Goal: Task Accomplishment & Management: Use online tool/utility

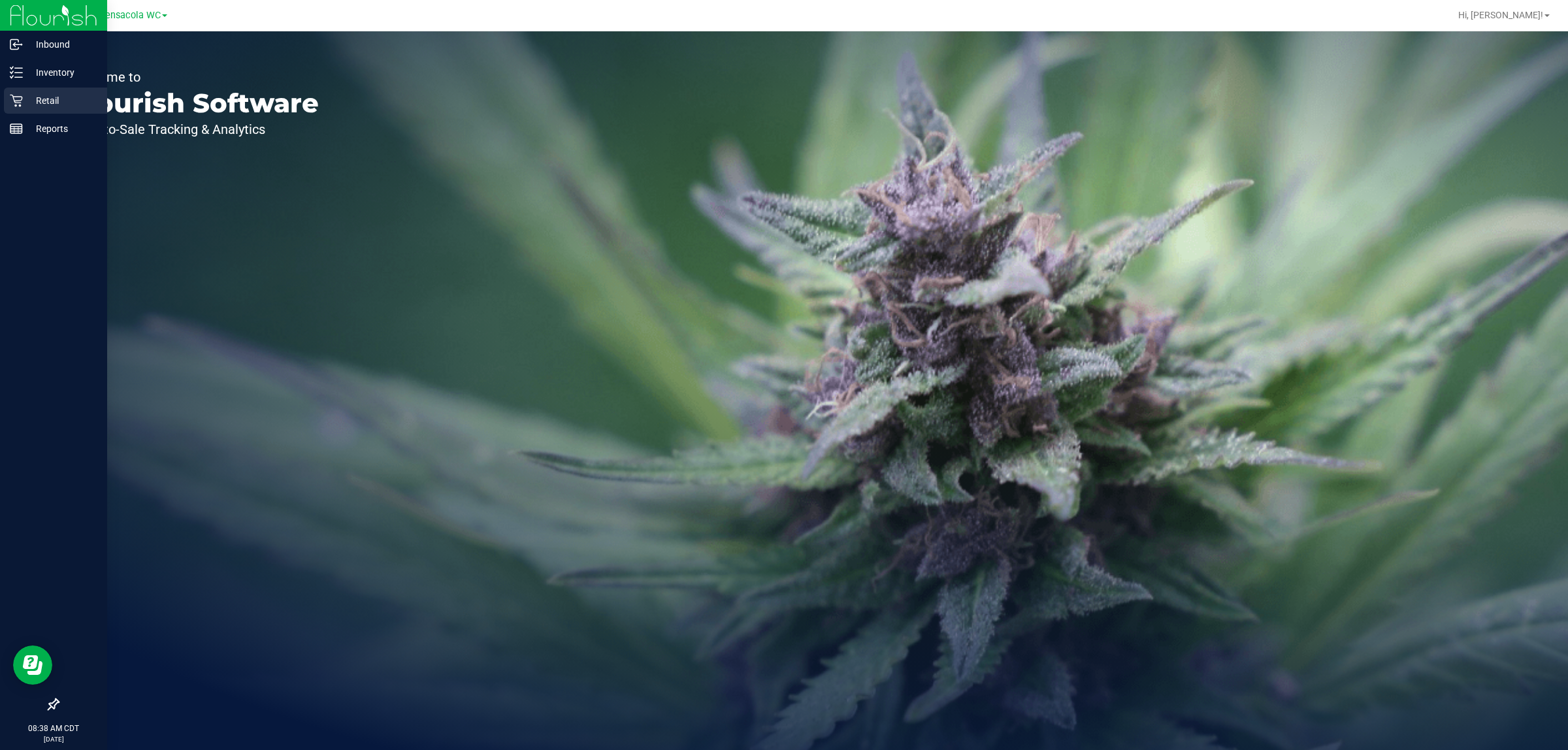
click at [42, 99] on p "Retail" at bounding box center [62, 100] width 78 height 15
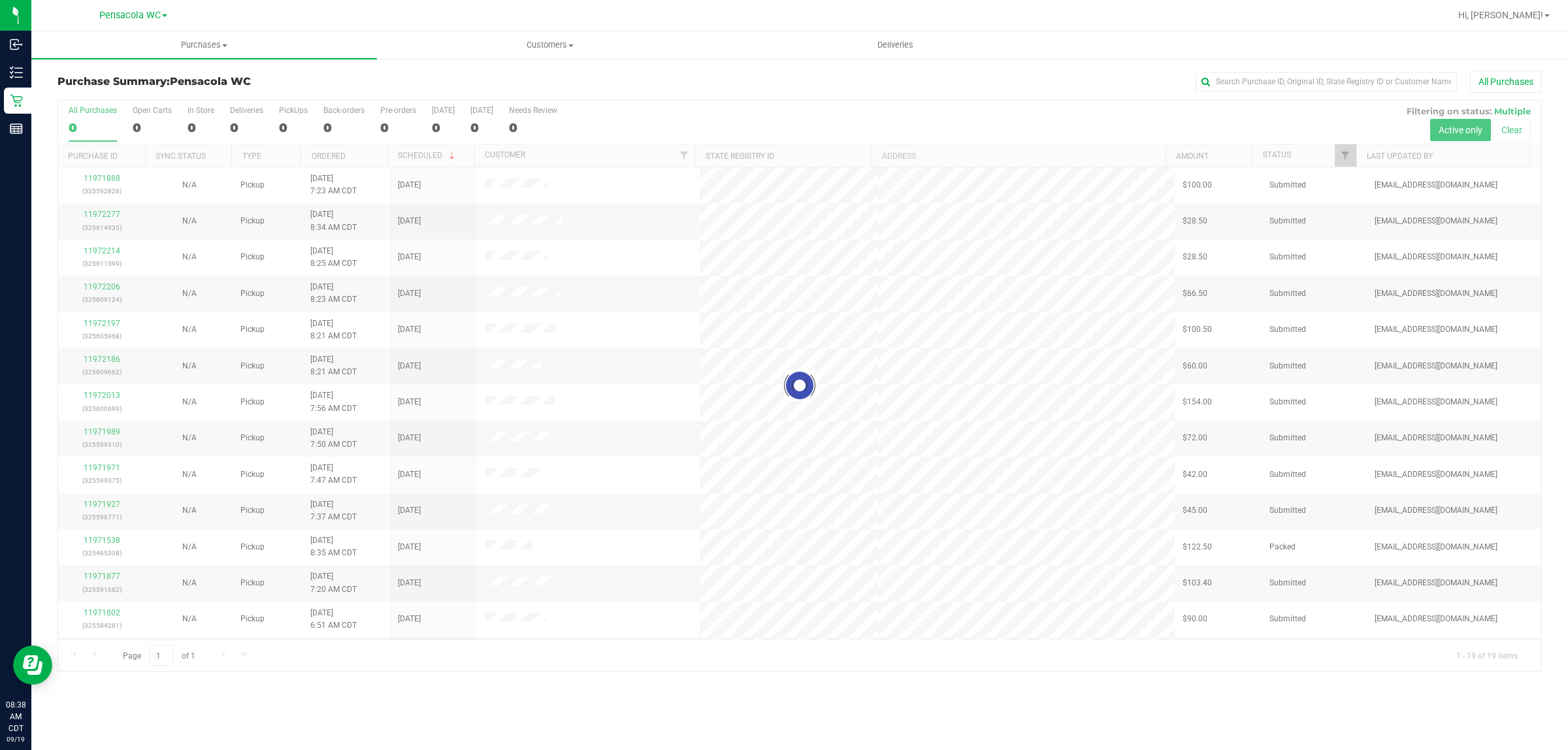
click at [1343, 159] on div at bounding box center [799, 385] width 1483 height 571
click at [1343, 159] on span "Filter" at bounding box center [1345, 156] width 11 height 11
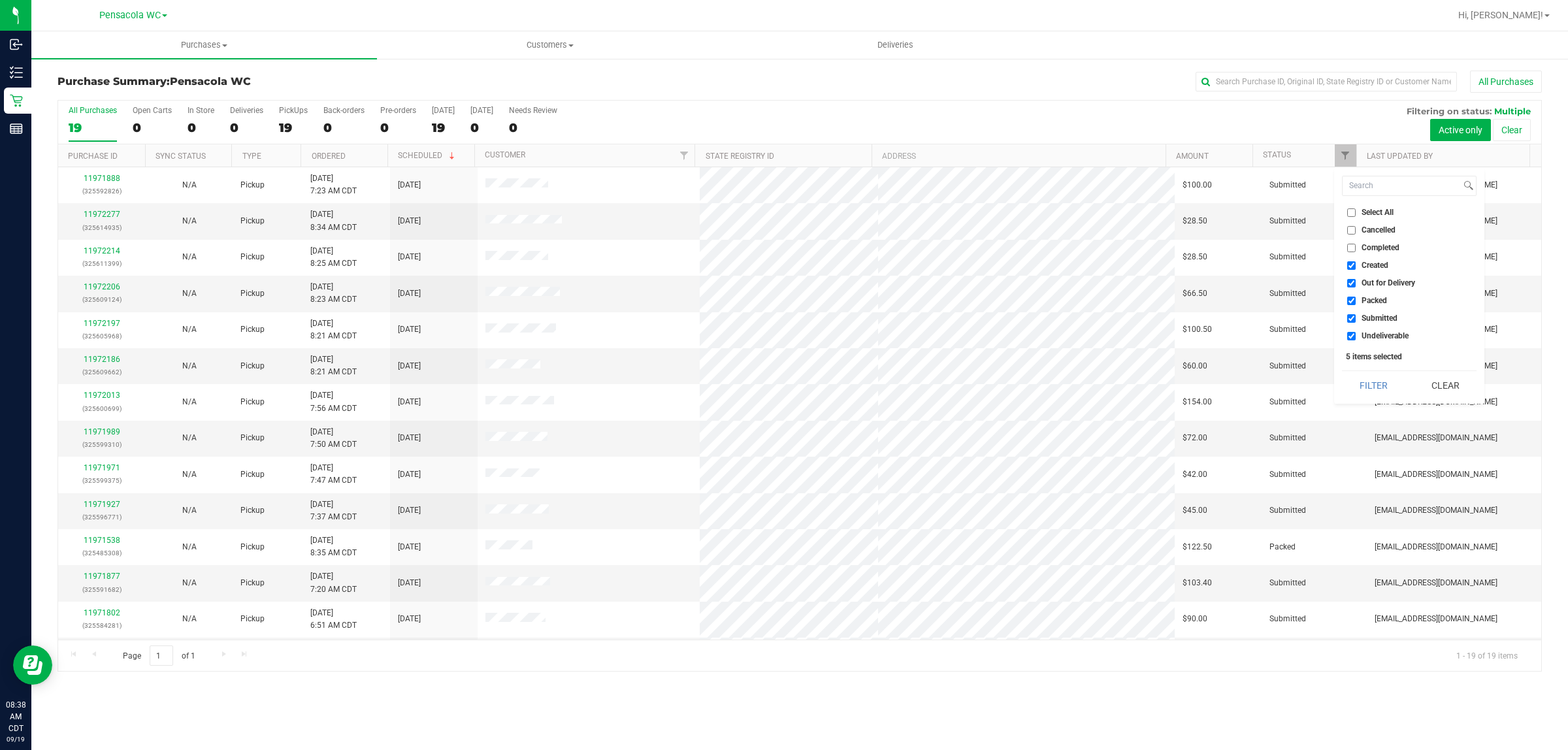
click at [1371, 210] on span "Select All" at bounding box center [1377, 213] width 32 height 8
click at [1355, 210] on input "Select All" at bounding box center [1351, 213] width 9 height 9
checkbox input "true"
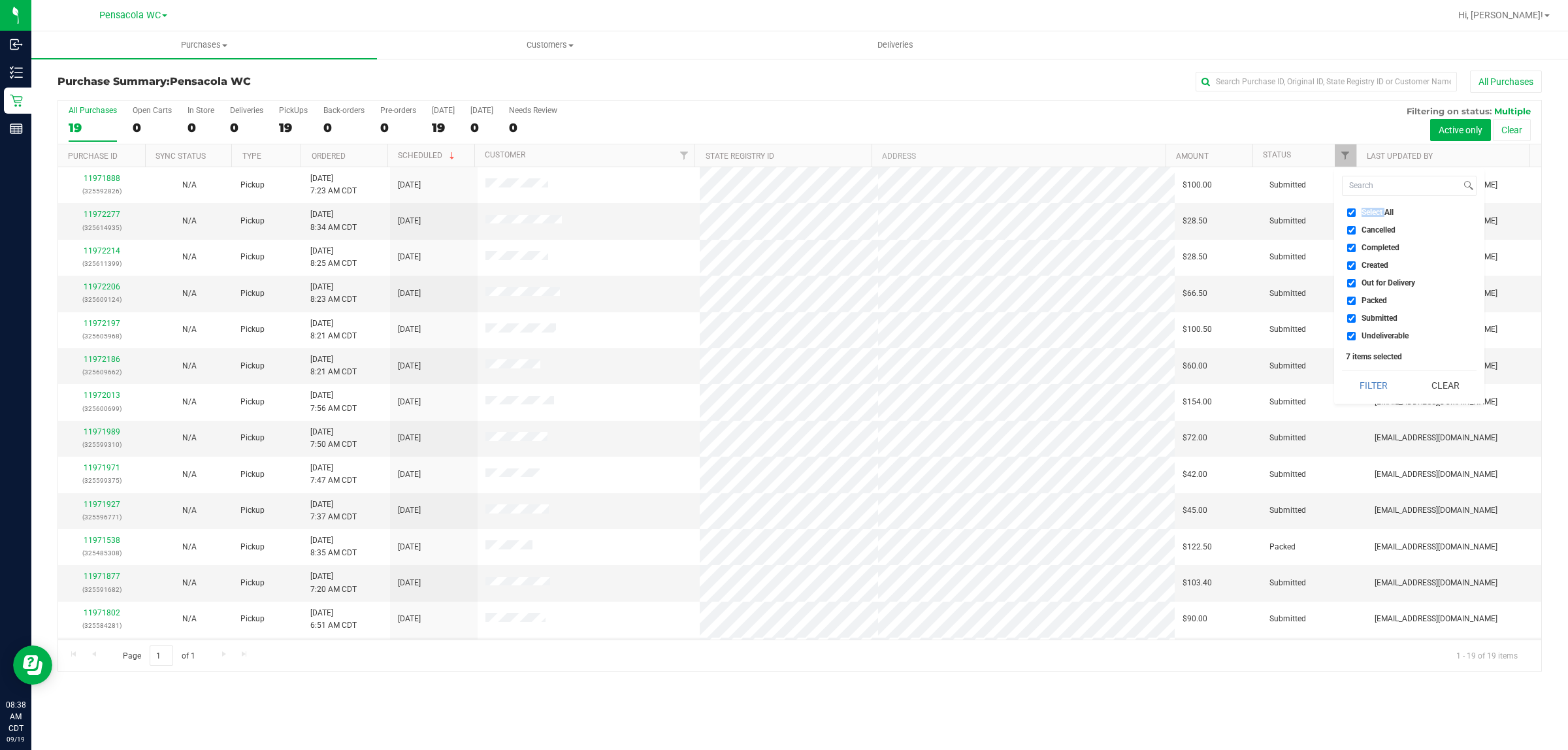
click at [1371, 210] on span "Select All" at bounding box center [1377, 213] width 32 height 8
click at [1355, 210] on input "Select All" at bounding box center [1351, 213] width 9 height 9
checkbox input "false"
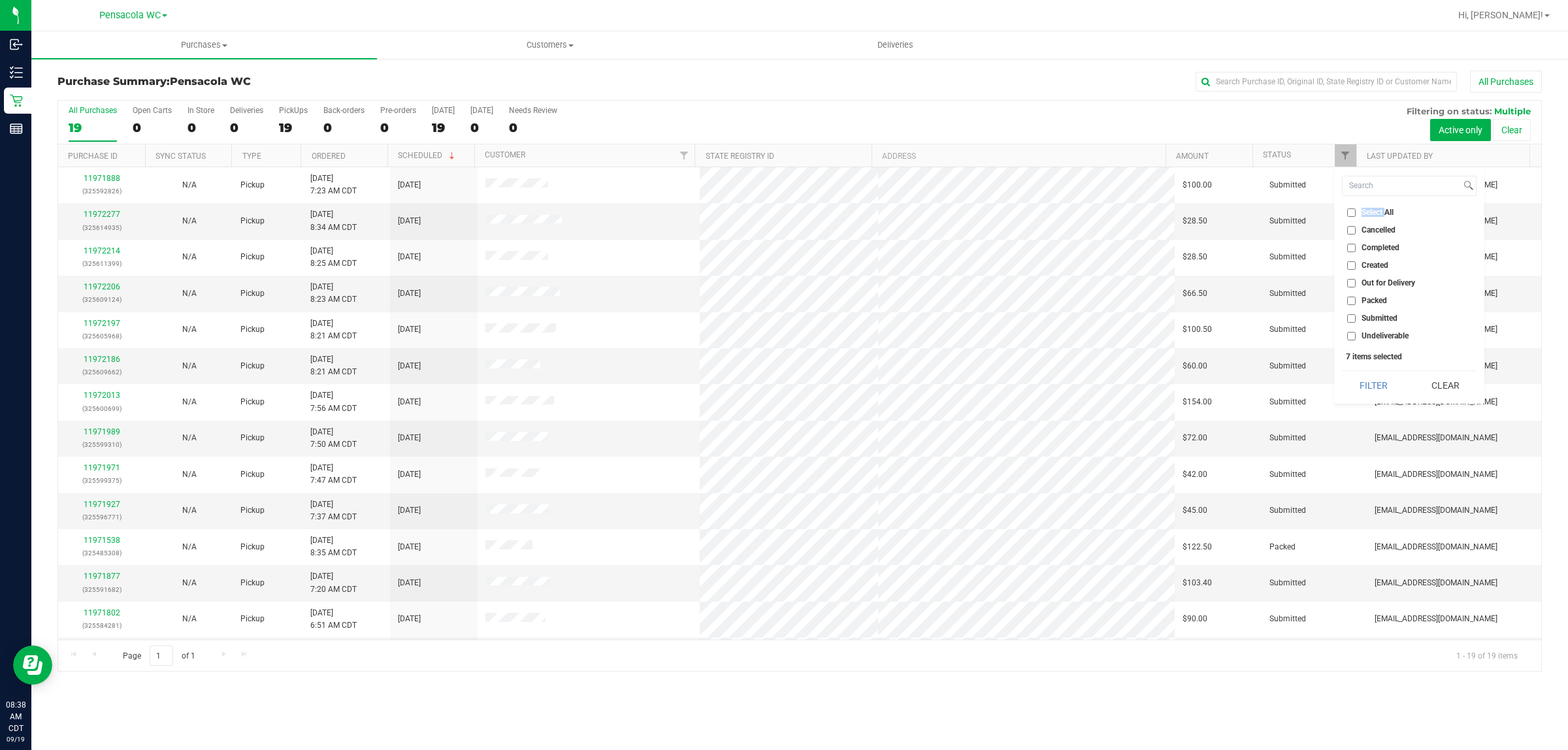
checkbox input "false"
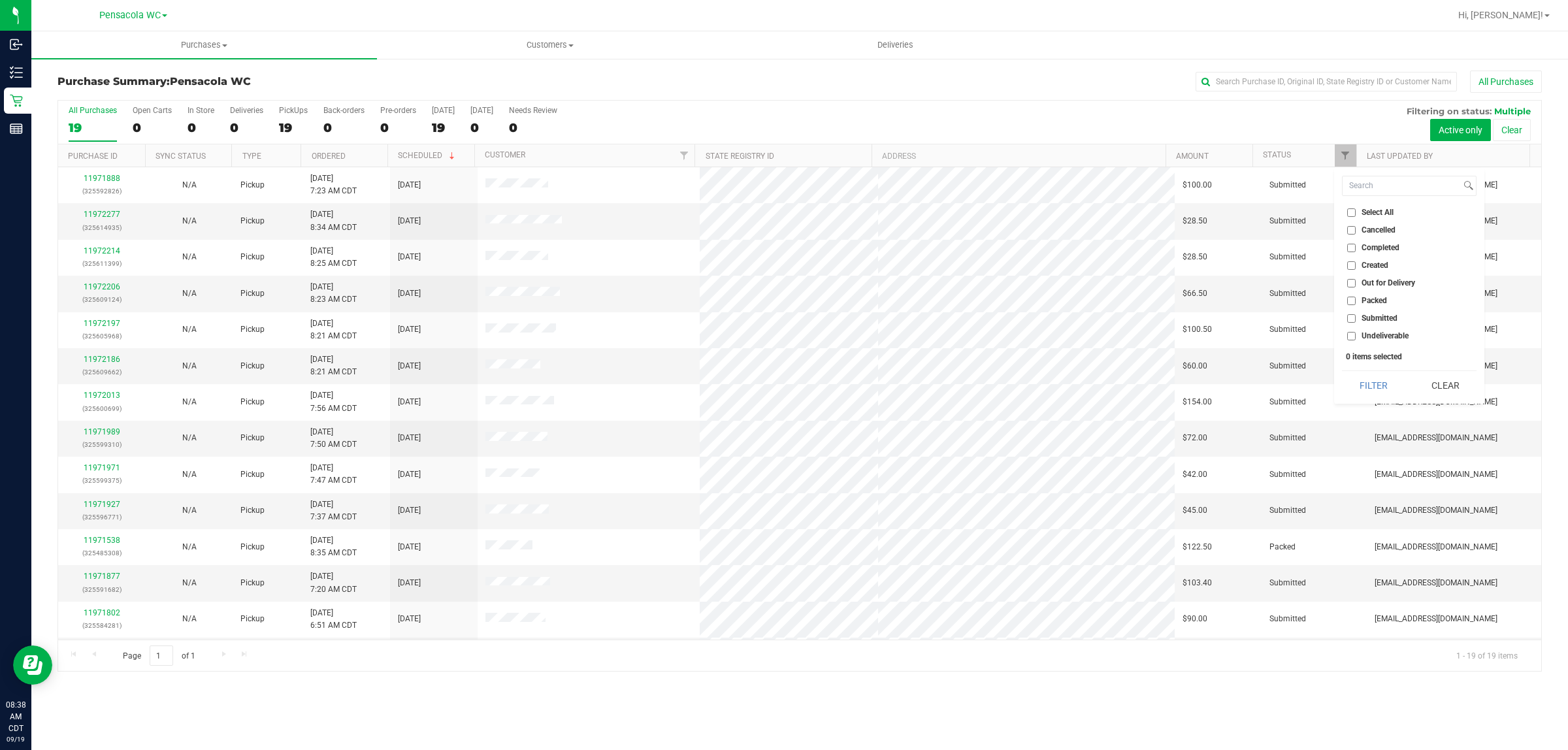
click at [1380, 317] on span "Submitted" at bounding box center [1379, 318] width 36 height 8
click at [1355, 317] on input "Submitted" at bounding box center [1351, 318] width 9 height 9
checkbox input "true"
click at [1374, 395] on button "Filter" at bounding box center [1373, 385] width 63 height 29
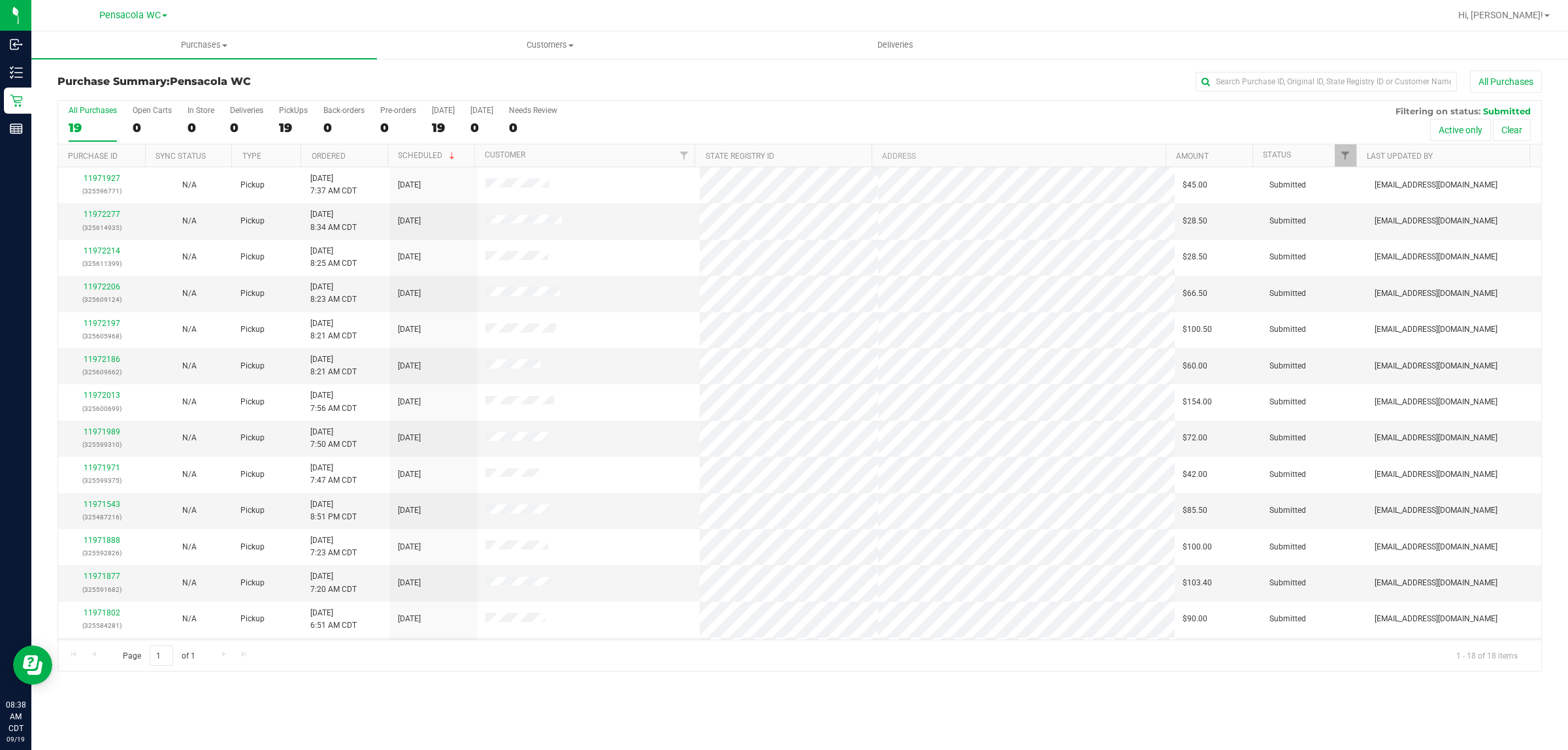
click at [370, 153] on th "Ordered" at bounding box center [344, 156] width 87 height 23
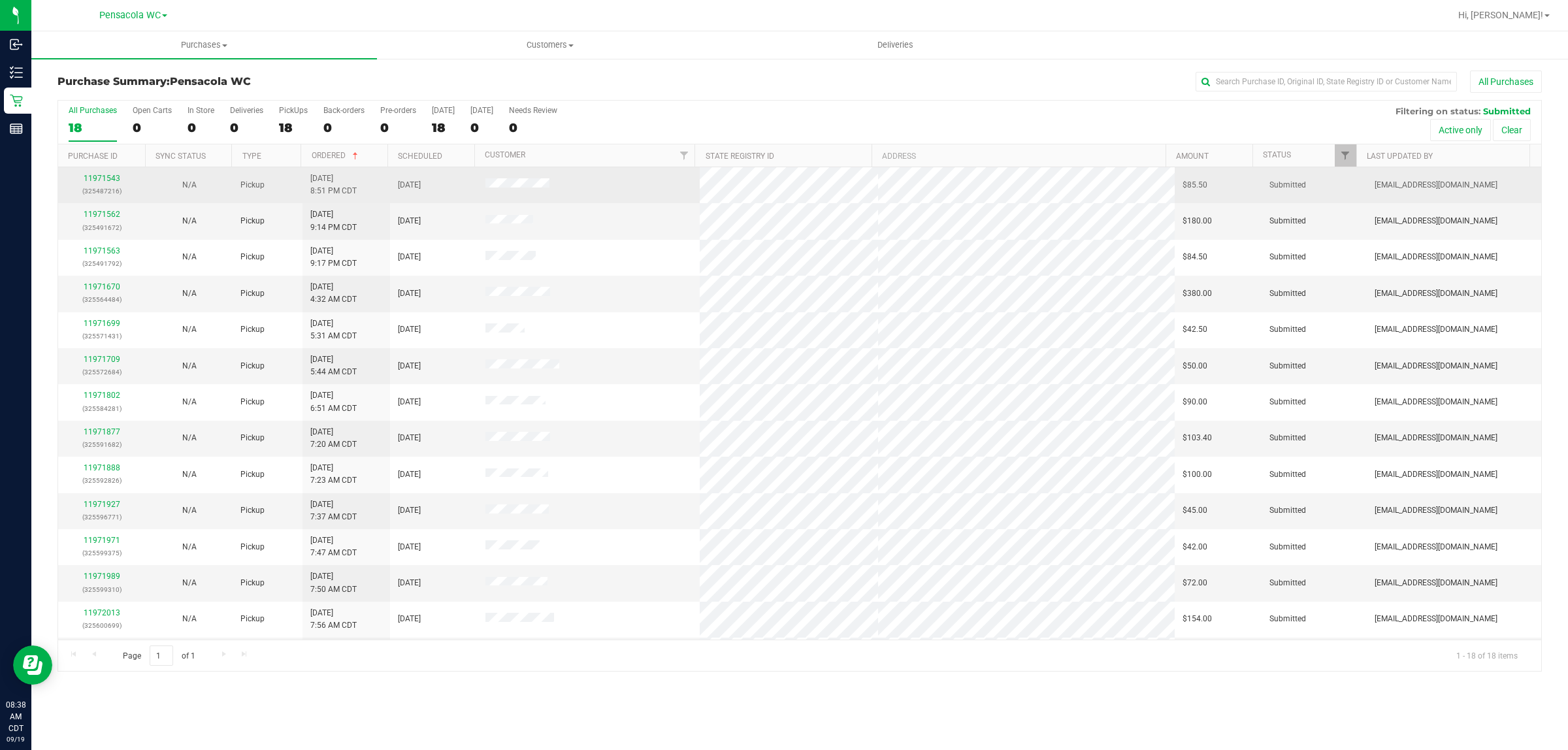
click at [103, 184] on div "11971543 (325487216)" at bounding box center [102, 185] width 72 height 25
click at [106, 183] on link "11971543" at bounding box center [102, 179] width 37 height 9
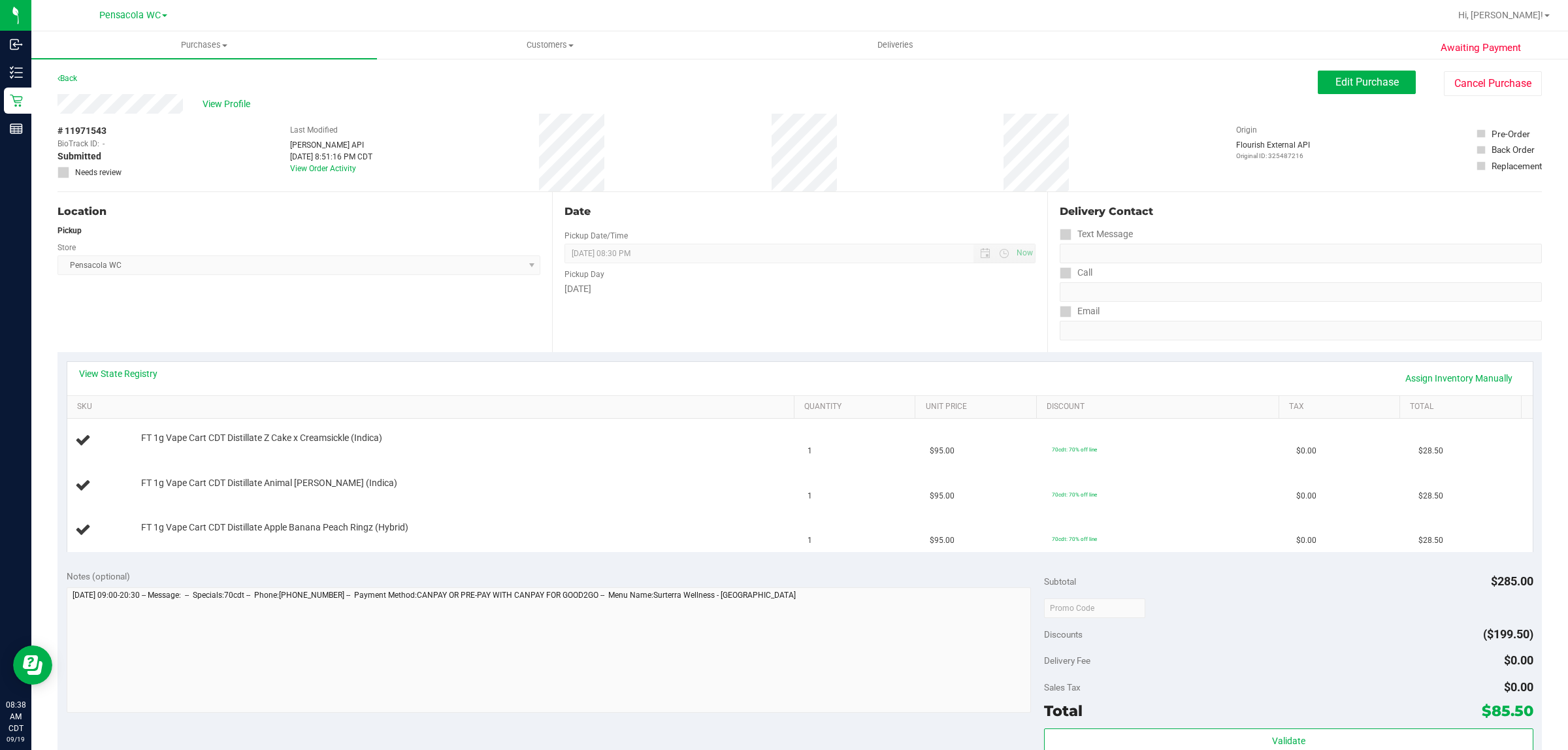
click at [262, 285] on div "Location Pickup Store Pensacola WC Select Store Bonita Springs WC Boynton Beach…" at bounding box center [304, 272] width 494 height 160
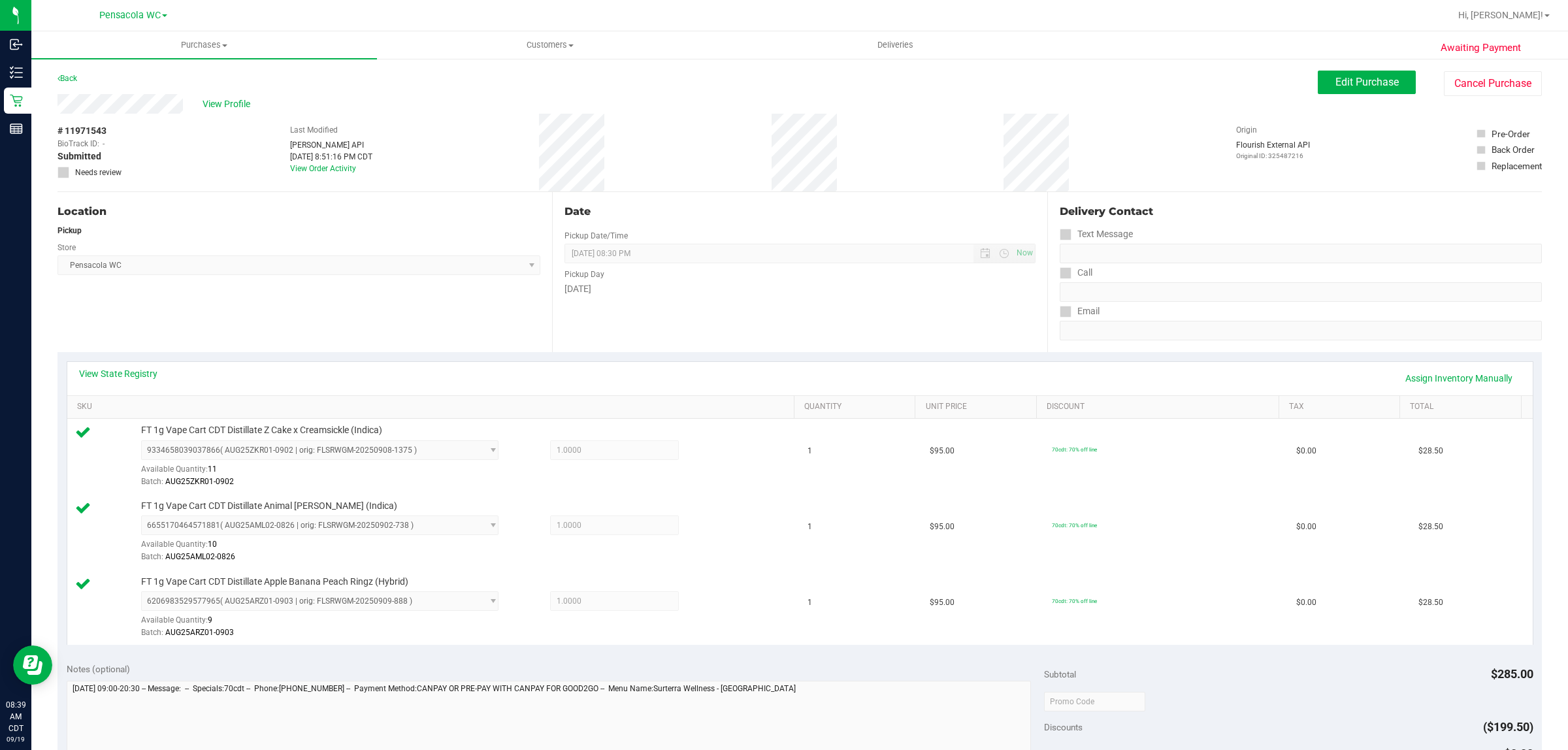
scroll to position [98, 0]
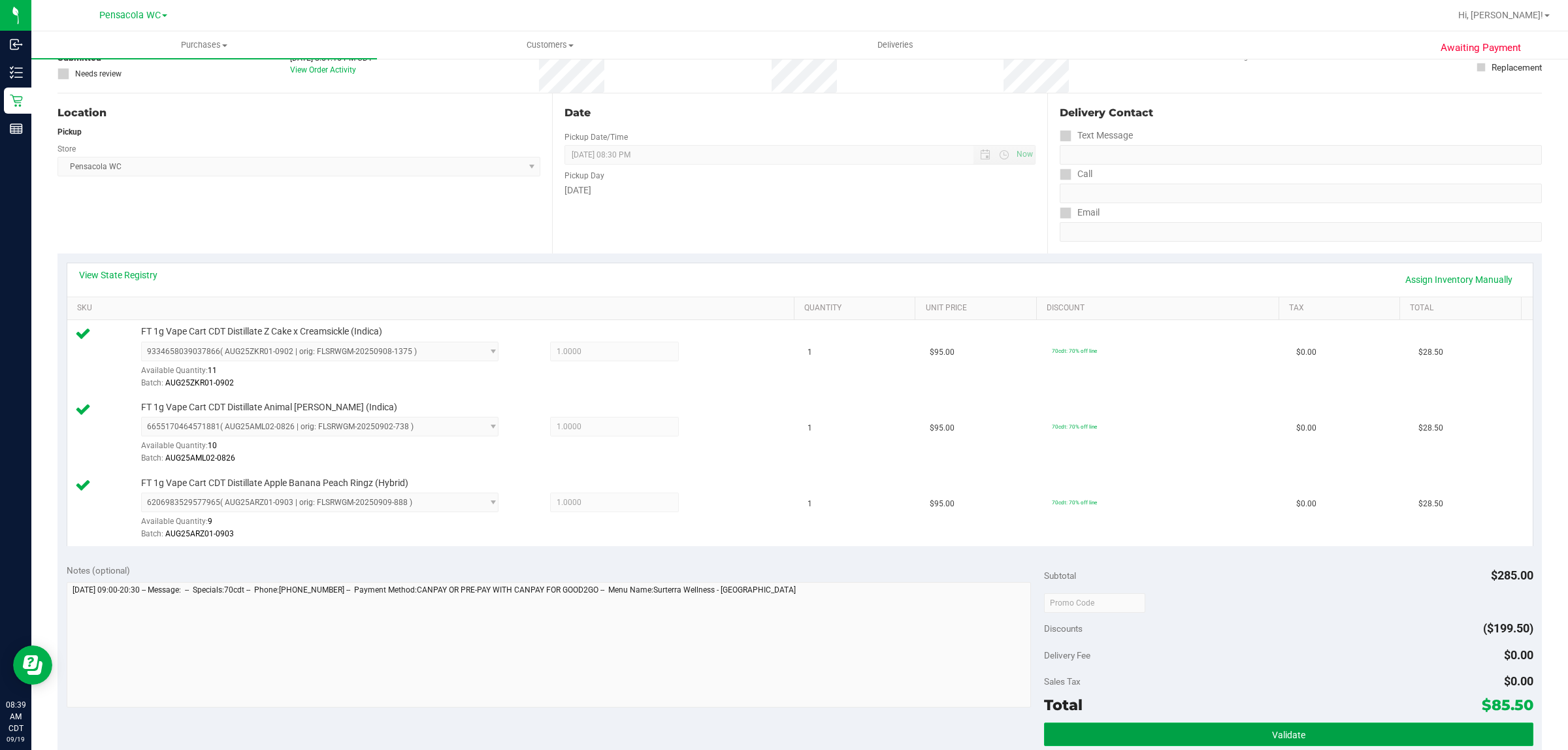
click at [1242, 729] on button "Validate" at bounding box center [1288, 734] width 488 height 23
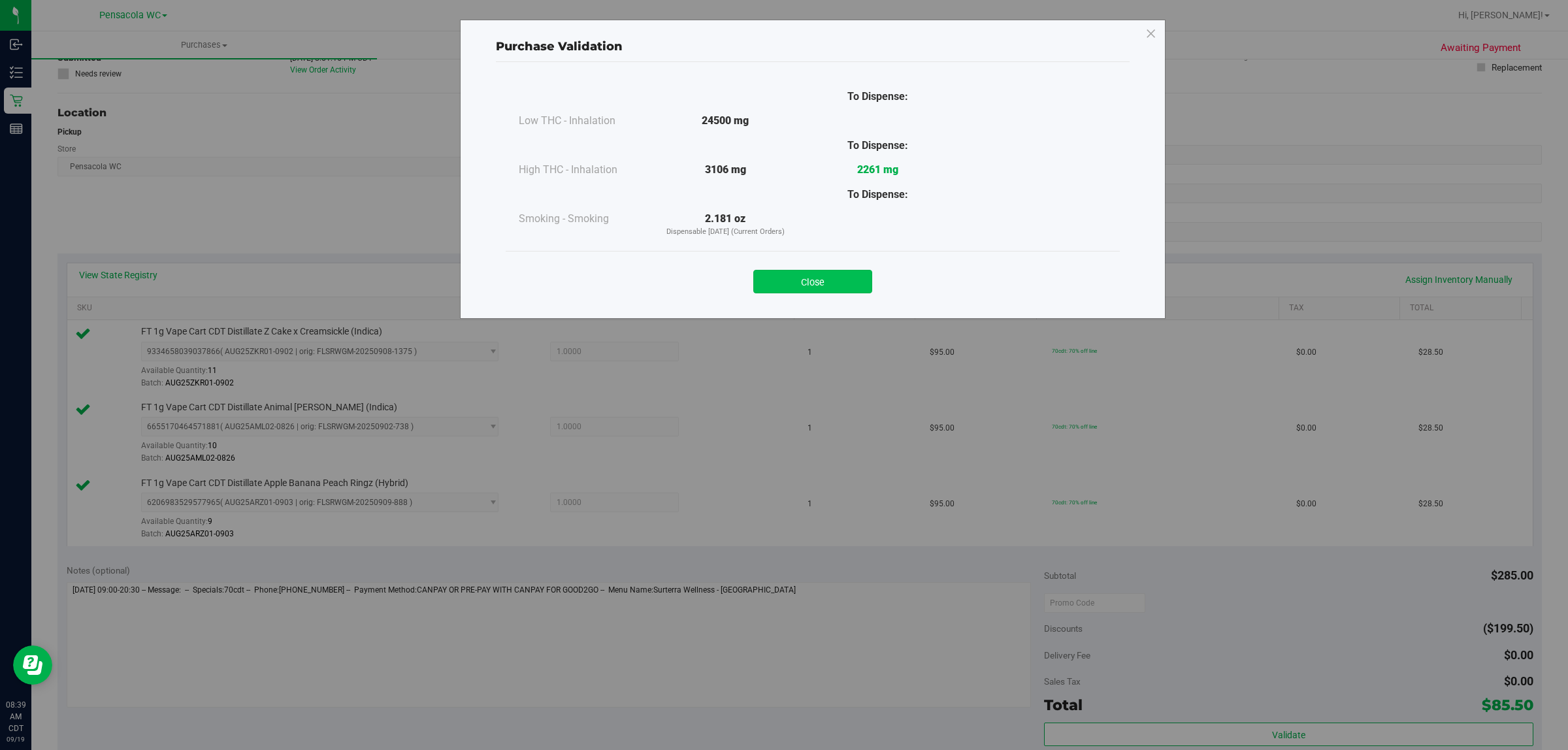
click at [838, 274] on button "Close" at bounding box center [813, 281] width 119 height 23
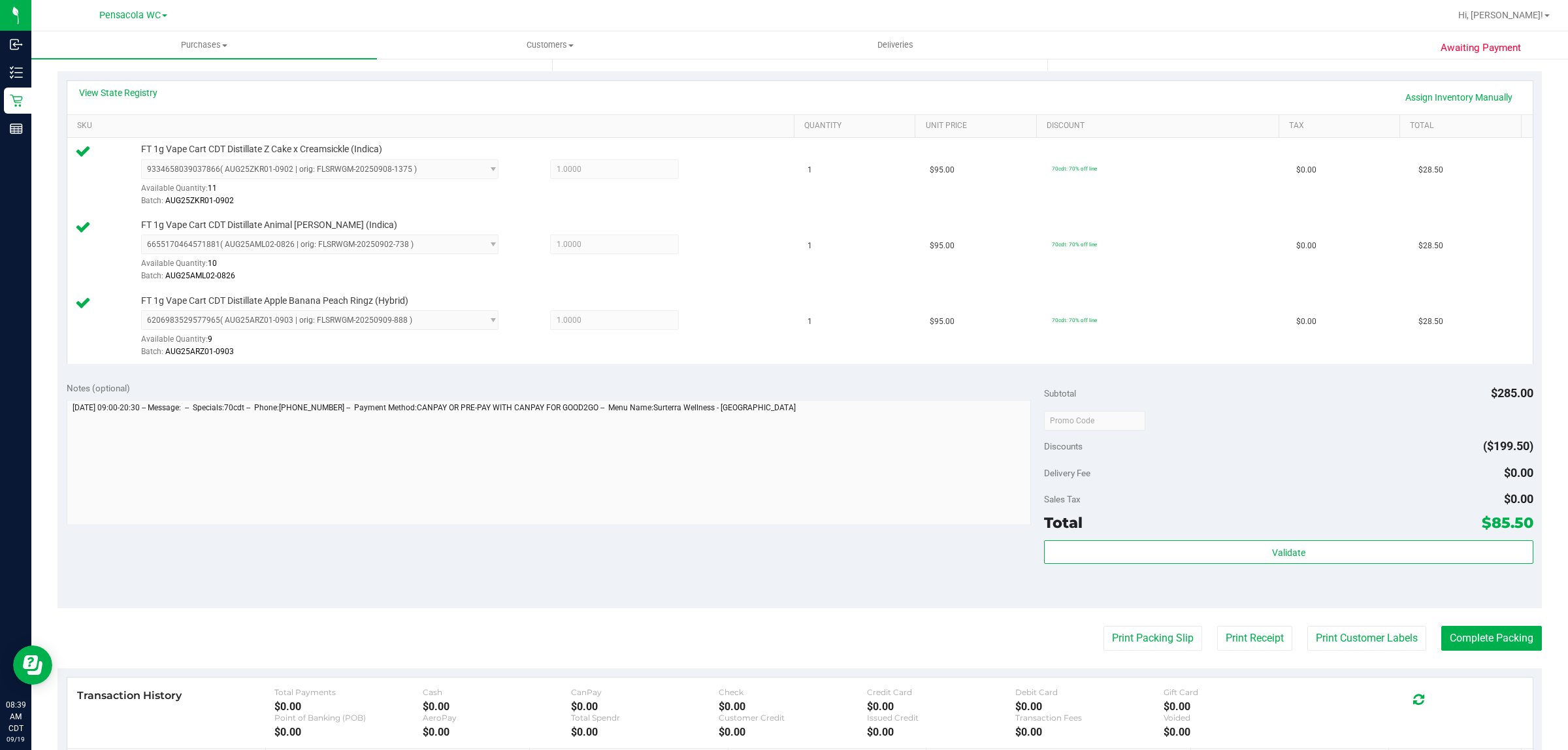
scroll to position [270, 0]
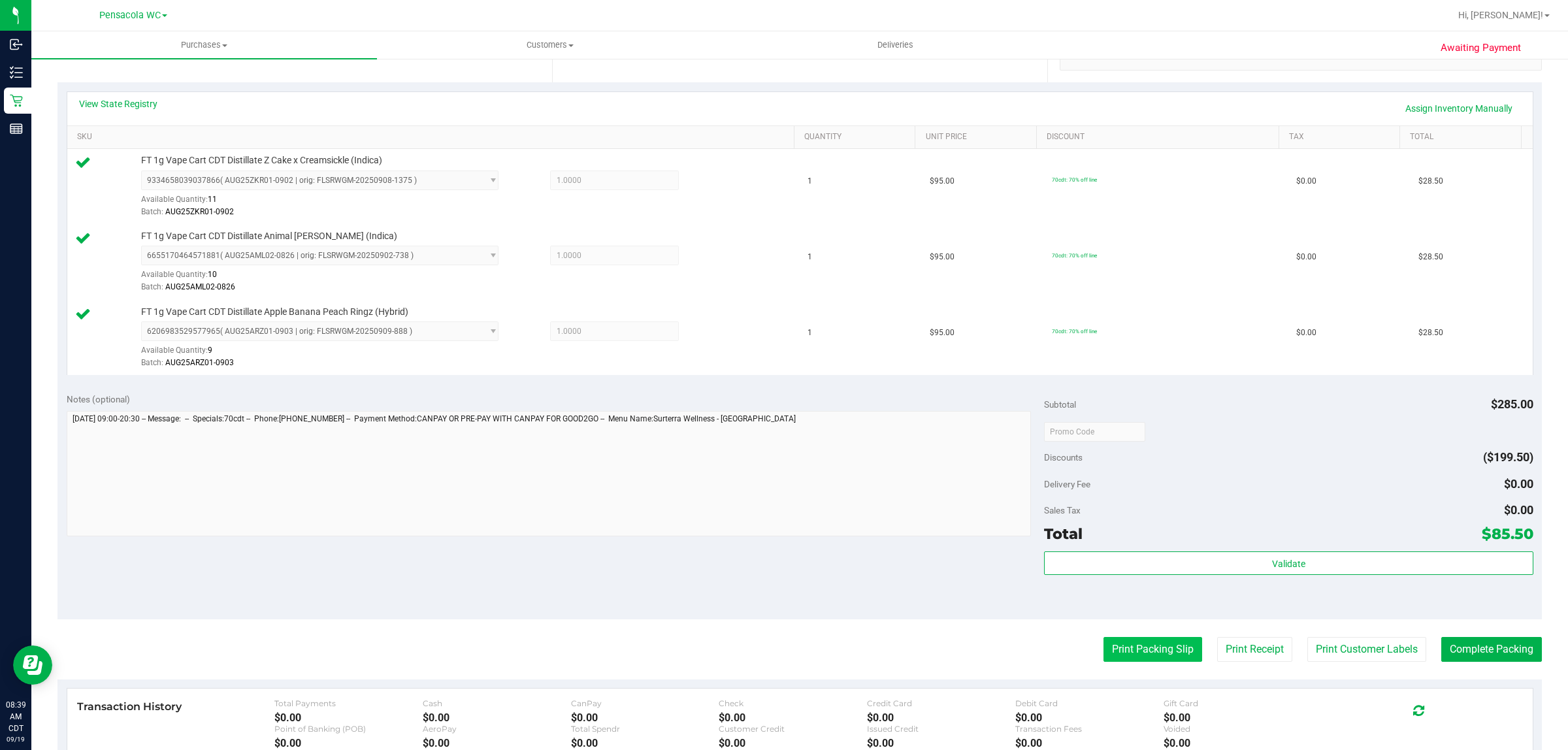
click at [1134, 638] on button "Print Packing Slip" at bounding box center [1152, 649] width 98 height 25
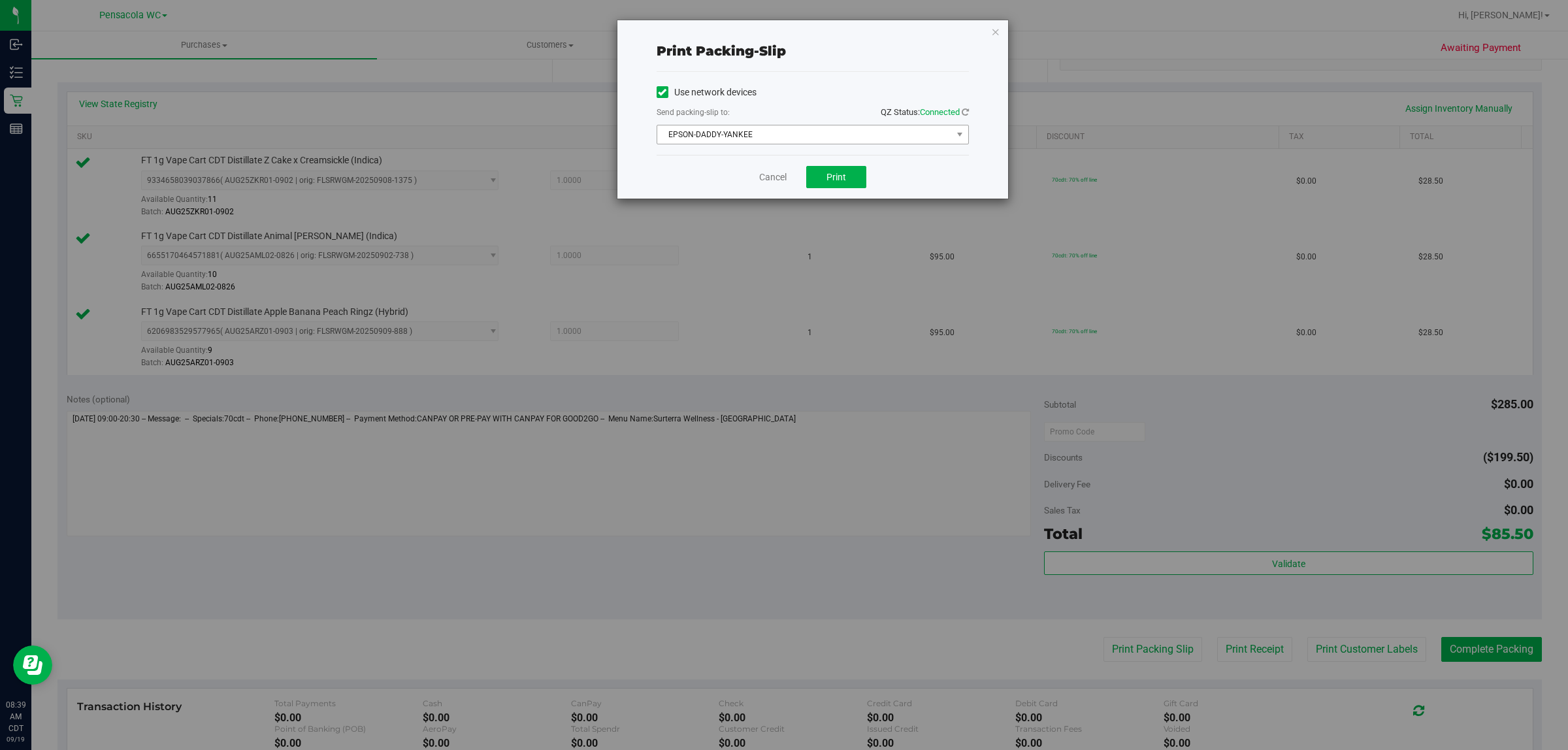
click at [782, 132] on span "EPSON-DADDY-YANKEE" at bounding box center [804, 134] width 294 height 18
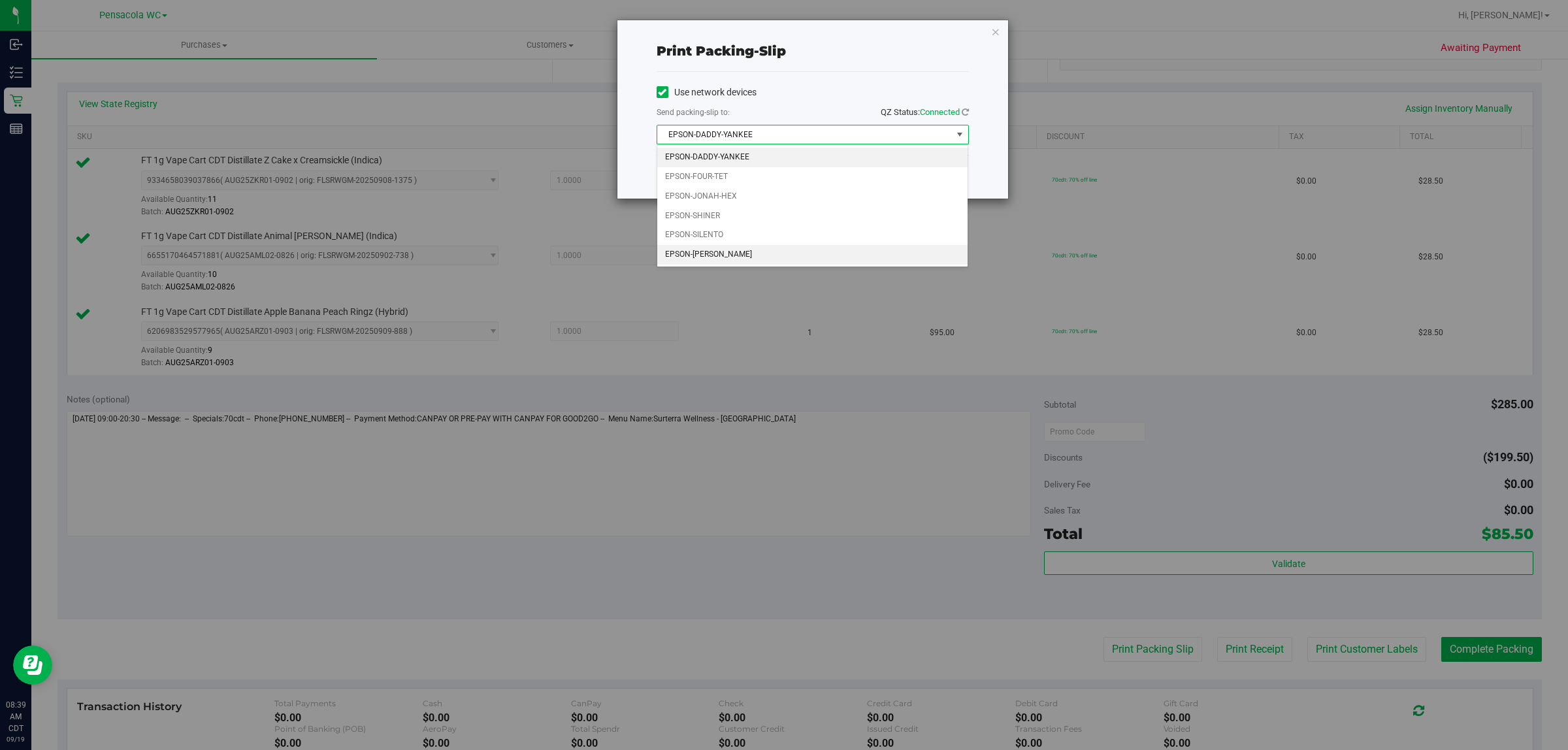
click at [726, 256] on li "EPSON-TERRY-MACALMON" at bounding box center [812, 254] width 311 height 19
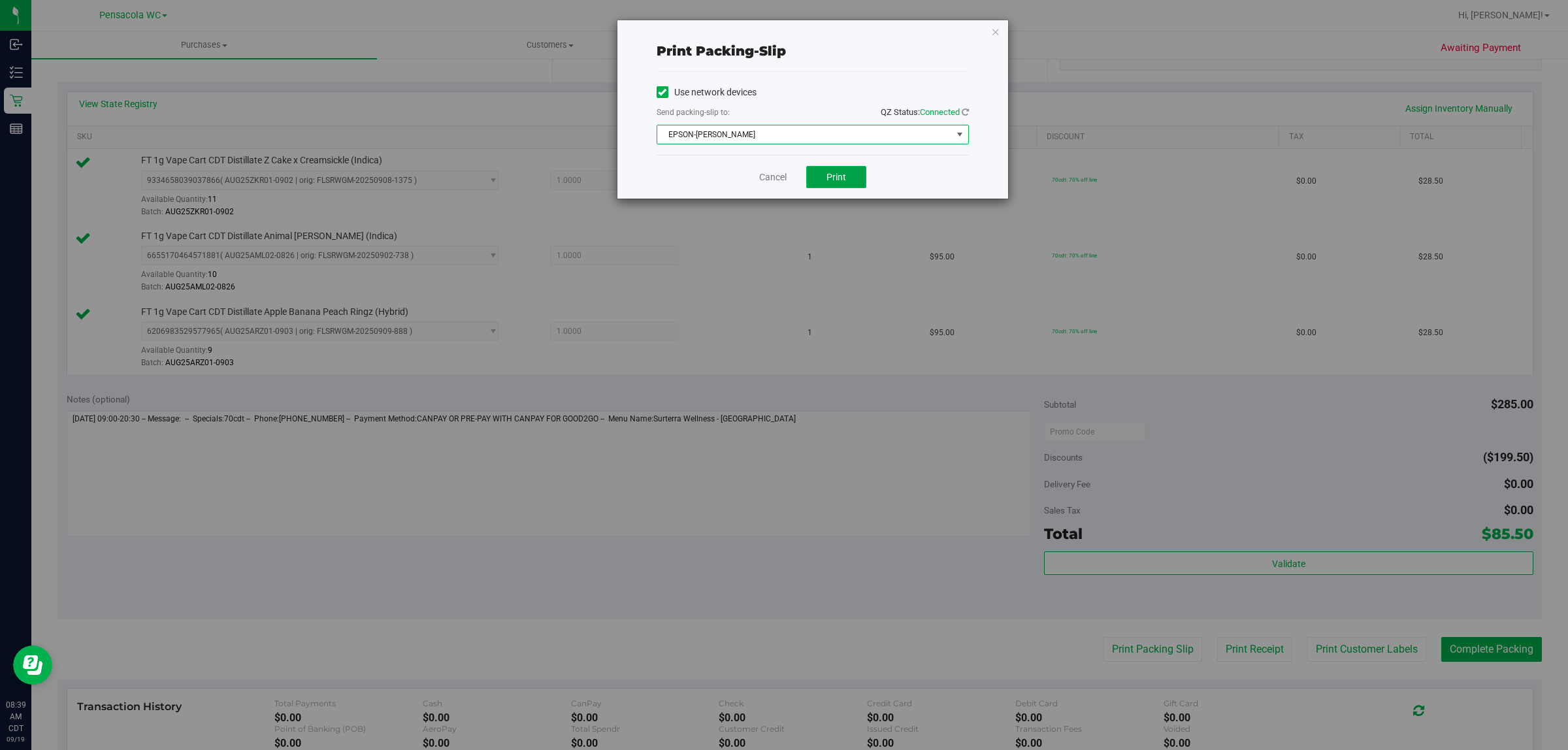
click at [845, 175] on span "Print" at bounding box center [836, 177] width 19 height 11
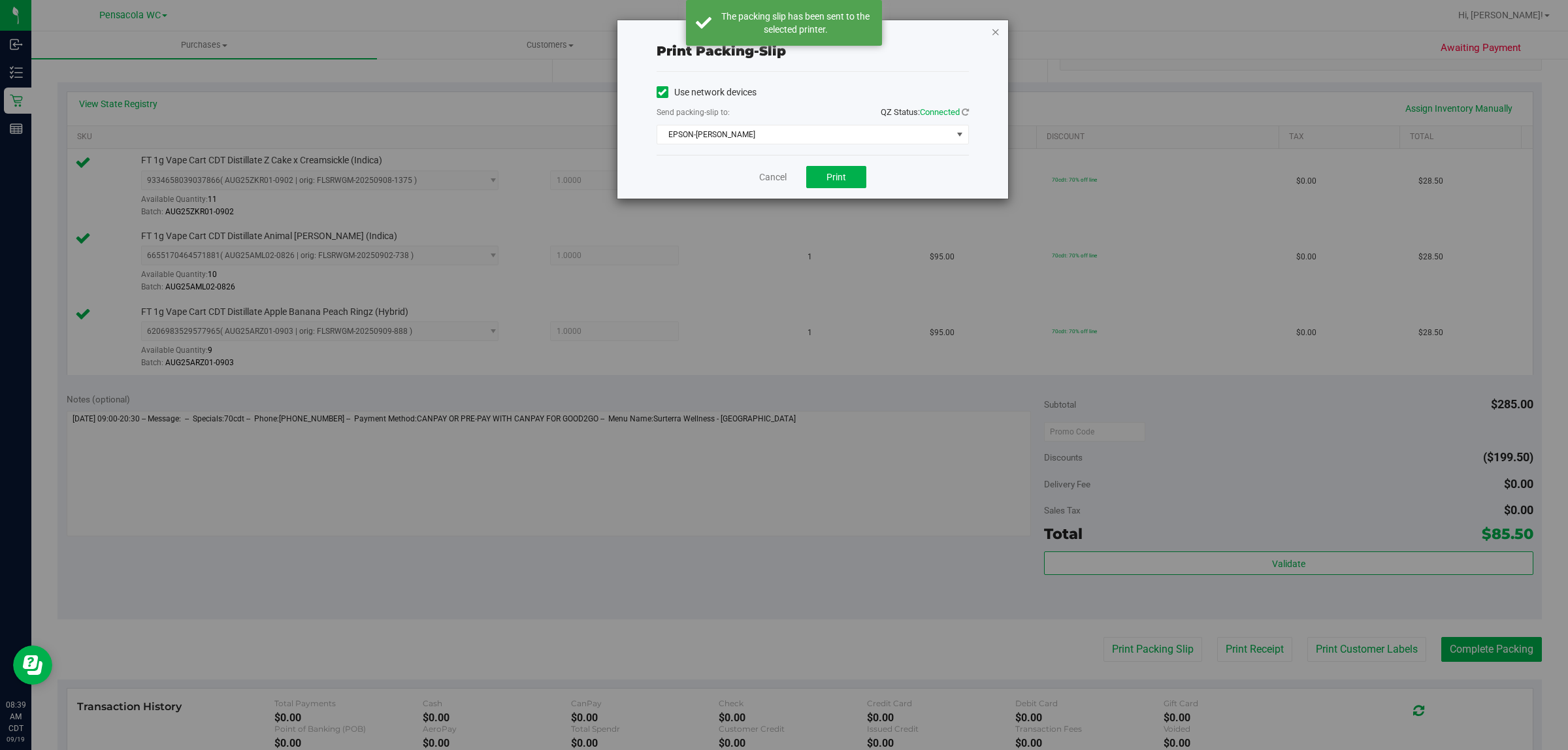
click at [997, 38] on icon "button" at bounding box center [995, 31] width 9 height 15
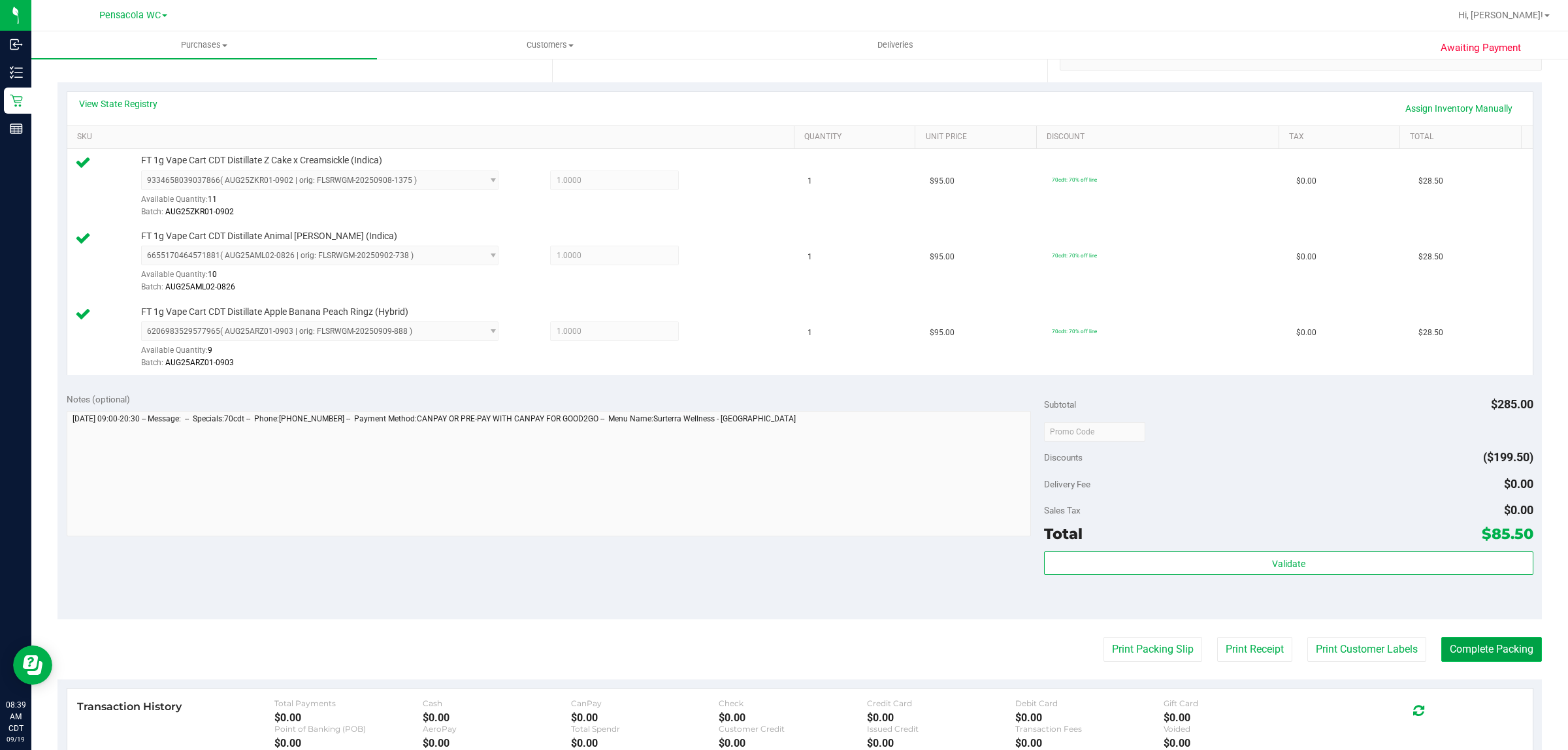
click at [1462, 651] on button "Complete Packing" at bounding box center [1491, 649] width 100 height 25
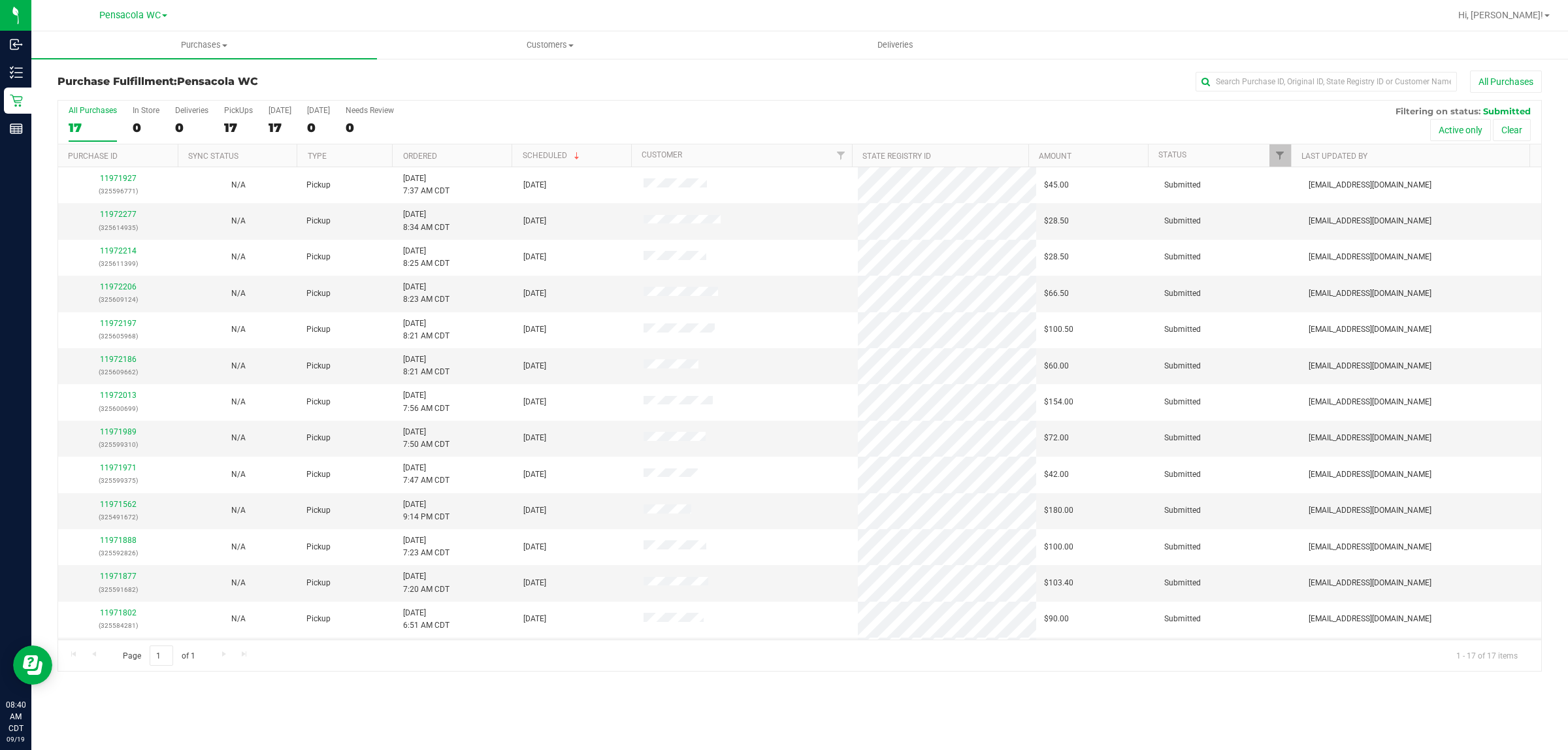
click at [465, 155] on th "Ordered" at bounding box center [452, 156] width 120 height 23
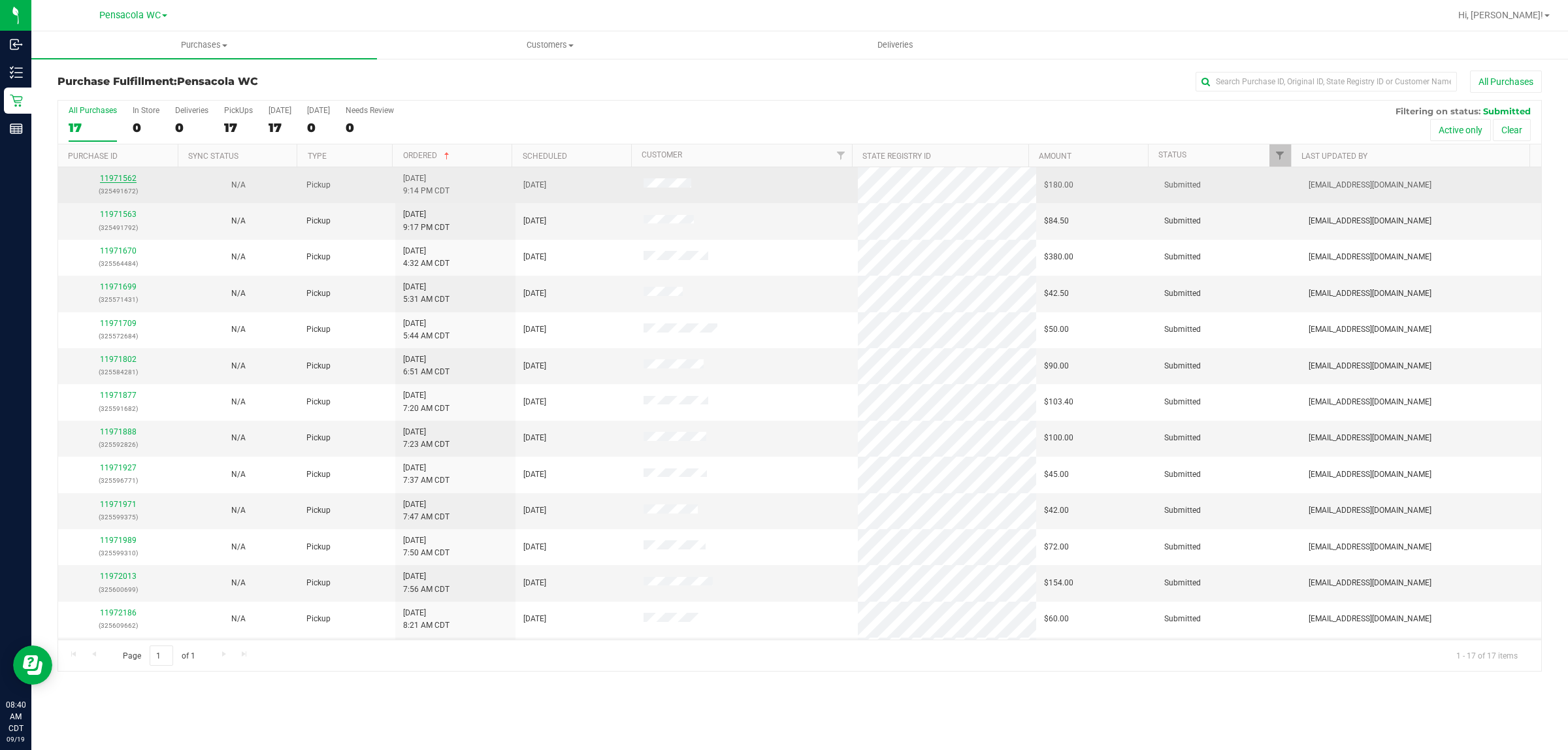
click at [114, 180] on link "11971562" at bounding box center [118, 179] width 37 height 9
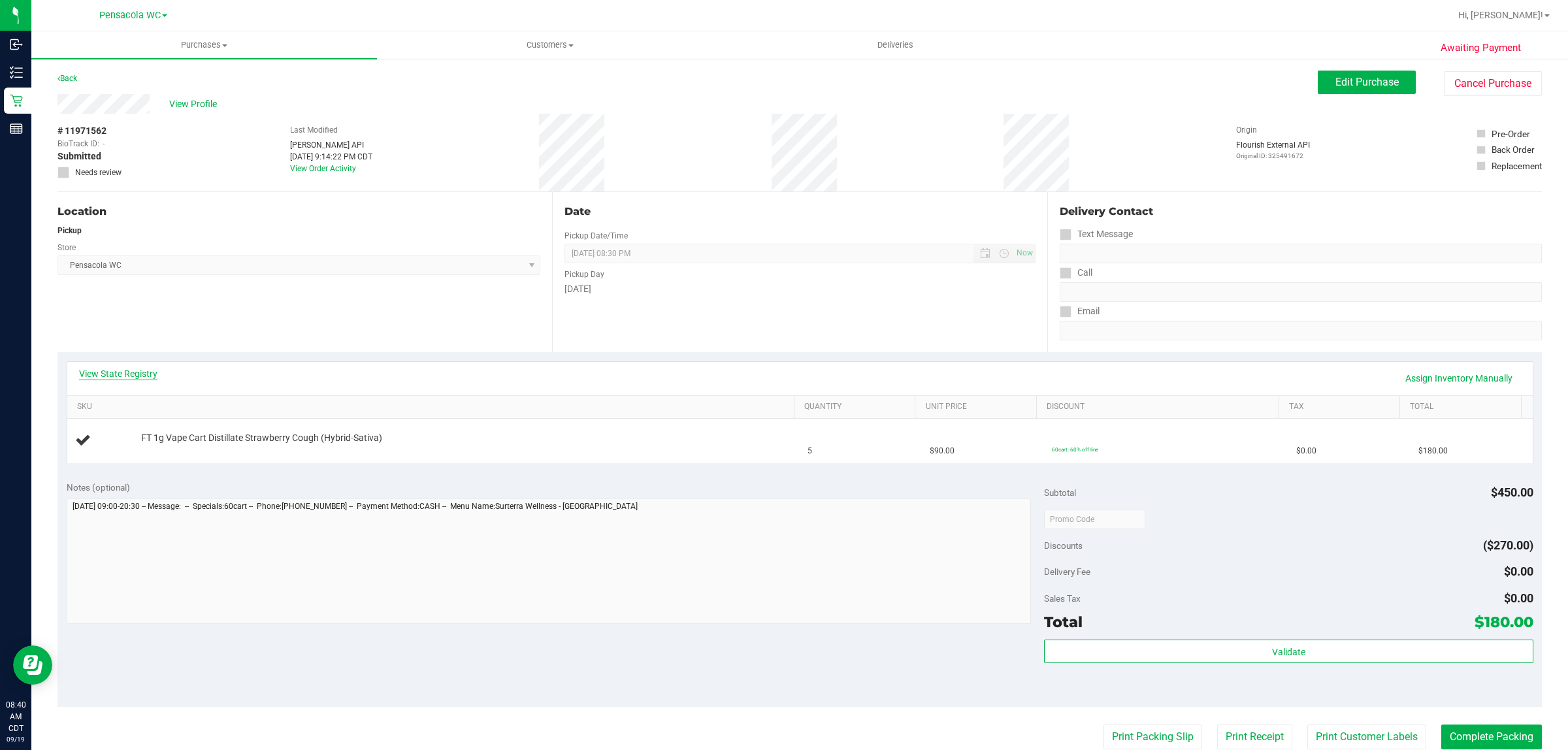
click at [144, 367] on link "View State Registry" at bounding box center [118, 374] width 78 height 13
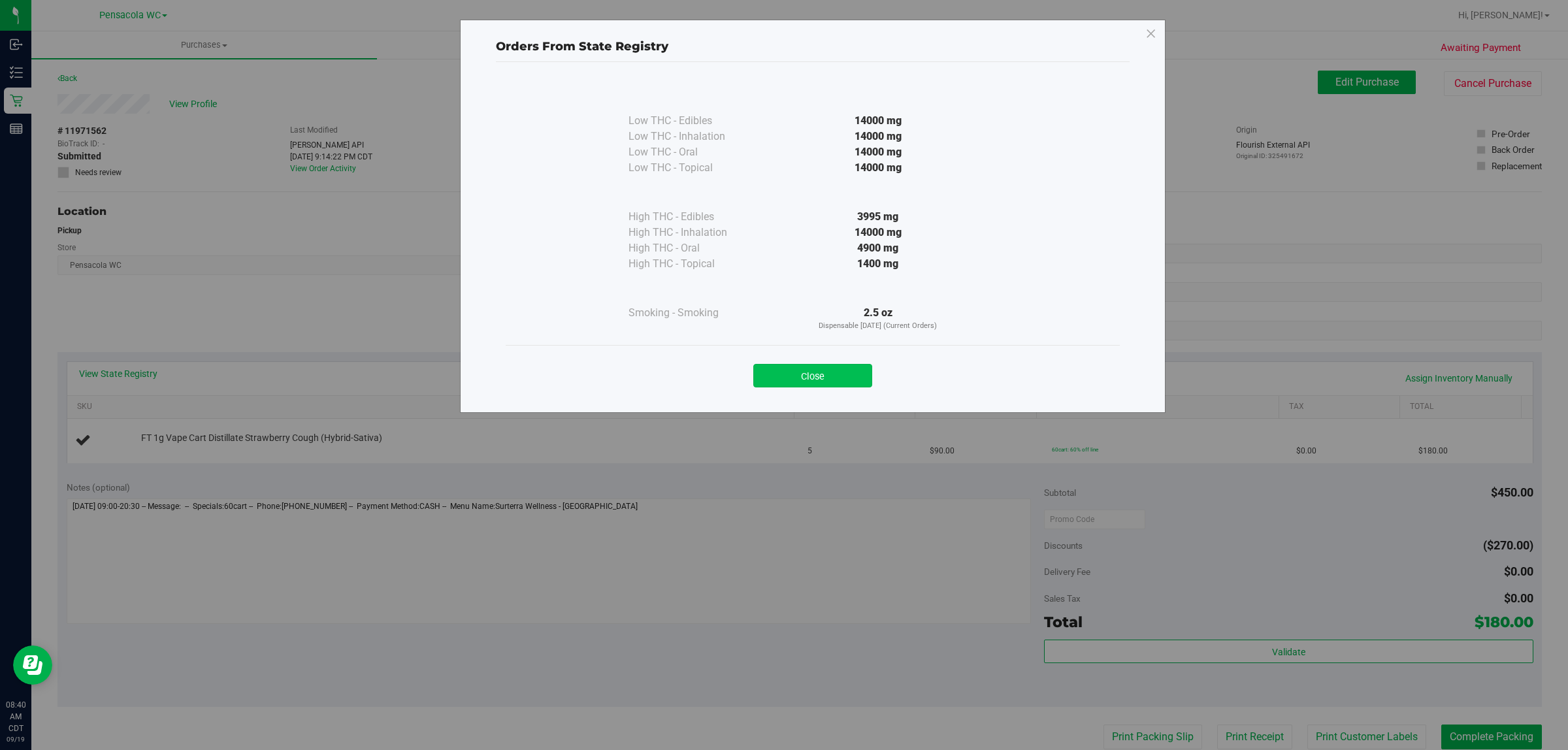
click at [829, 375] on button "Close" at bounding box center [813, 375] width 119 height 23
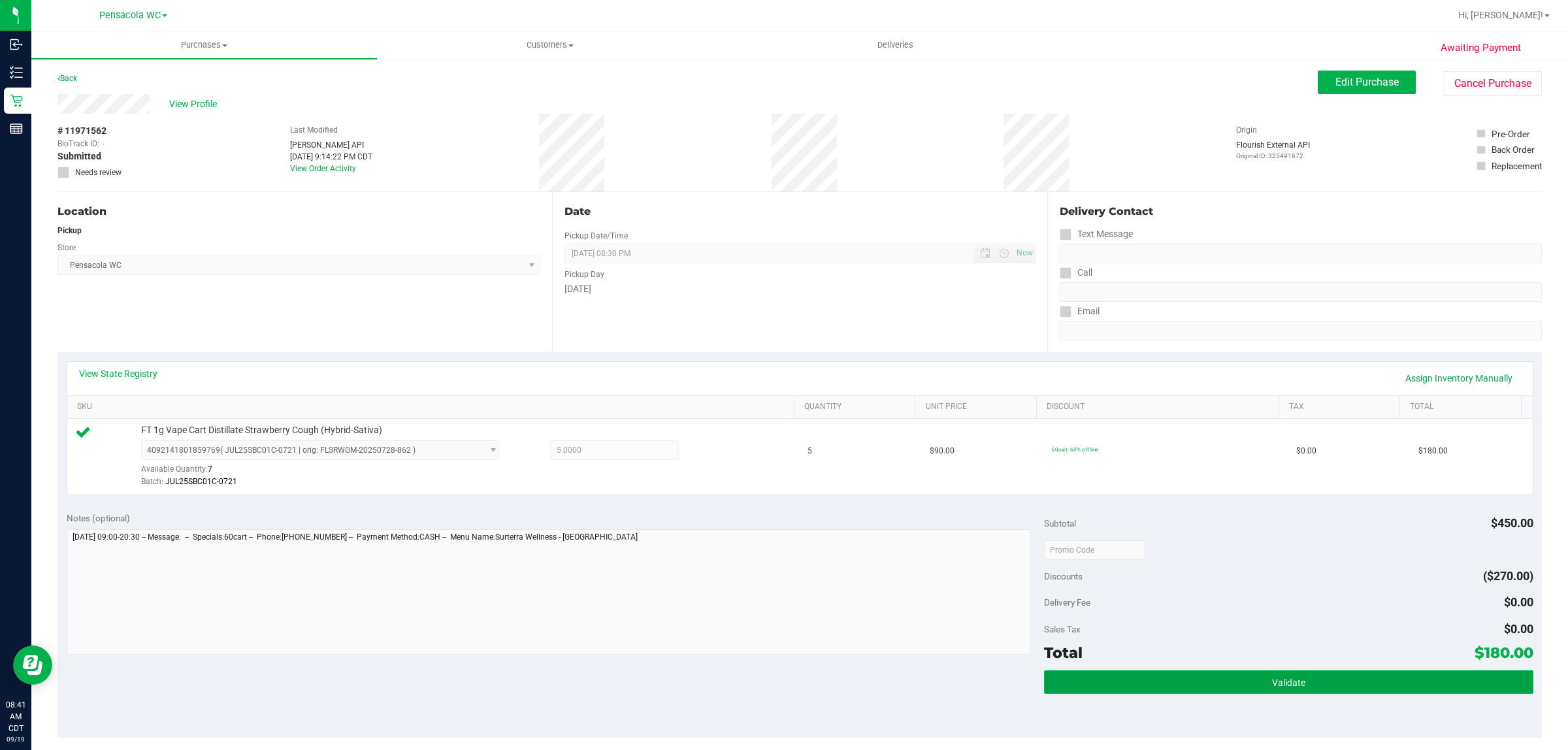
click at [1126, 689] on button "Validate" at bounding box center [1288, 682] width 488 height 23
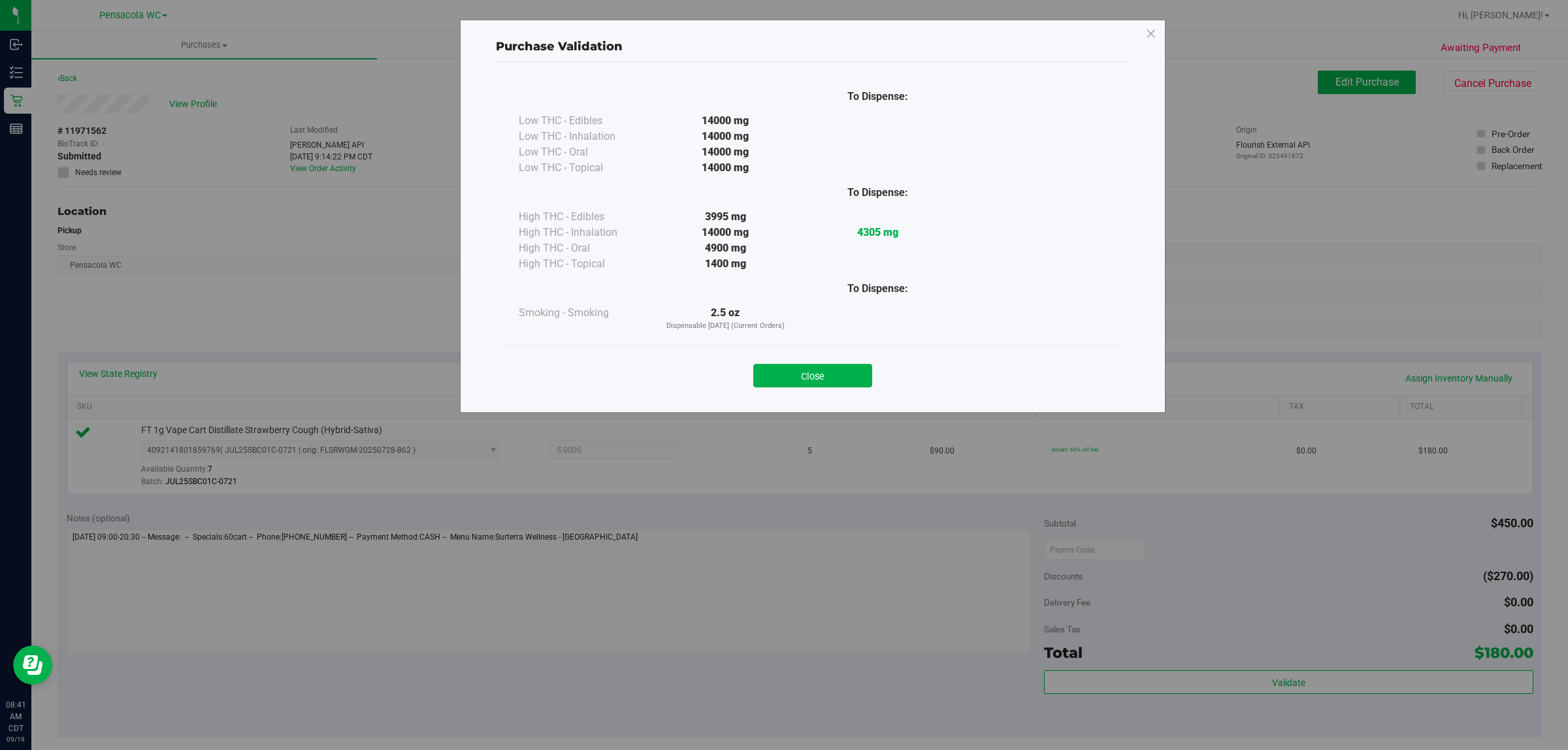
click at [1151, 674] on div "Purchase Validation To Dispense: Low THC - Edibles 14000 mg" at bounding box center [789, 375] width 1577 height 750
click at [854, 371] on button "Close" at bounding box center [813, 375] width 119 height 23
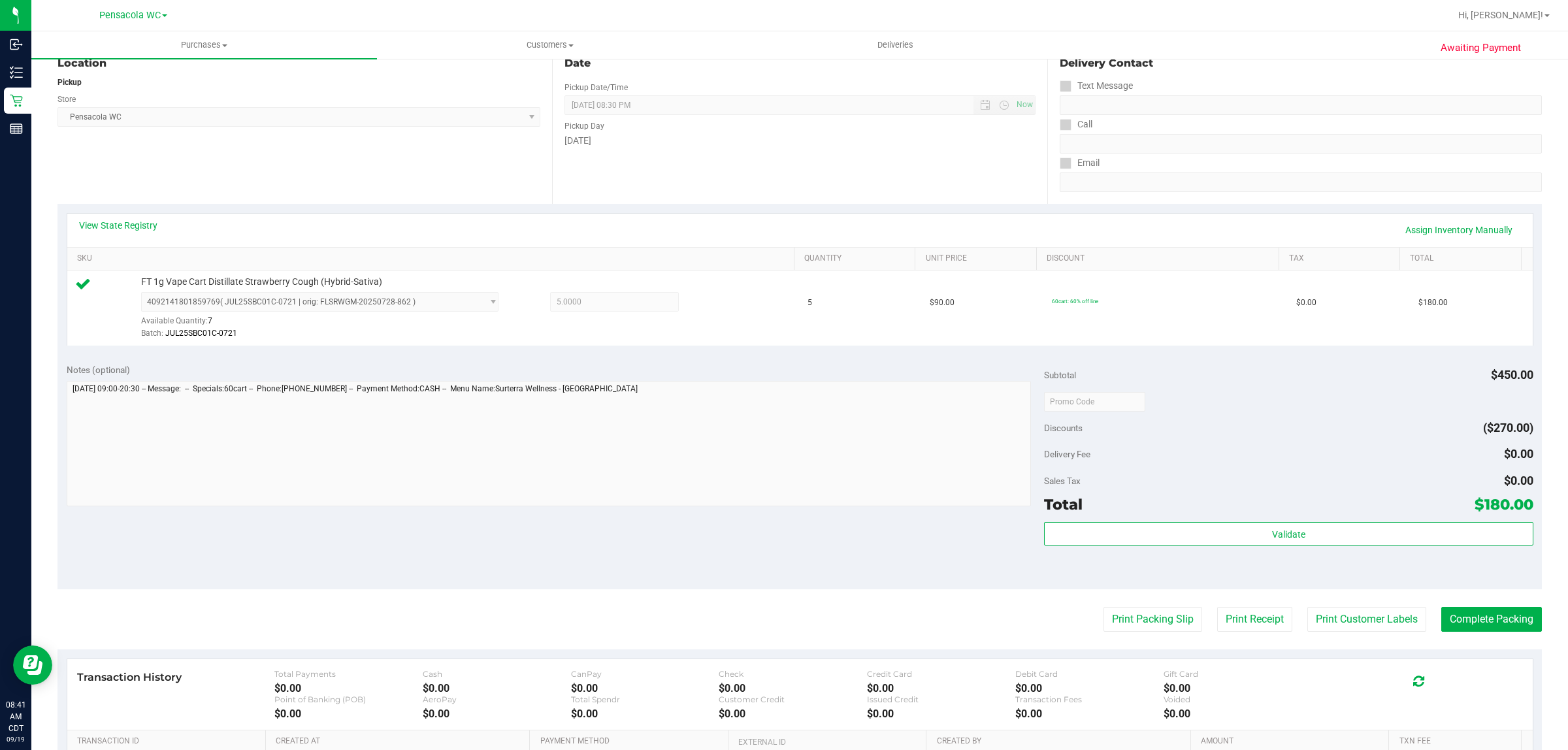
scroll to position [157, 0]
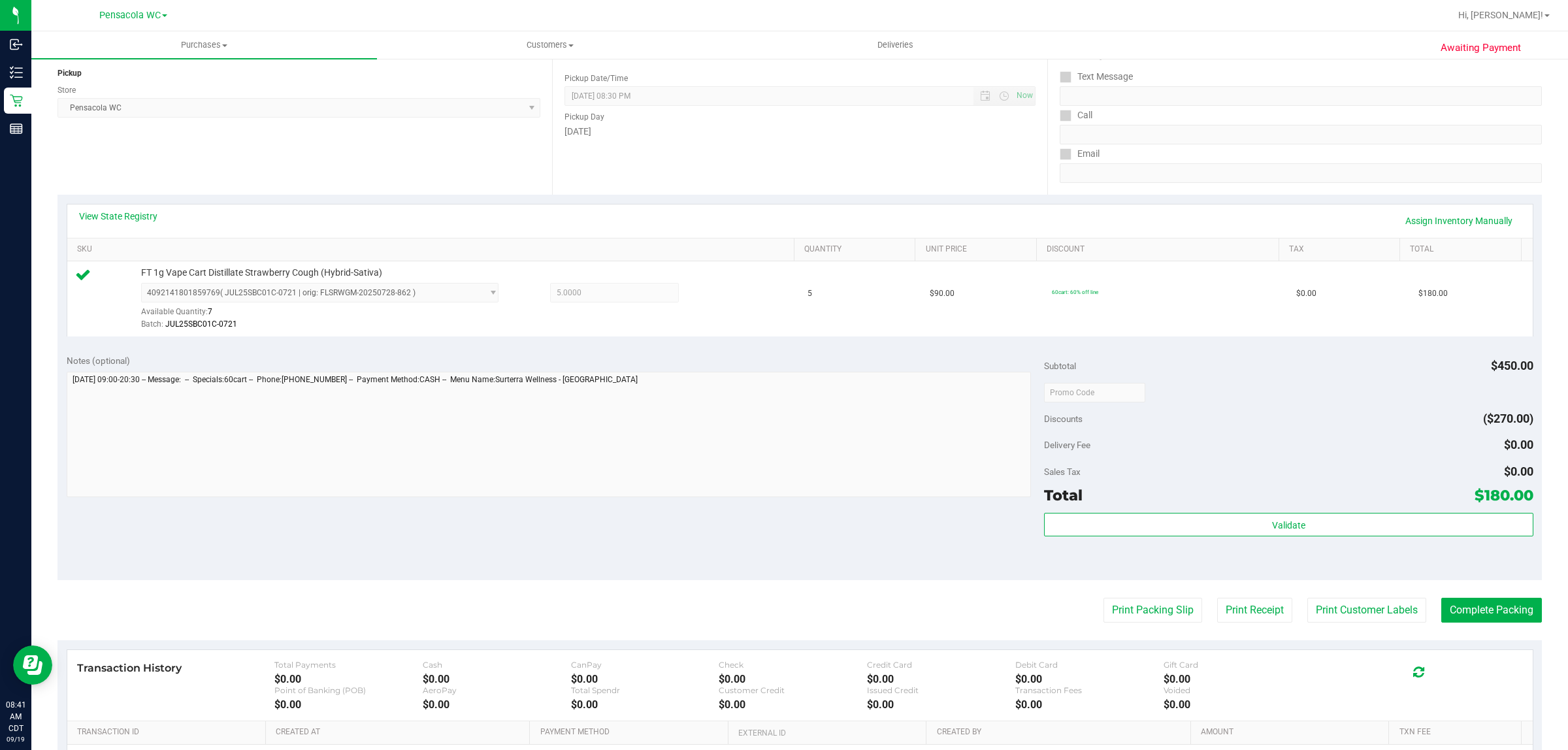
click at [1010, 625] on purchase-details "Back Edit Purchase Cancel Purchase View Profile # 11971562 BioTrack ID: - Submi…" at bounding box center [799, 399] width 1484 height 971
click at [1118, 612] on button "Print Packing Slip" at bounding box center [1152, 610] width 98 height 25
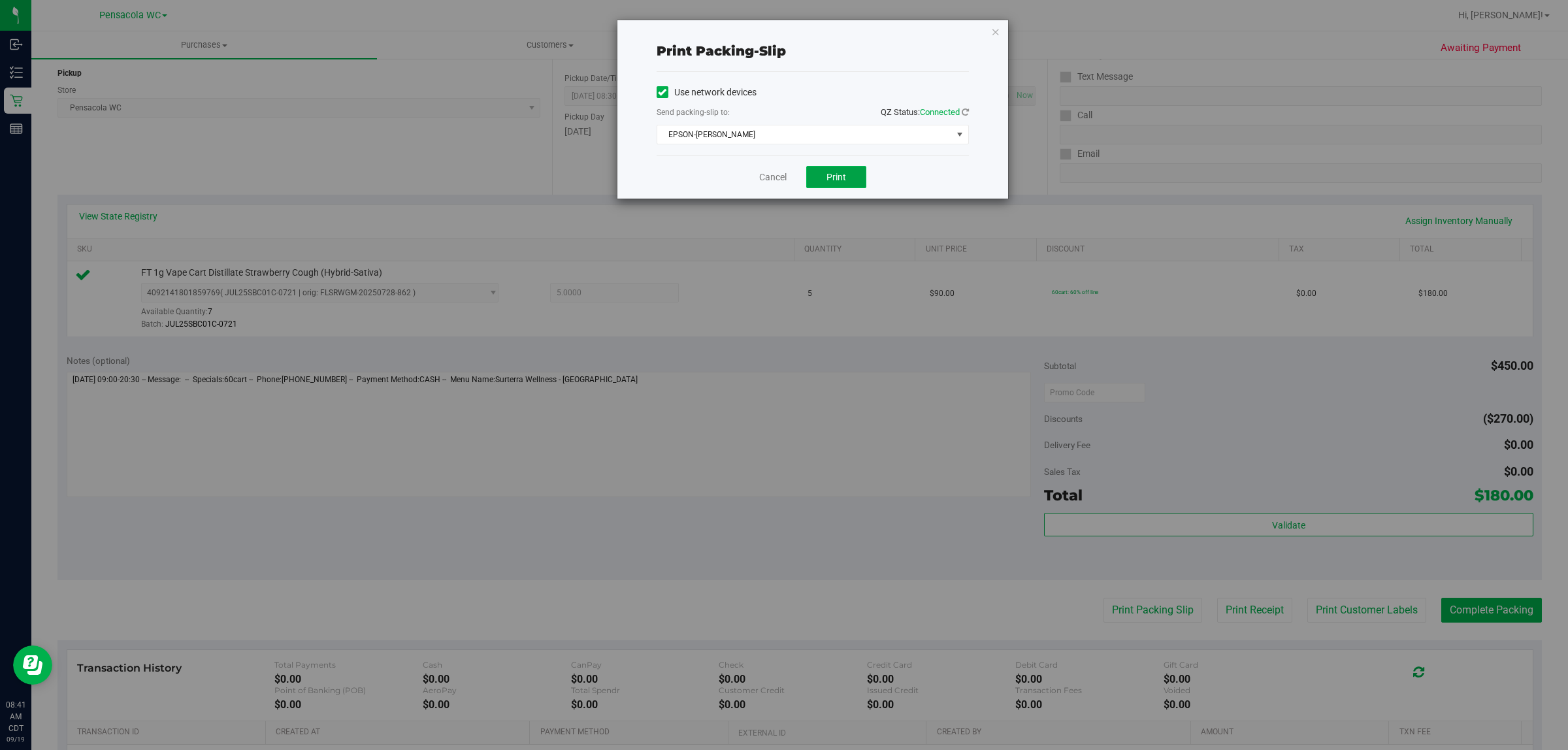
click at [827, 178] on span "Print" at bounding box center [836, 177] width 19 height 11
click at [997, 33] on icon "button" at bounding box center [995, 31] width 9 height 15
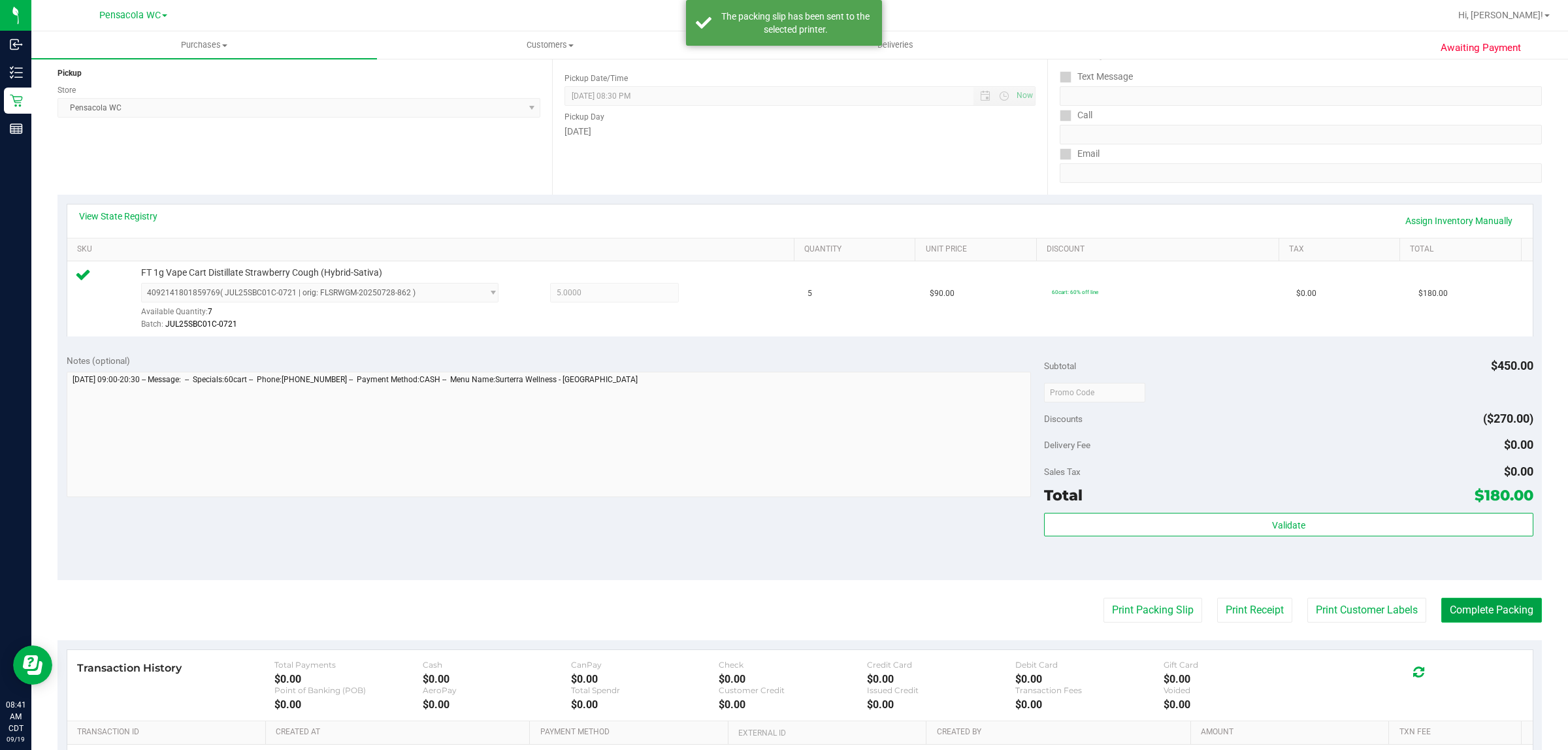
click at [1466, 611] on button "Complete Packing" at bounding box center [1491, 610] width 100 height 25
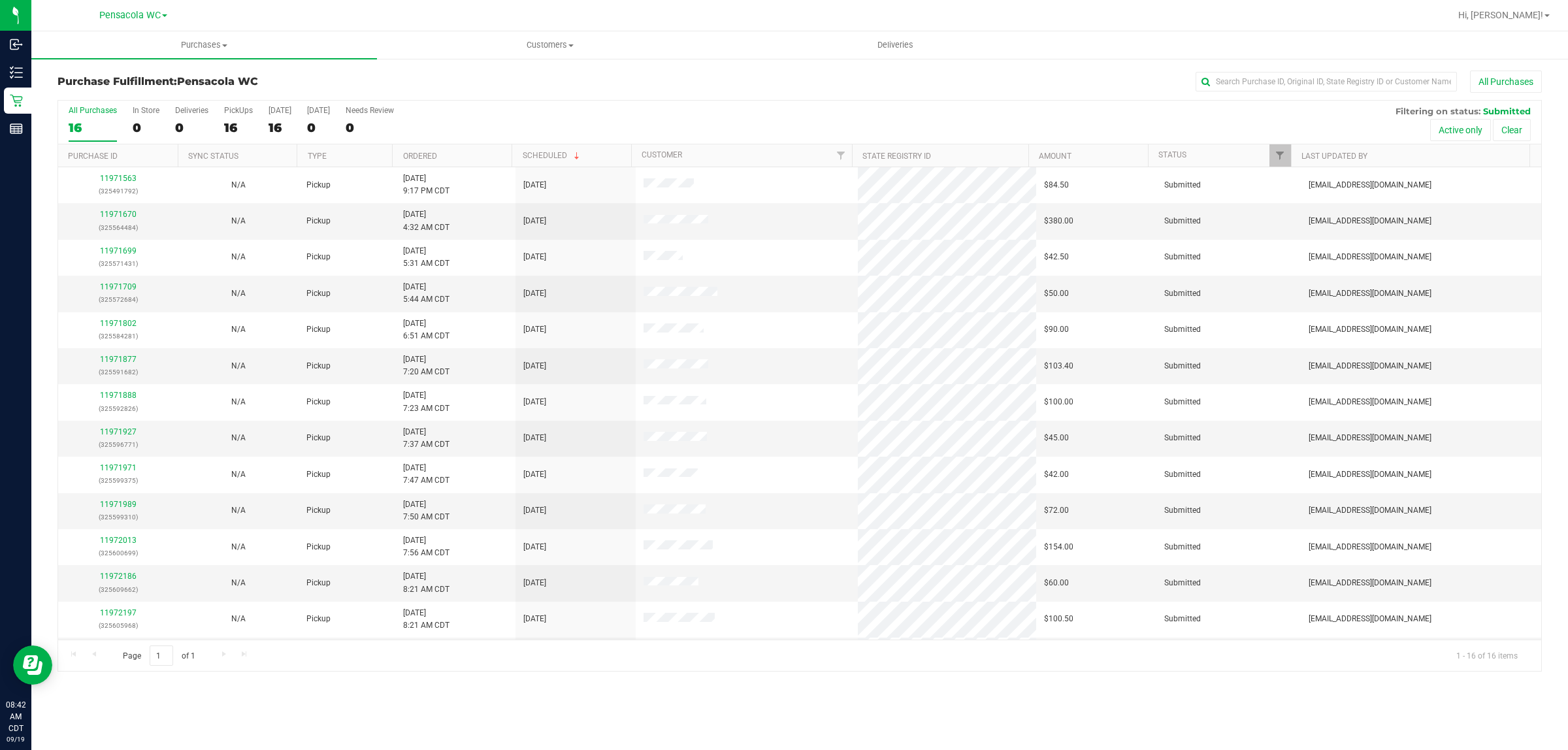
click at [460, 155] on th "Ordered" at bounding box center [452, 156] width 120 height 23
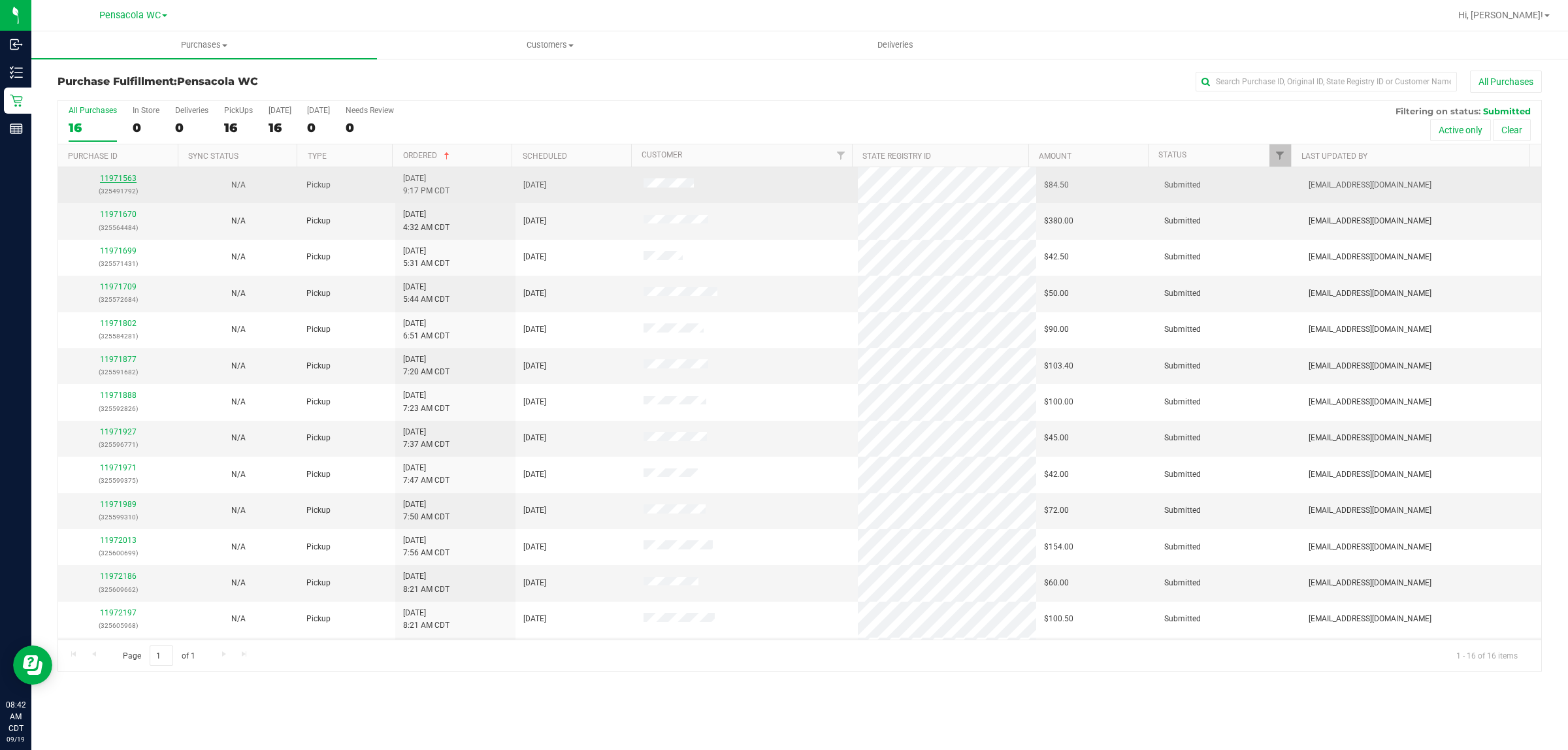
click at [116, 181] on link "11971563" at bounding box center [118, 179] width 37 height 9
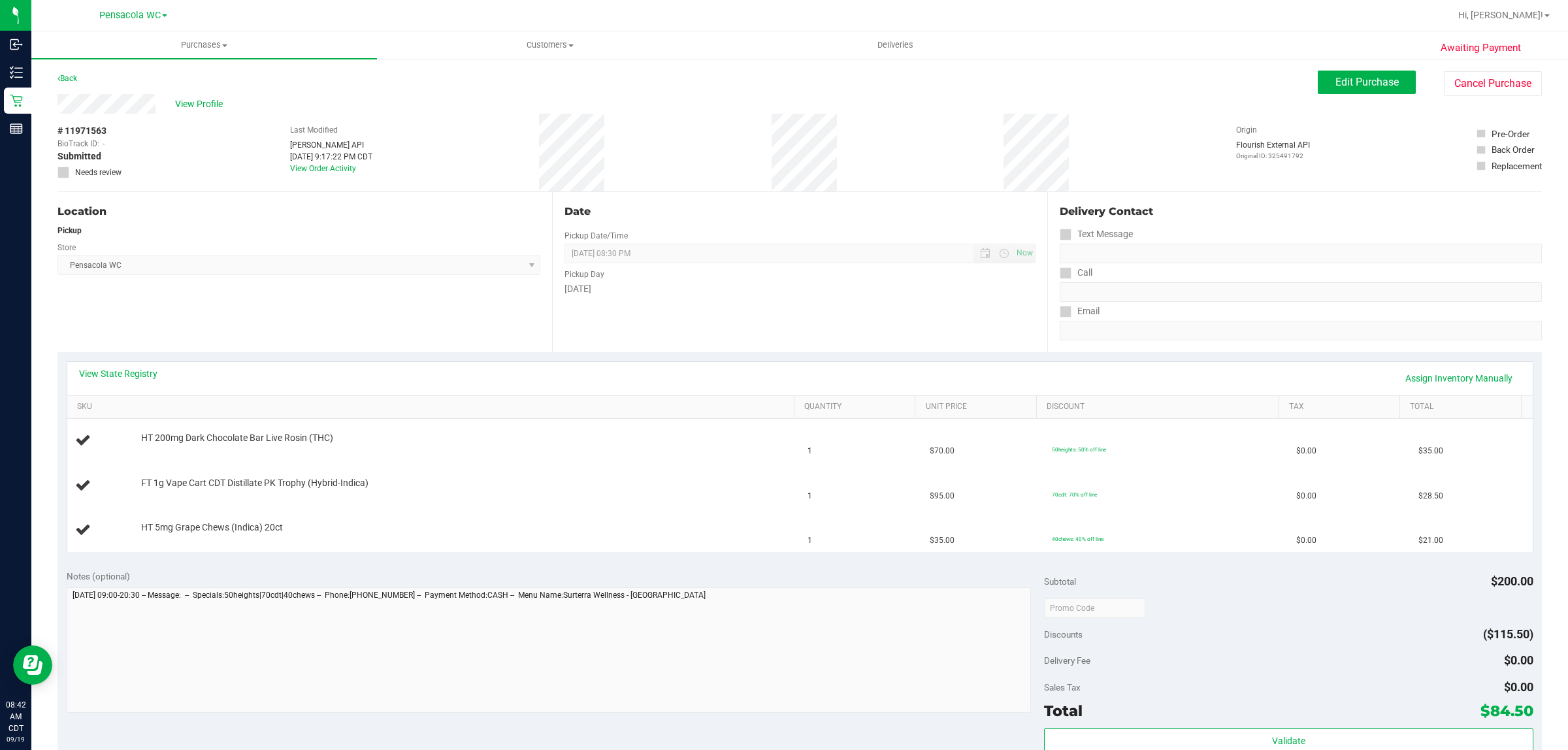
click at [368, 335] on div "Location Pickup Store Pensacola WC Select Store Bonita Springs WC Boynton Beach…" at bounding box center [304, 272] width 494 height 160
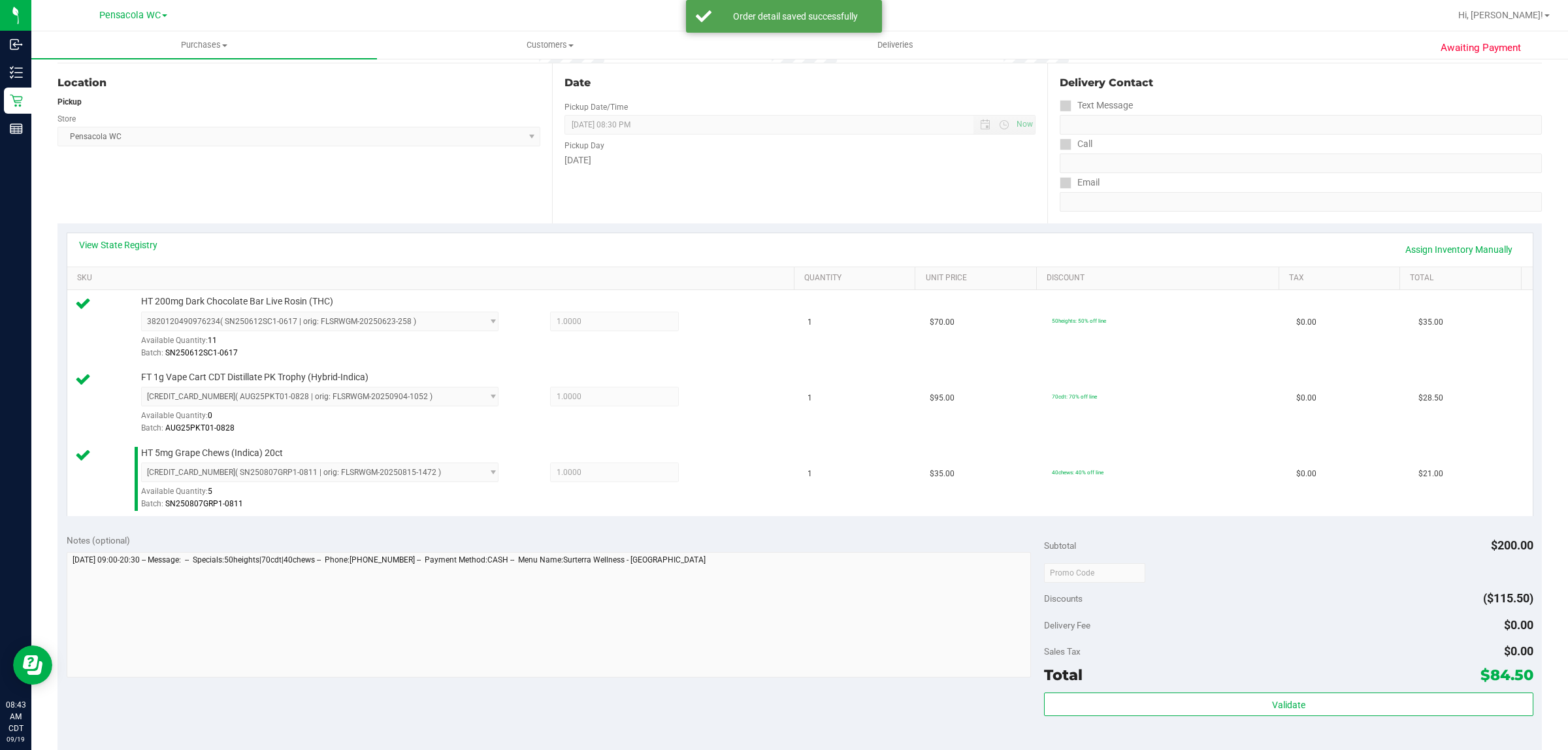
scroll to position [126, 0]
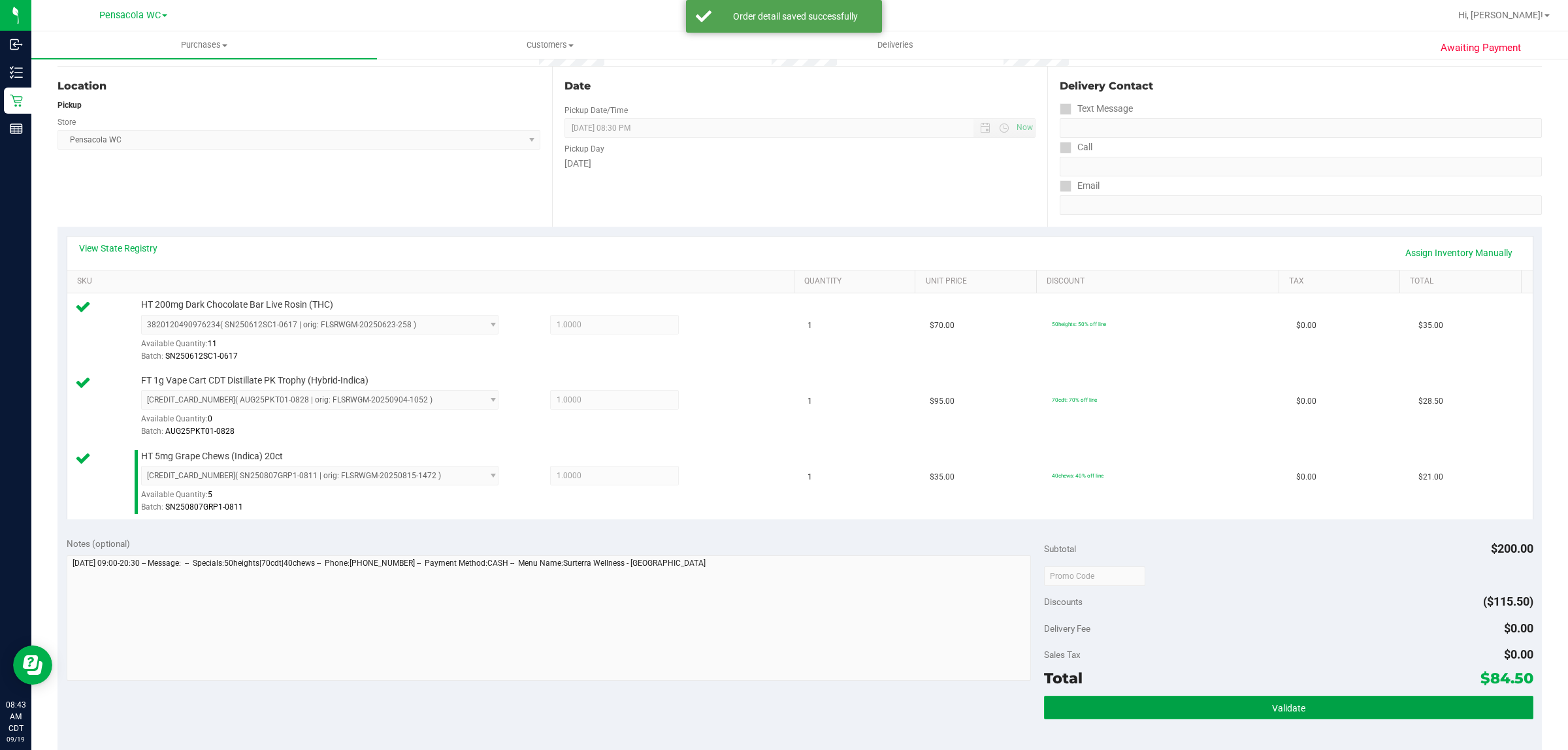
click at [1195, 707] on button "Validate" at bounding box center [1288, 707] width 488 height 23
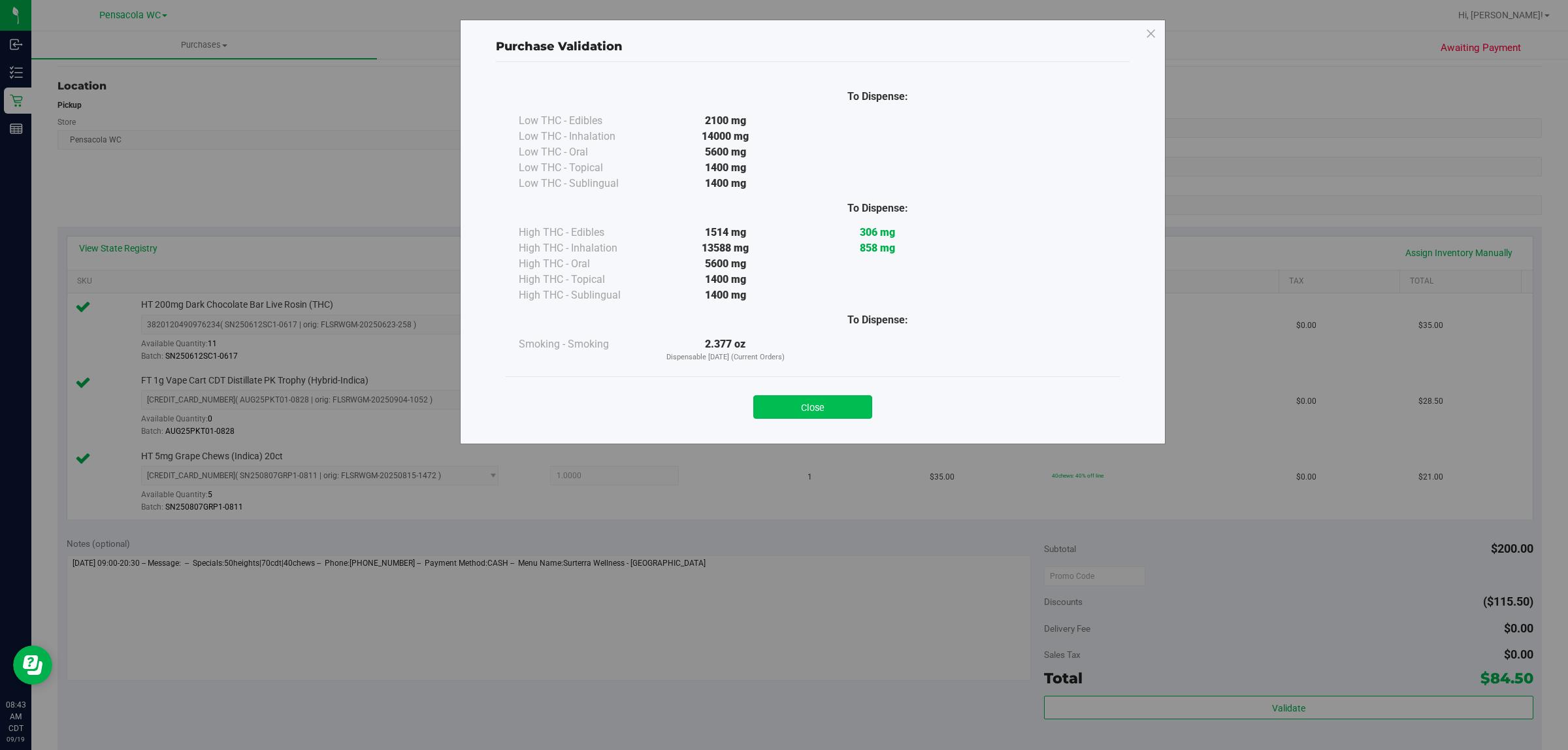
click at [851, 408] on button "Close" at bounding box center [813, 407] width 119 height 23
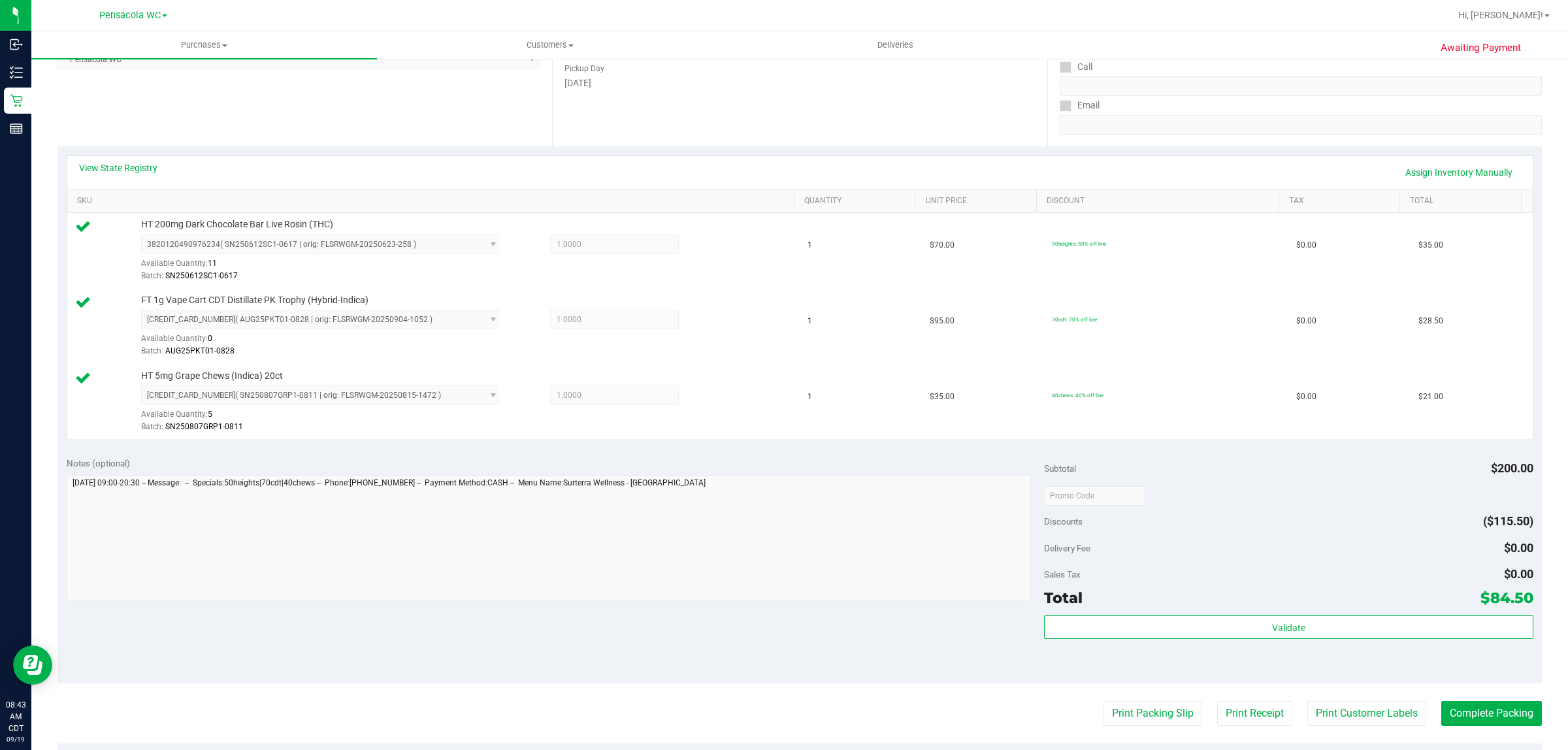
scroll to position [247, 0]
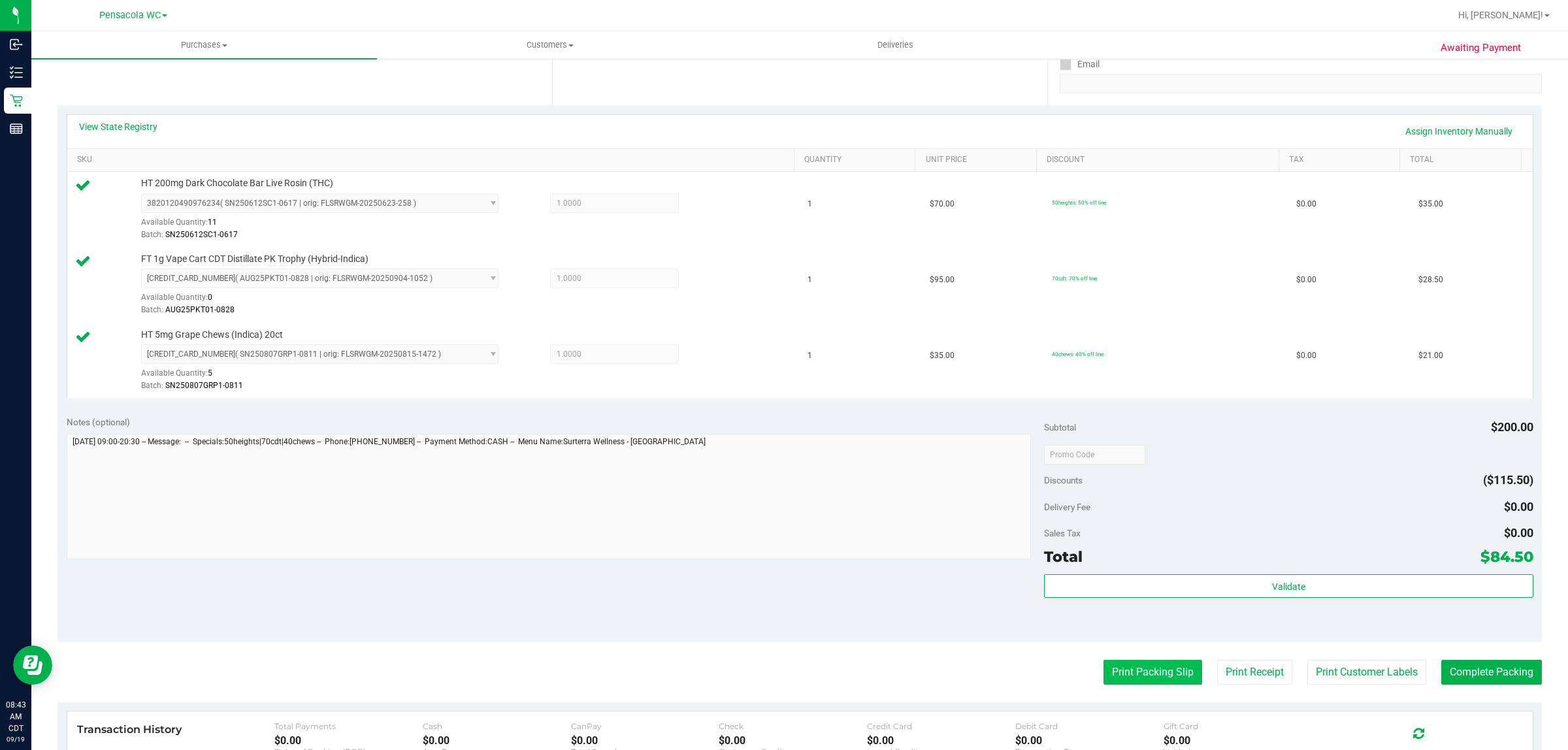
click at [1139, 663] on button "Print Packing Slip" at bounding box center [1152, 672] width 98 height 25
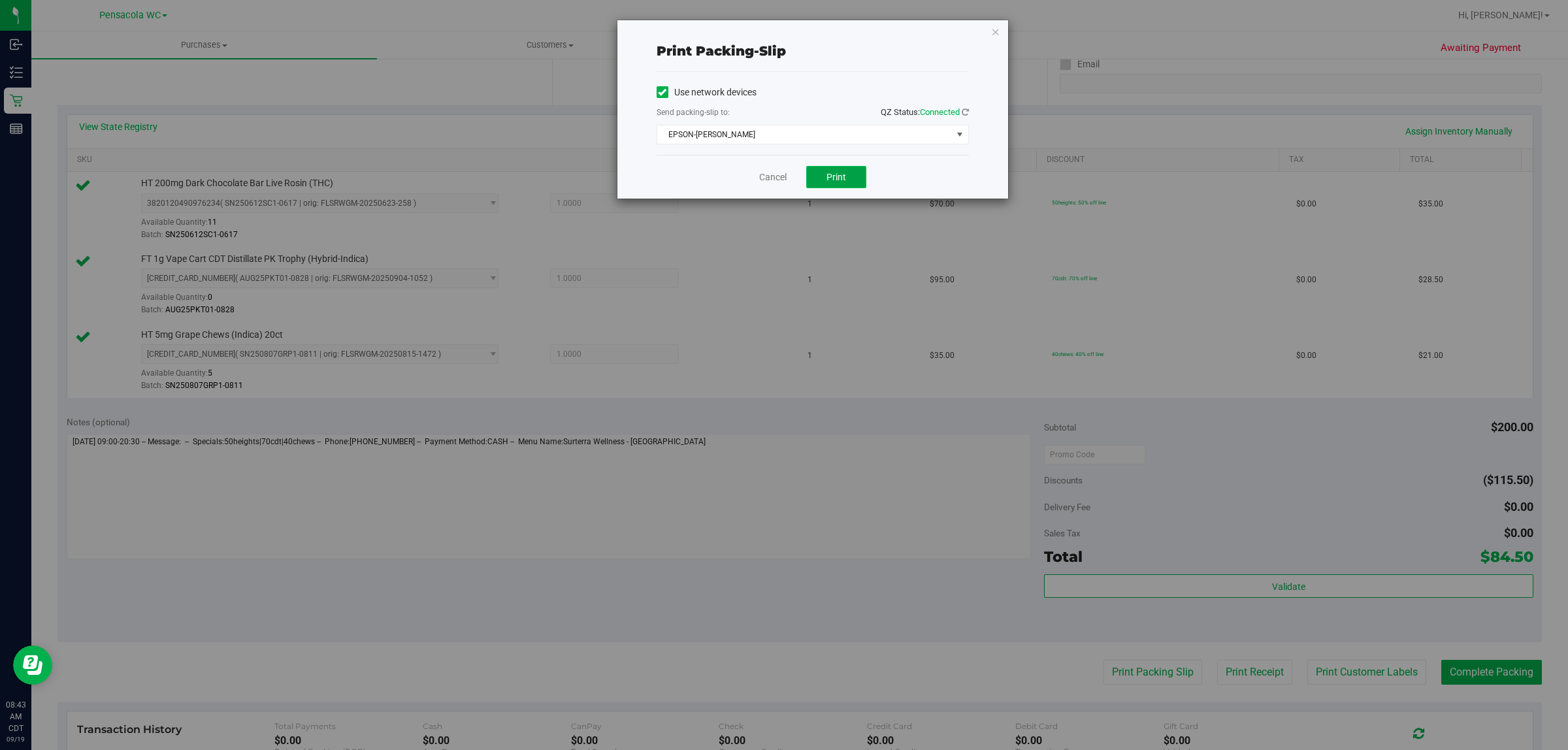
click at [848, 184] on button "Print" at bounding box center [836, 177] width 60 height 22
click at [997, 33] on icon "button" at bounding box center [995, 31] width 9 height 15
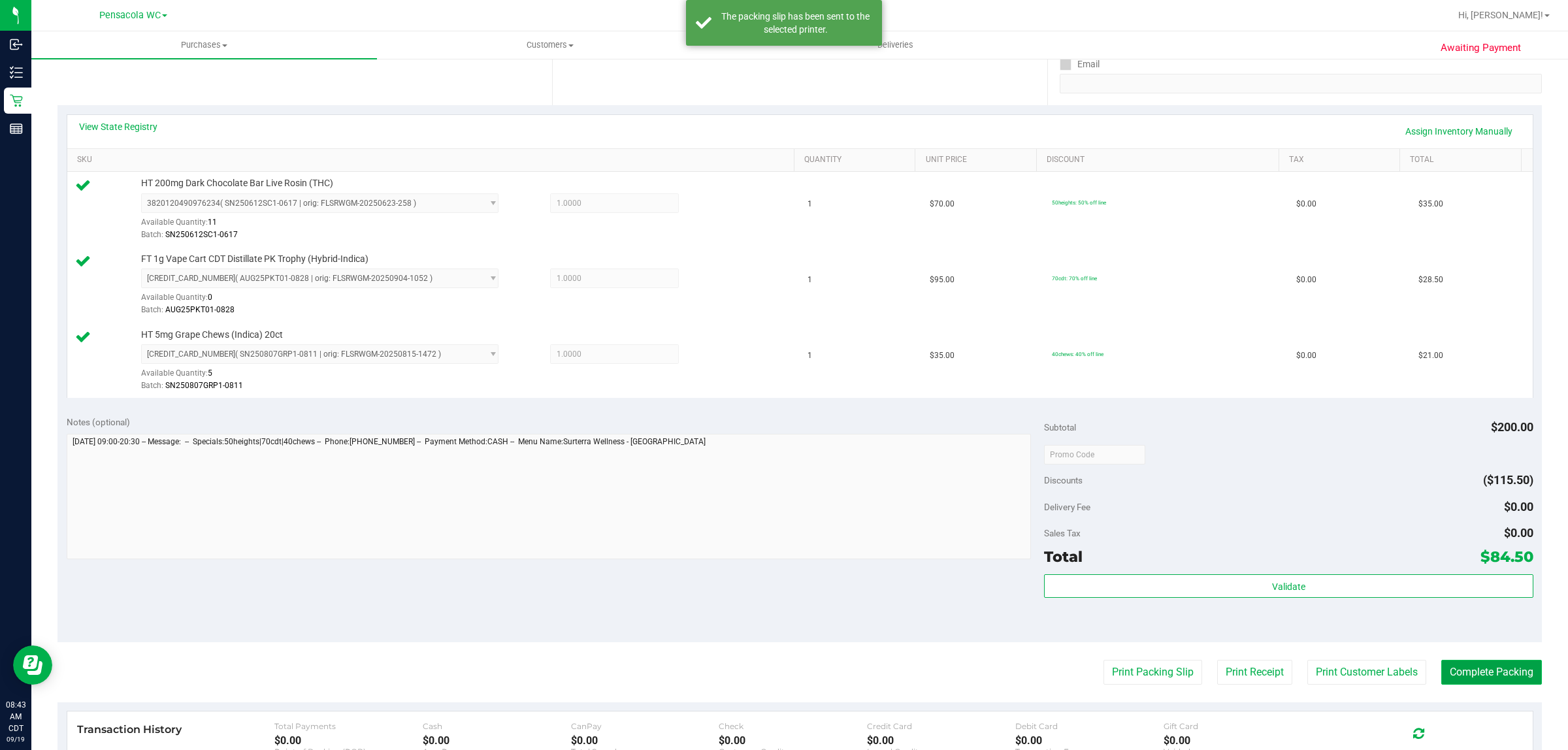
click at [1471, 666] on button "Complete Packing" at bounding box center [1491, 672] width 100 height 25
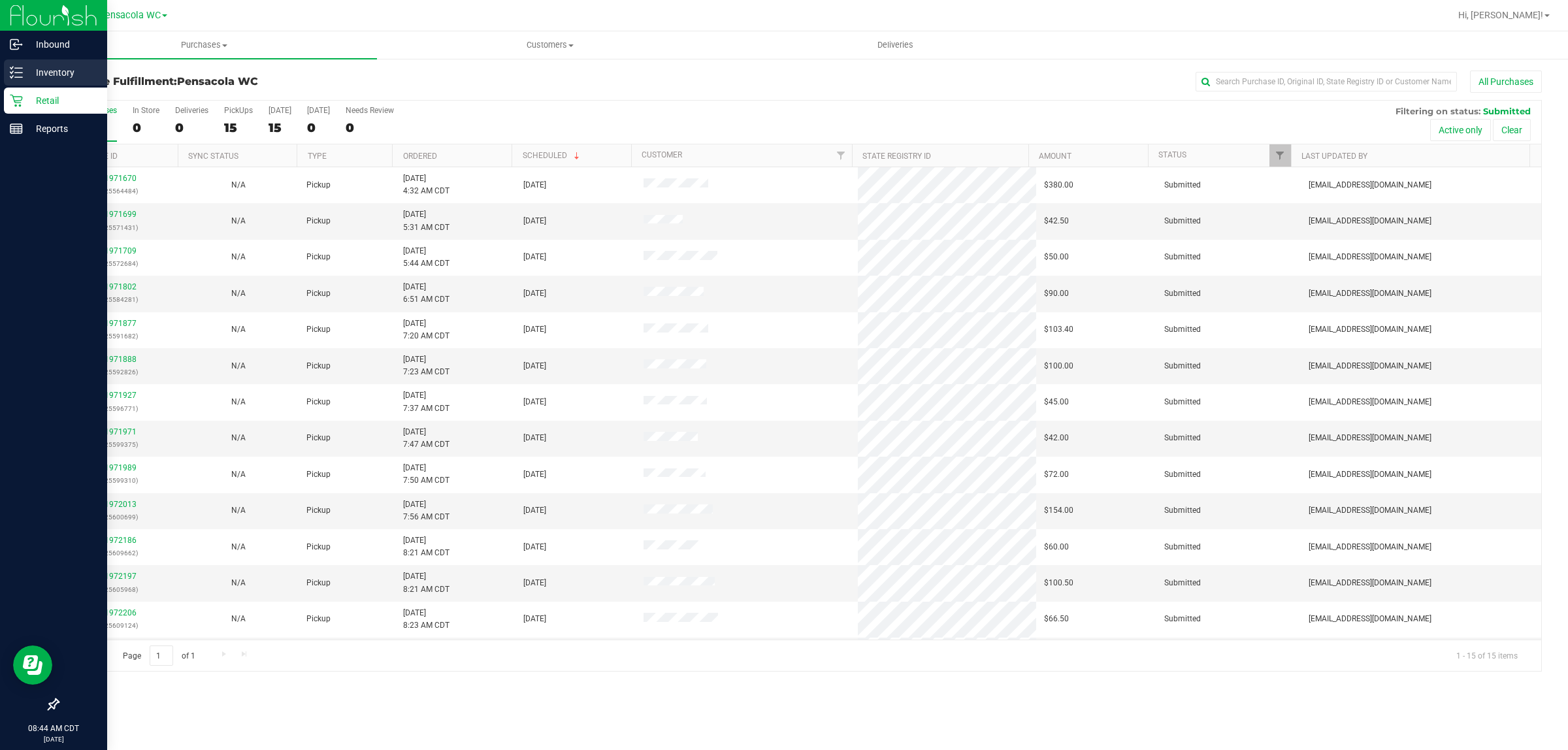
click at [23, 67] on p "Inventory" at bounding box center [62, 72] width 78 height 15
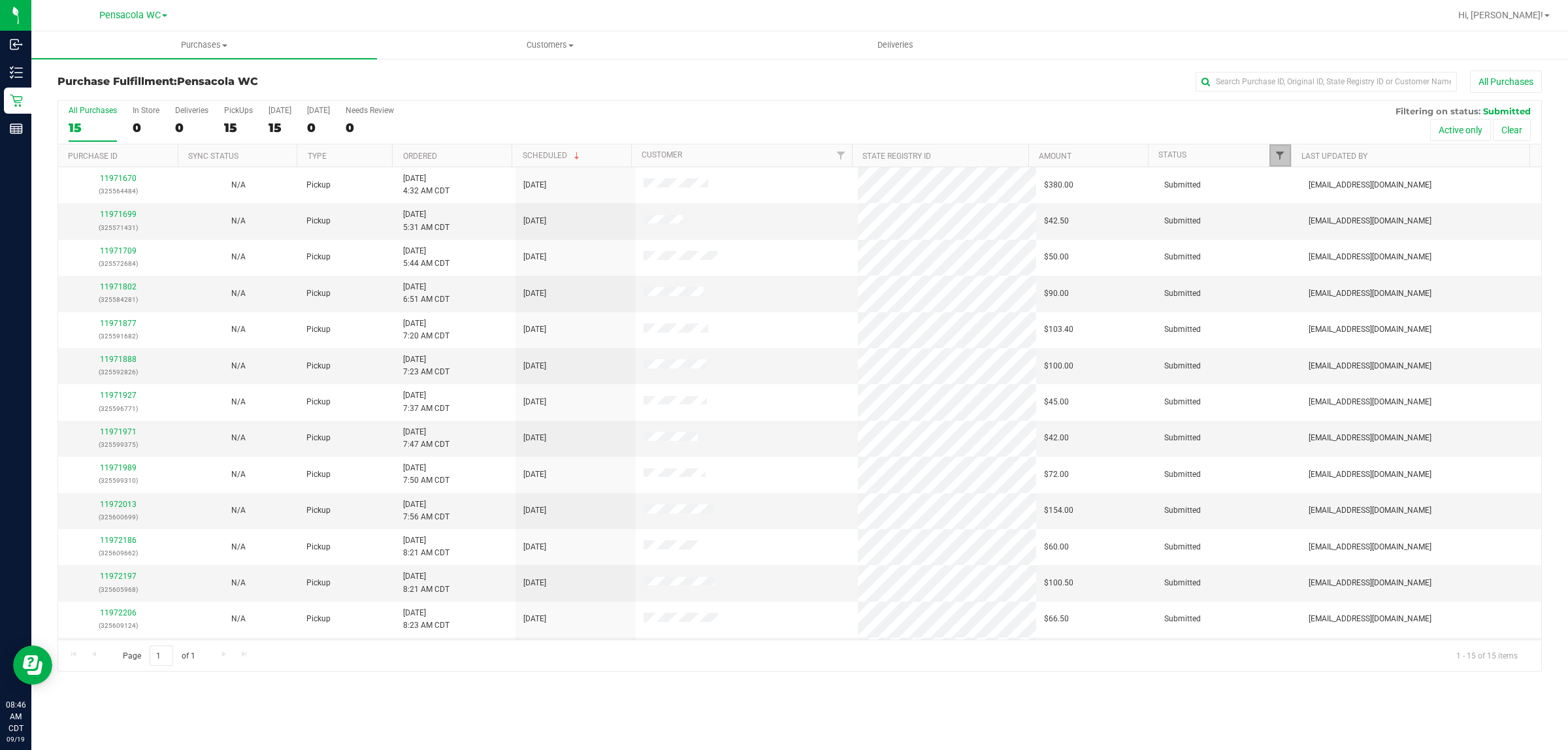
click at [1284, 153] on span "Filter" at bounding box center [1280, 156] width 11 height 11
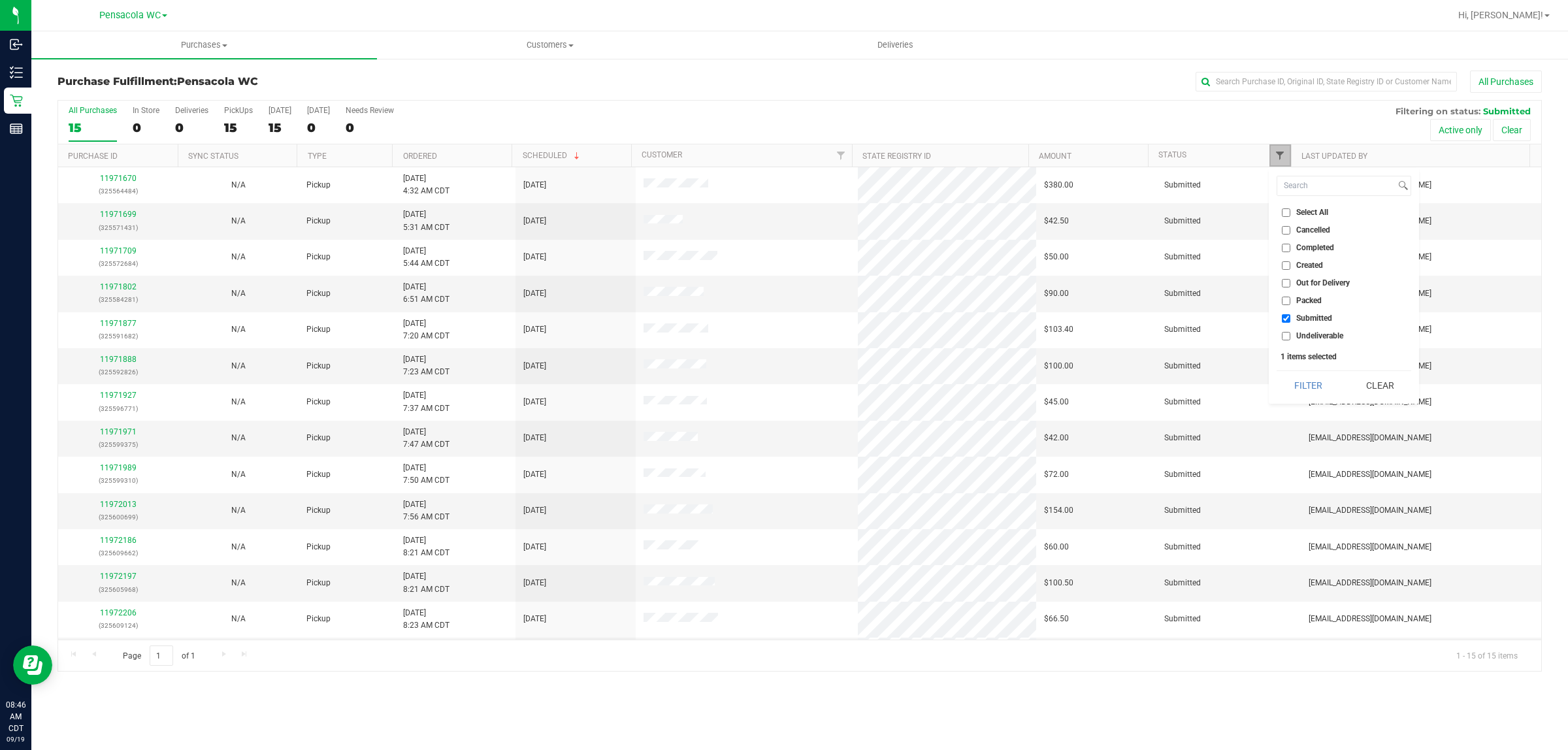
click at [1277, 161] on span "Filter" at bounding box center [1280, 156] width 11 height 11
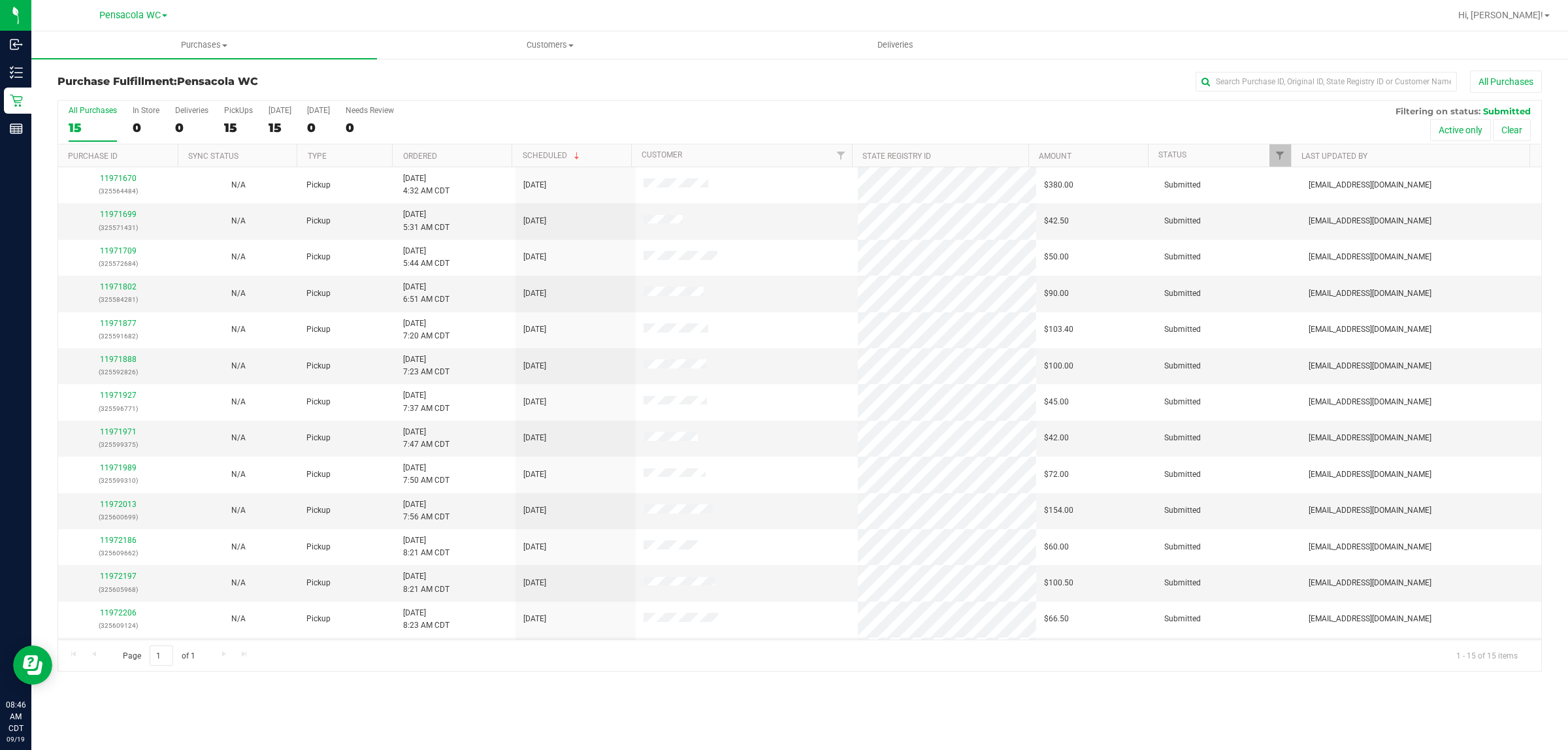
click at [468, 157] on th "Ordered" at bounding box center [452, 156] width 120 height 23
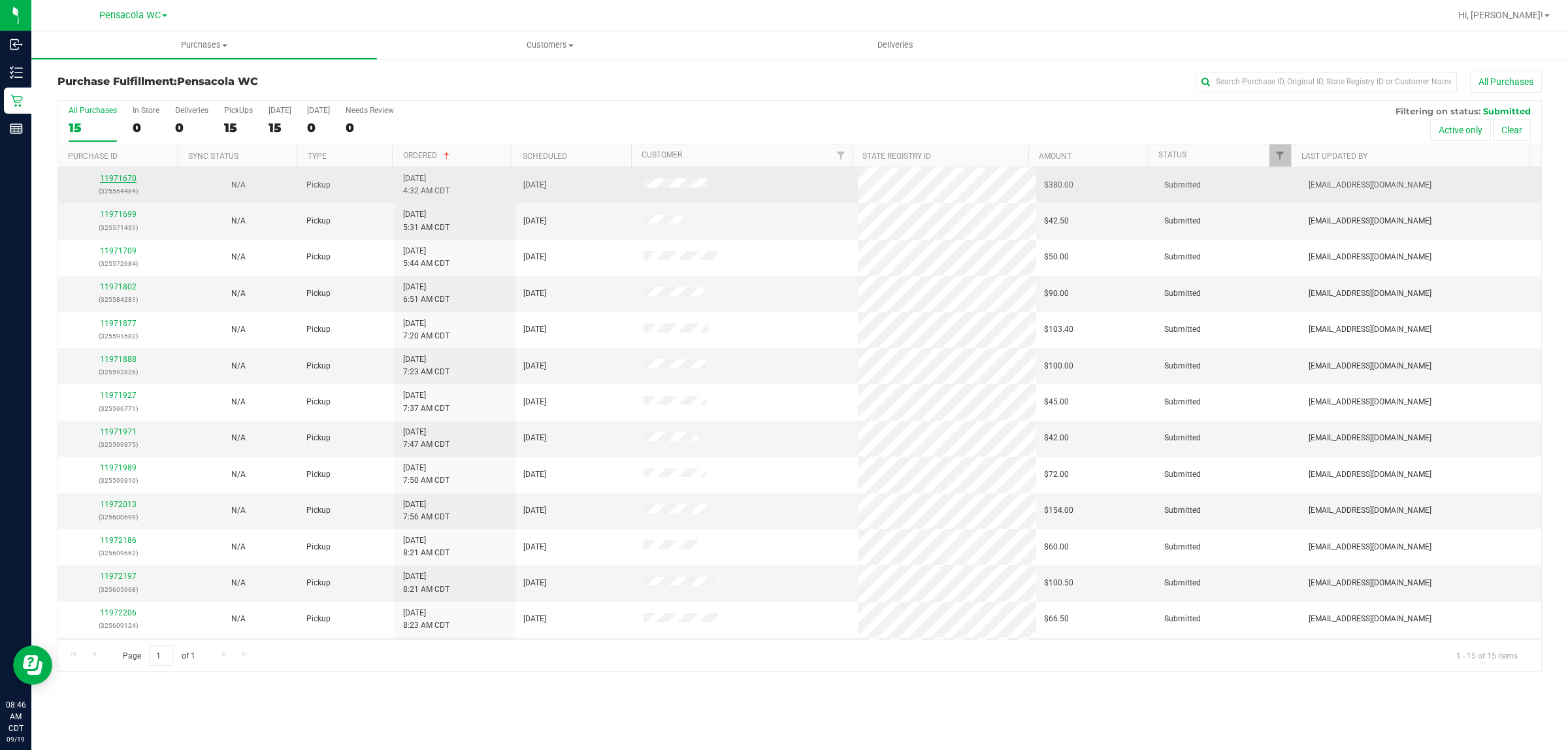
click at [124, 177] on link "11971670" at bounding box center [118, 179] width 37 height 9
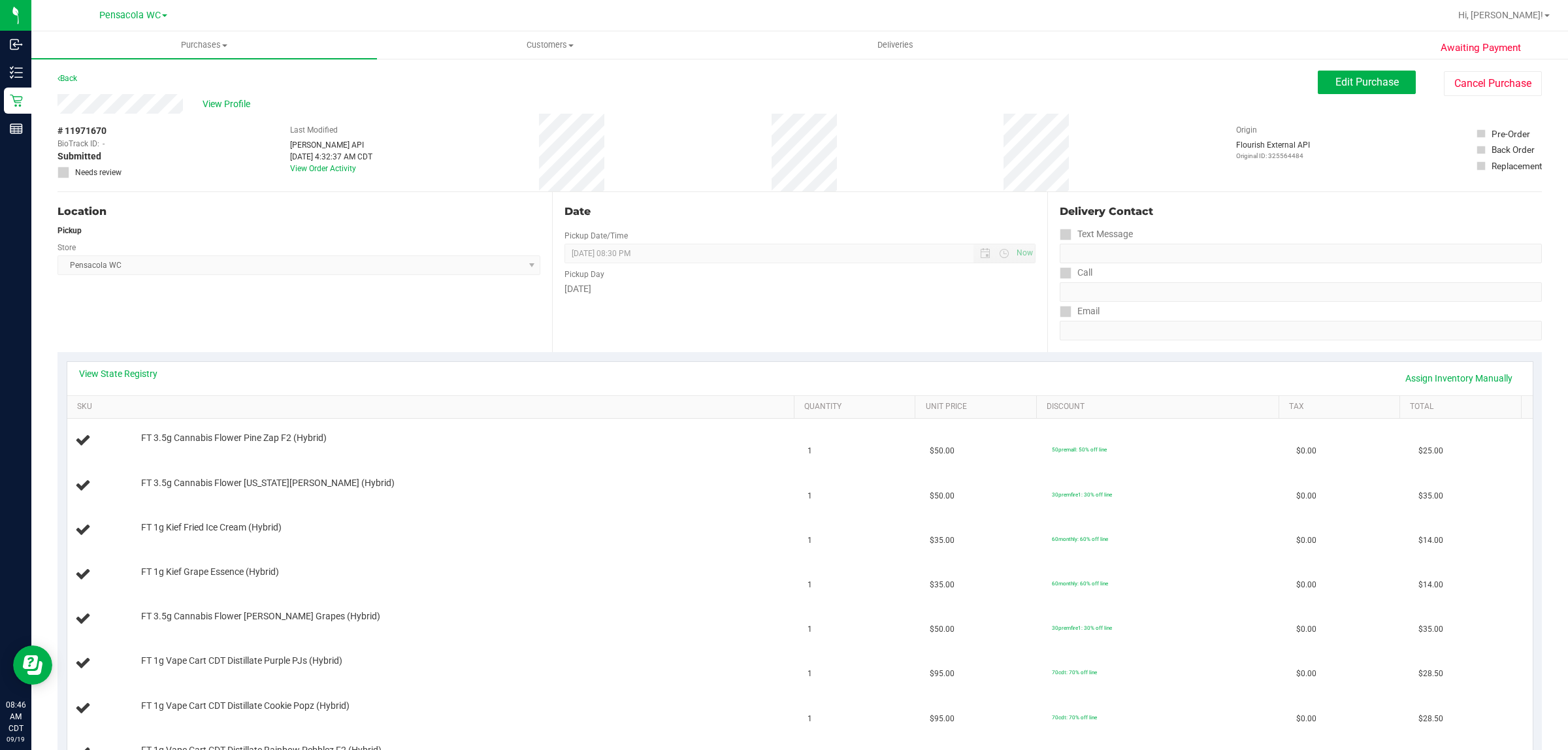
click at [321, 302] on div "Location Pickup Store Pensacola WC Select Store Bonita Springs WC Boynton Beach…" at bounding box center [304, 272] width 494 height 160
click at [113, 377] on link "View State Registry" at bounding box center [118, 374] width 78 height 13
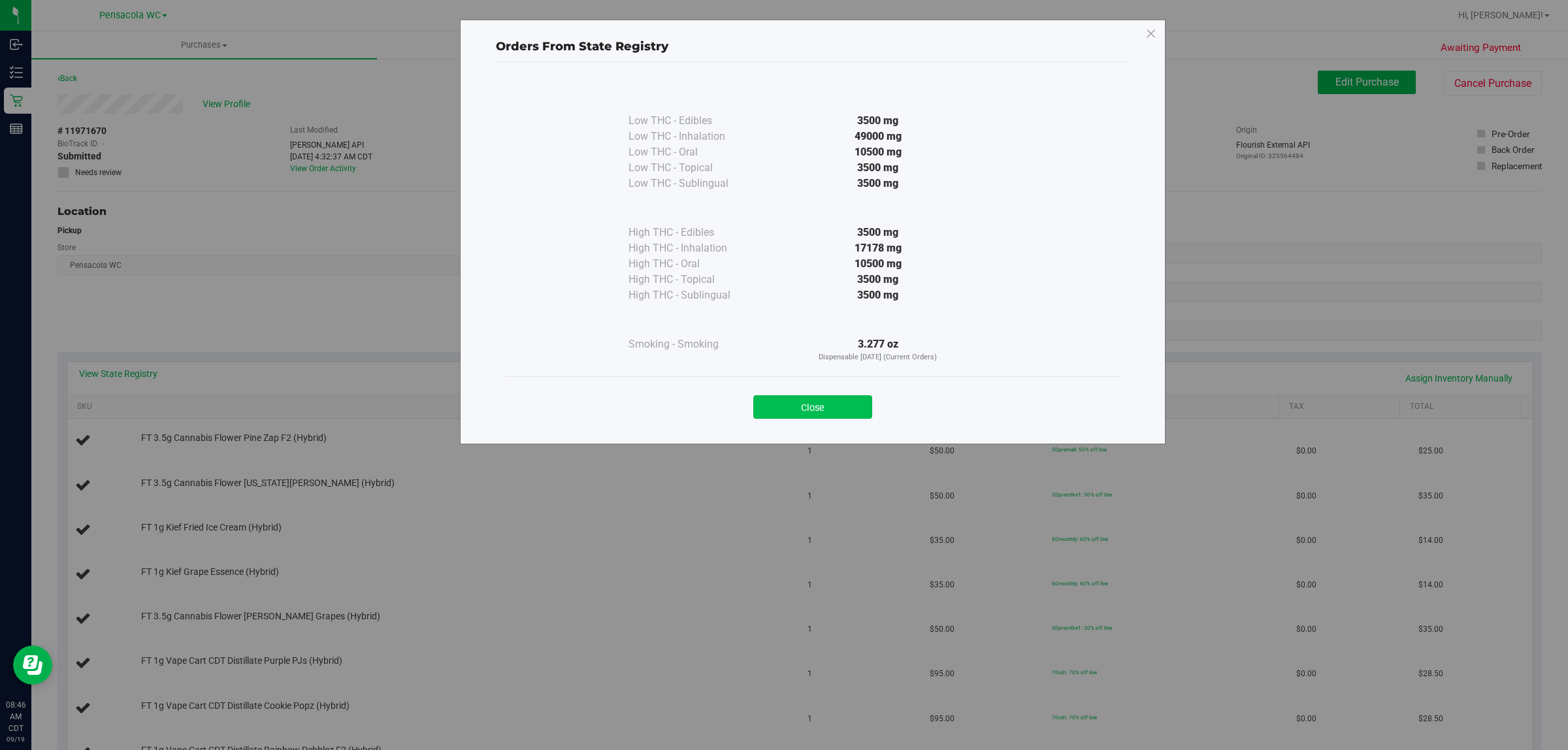
click at [840, 410] on button "Close" at bounding box center [813, 407] width 119 height 23
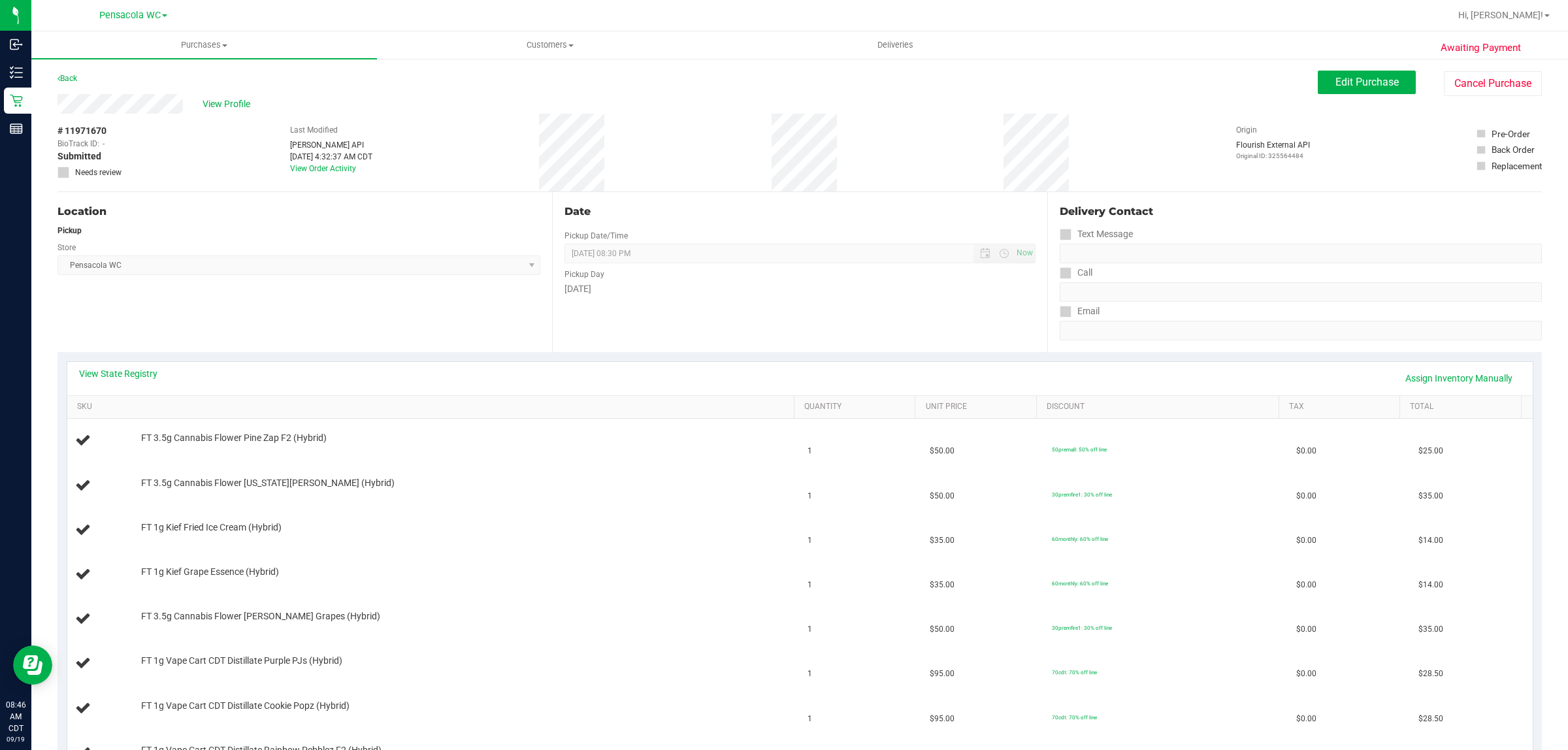
click at [343, 344] on div "Location Pickup Store Pensacola WC Select Store Bonita Springs WC Boynton Beach…" at bounding box center [304, 272] width 494 height 160
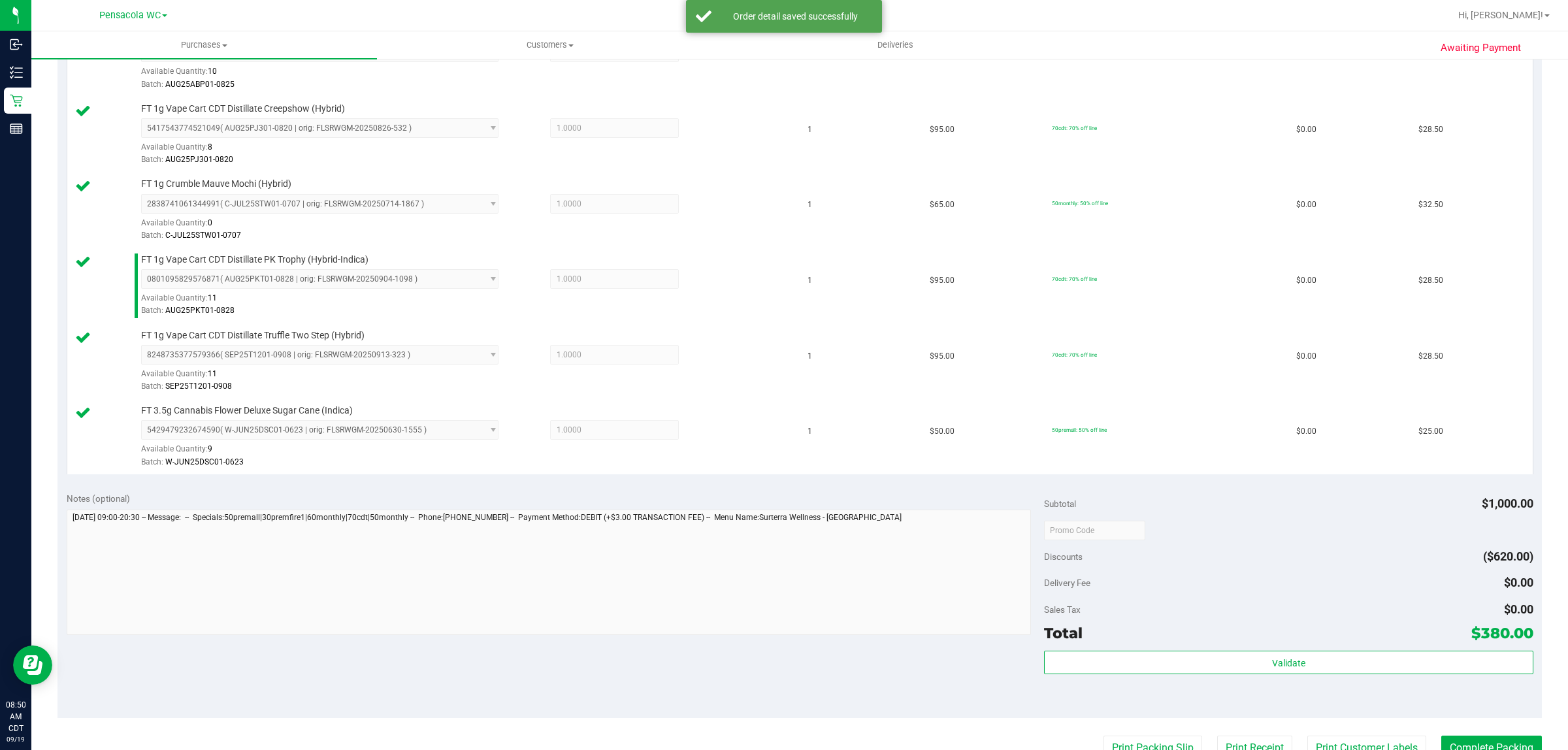
scroll to position [1000, 0]
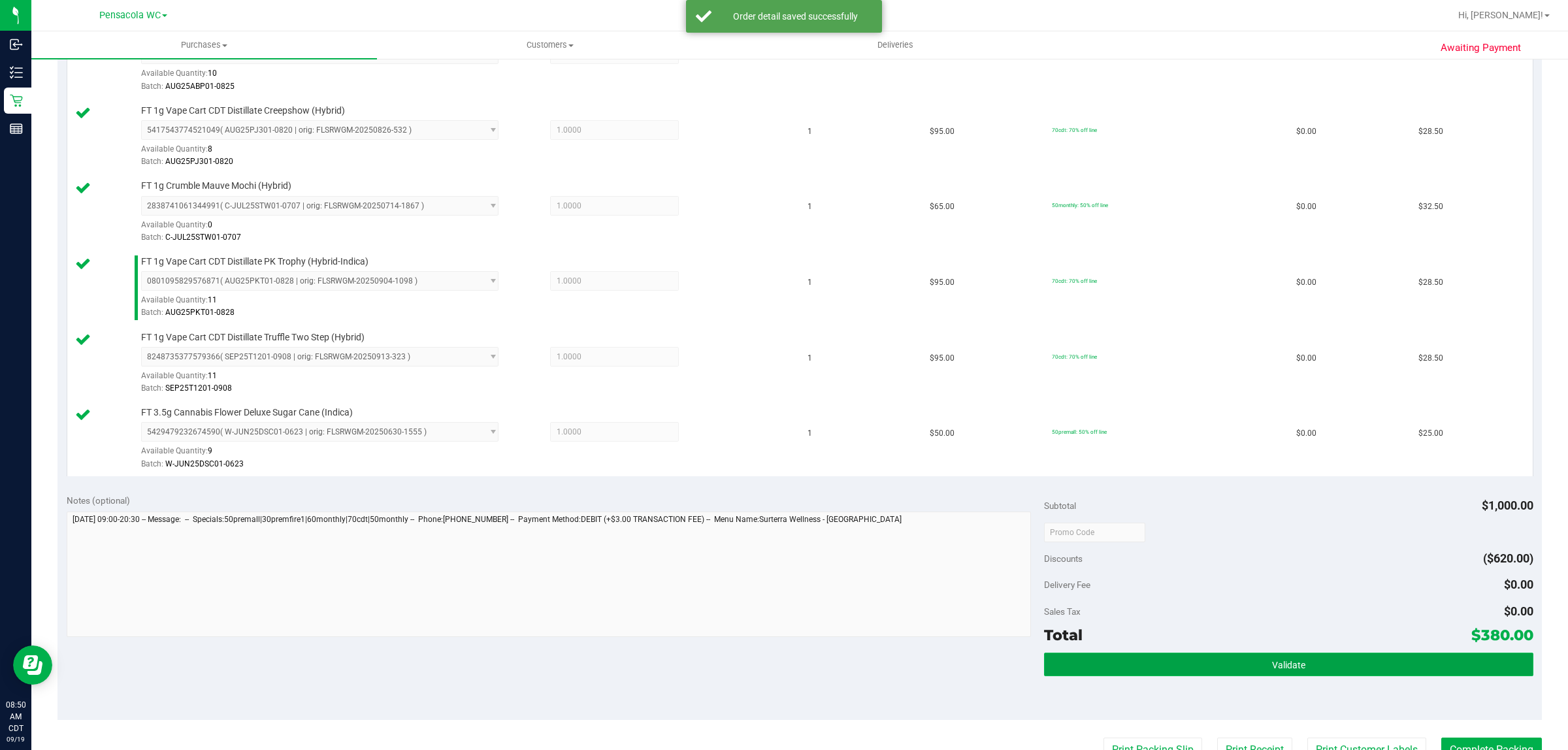
click at [1280, 670] on span "Validate" at bounding box center [1288, 665] width 33 height 11
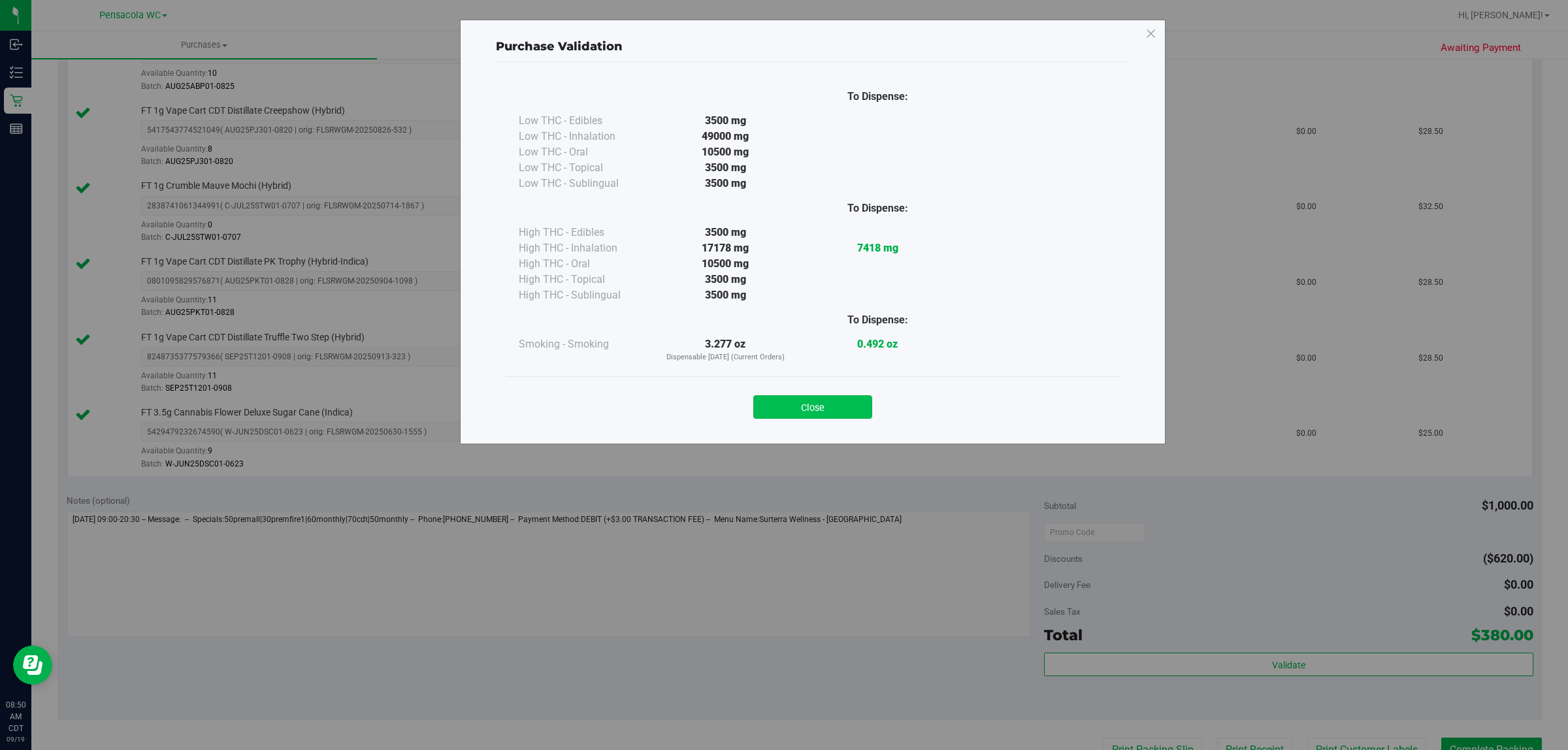
click at [825, 399] on button "Close" at bounding box center [813, 407] width 119 height 23
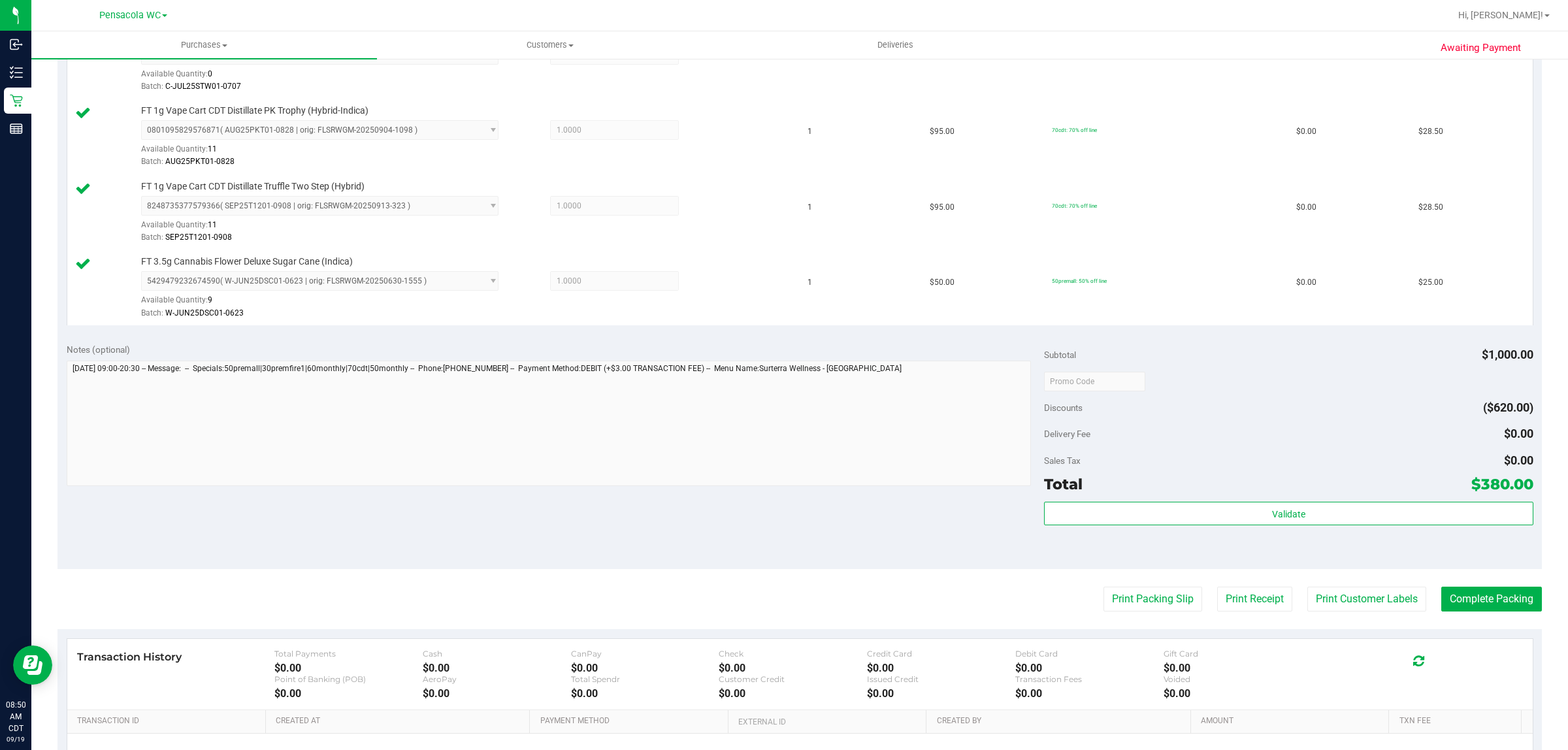
scroll to position [1169, 0]
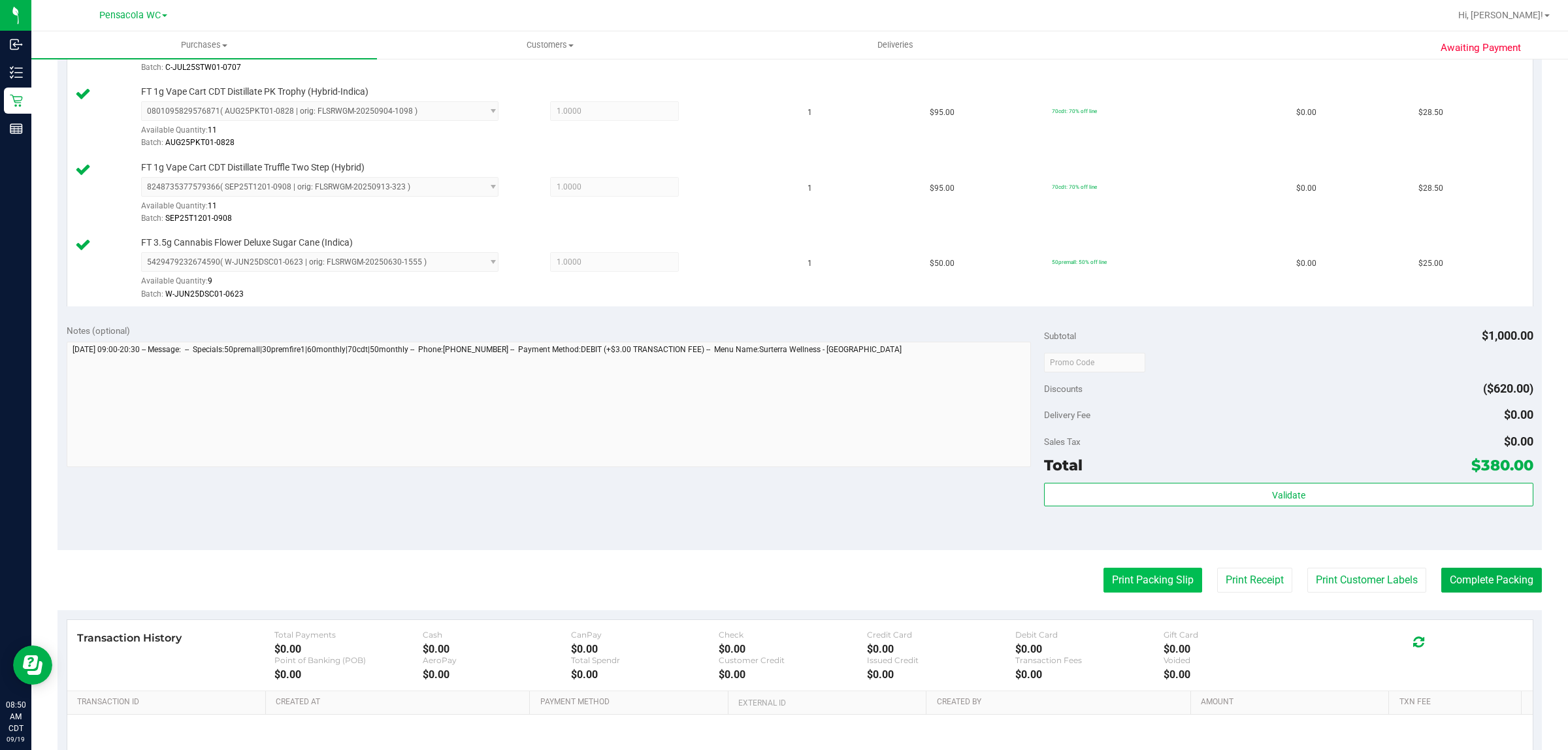
click at [1114, 587] on button "Print Packing Slip" at bounding box center [1152, 580] width 98 height 25
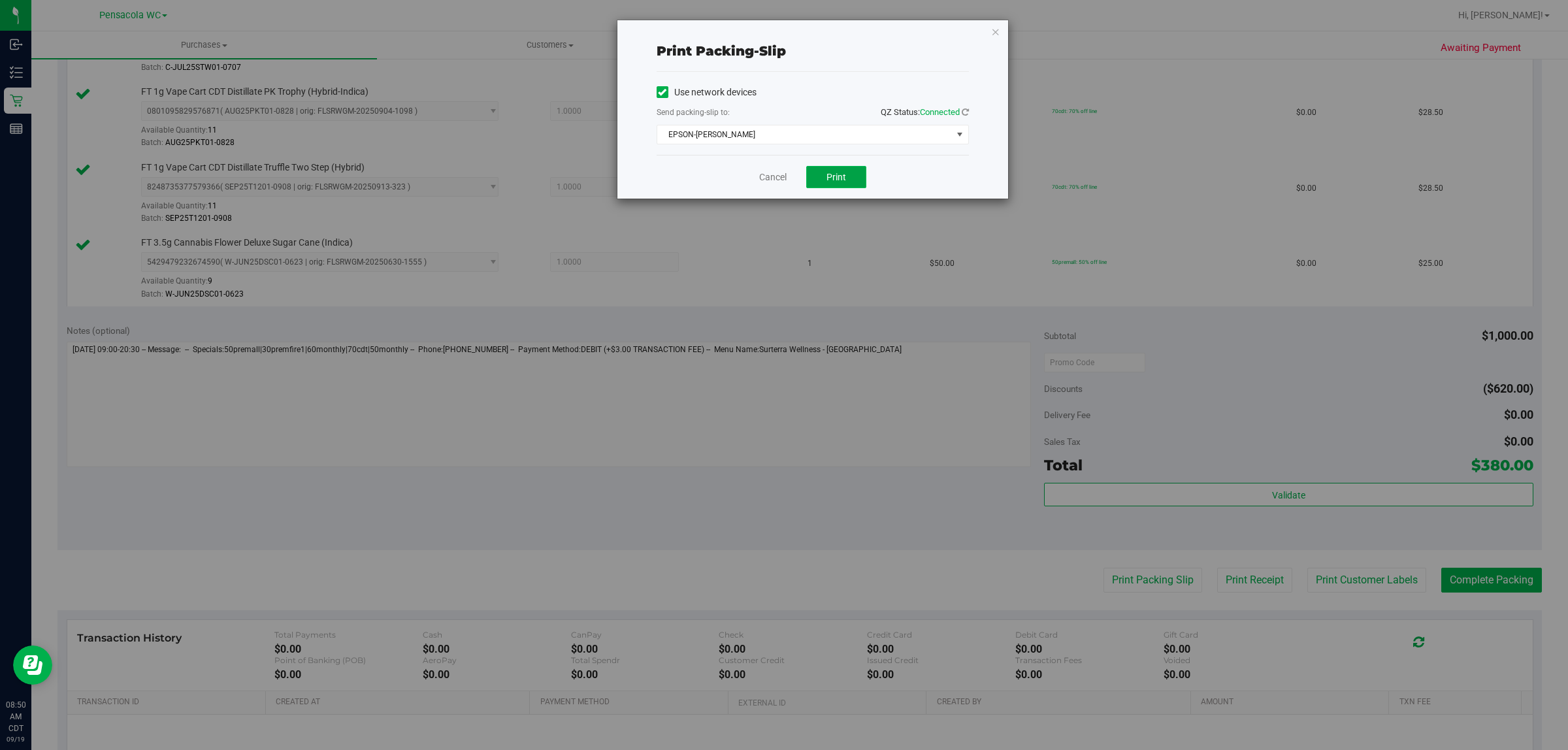
click at [846, 172] on button "Print" at bounding box center [836, 177] width 60 height 22
click at [994, 27] on icon "button" at bounding box center [995, 31] width 9 height 15
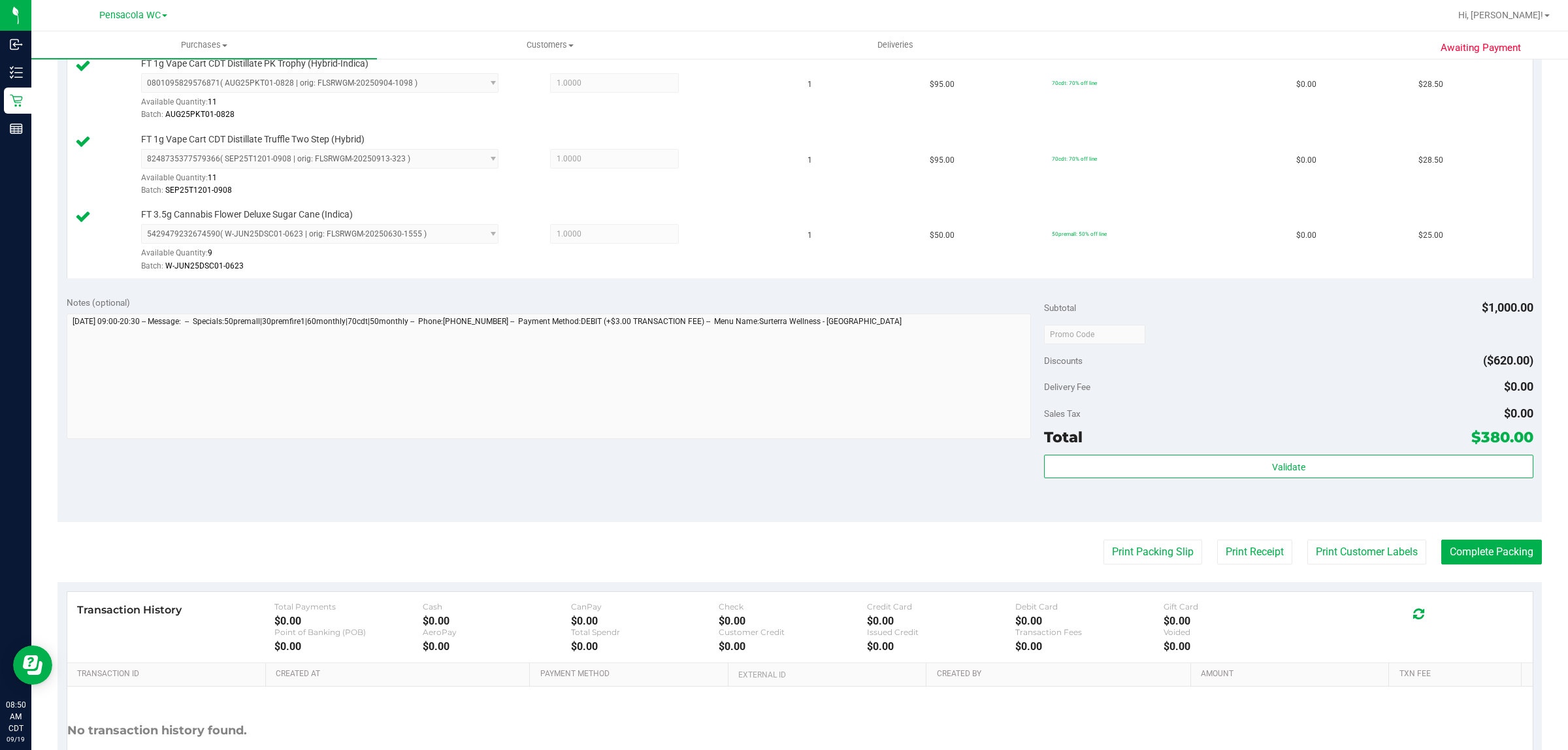
scroll to position [1305, 0]
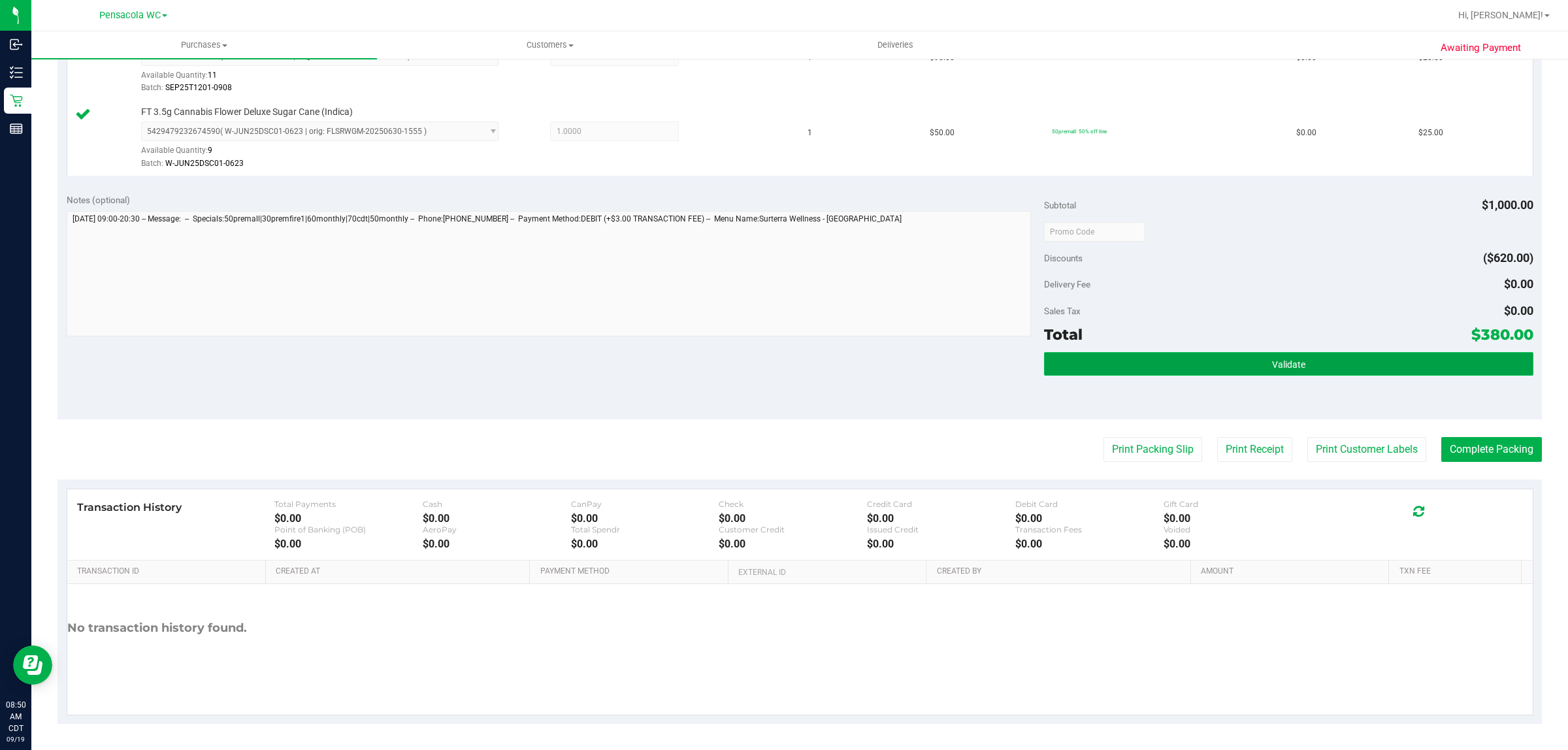
click at [1308, 361] on button "Validate" at bounding box center [1288, 363] width 488 height 23
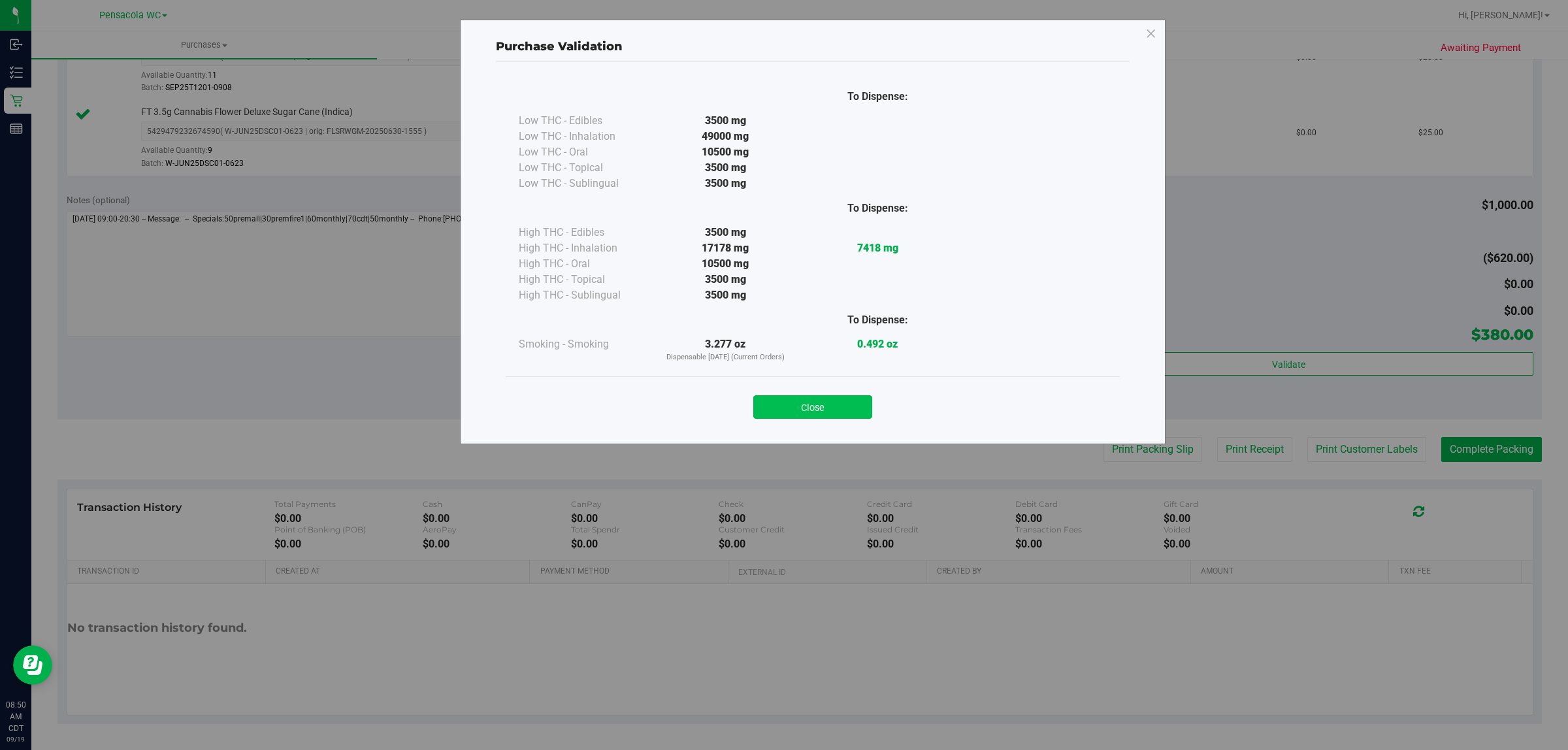
click at [850, 403] on button "Close" at bounding box center [813, 407] width 119 height 23
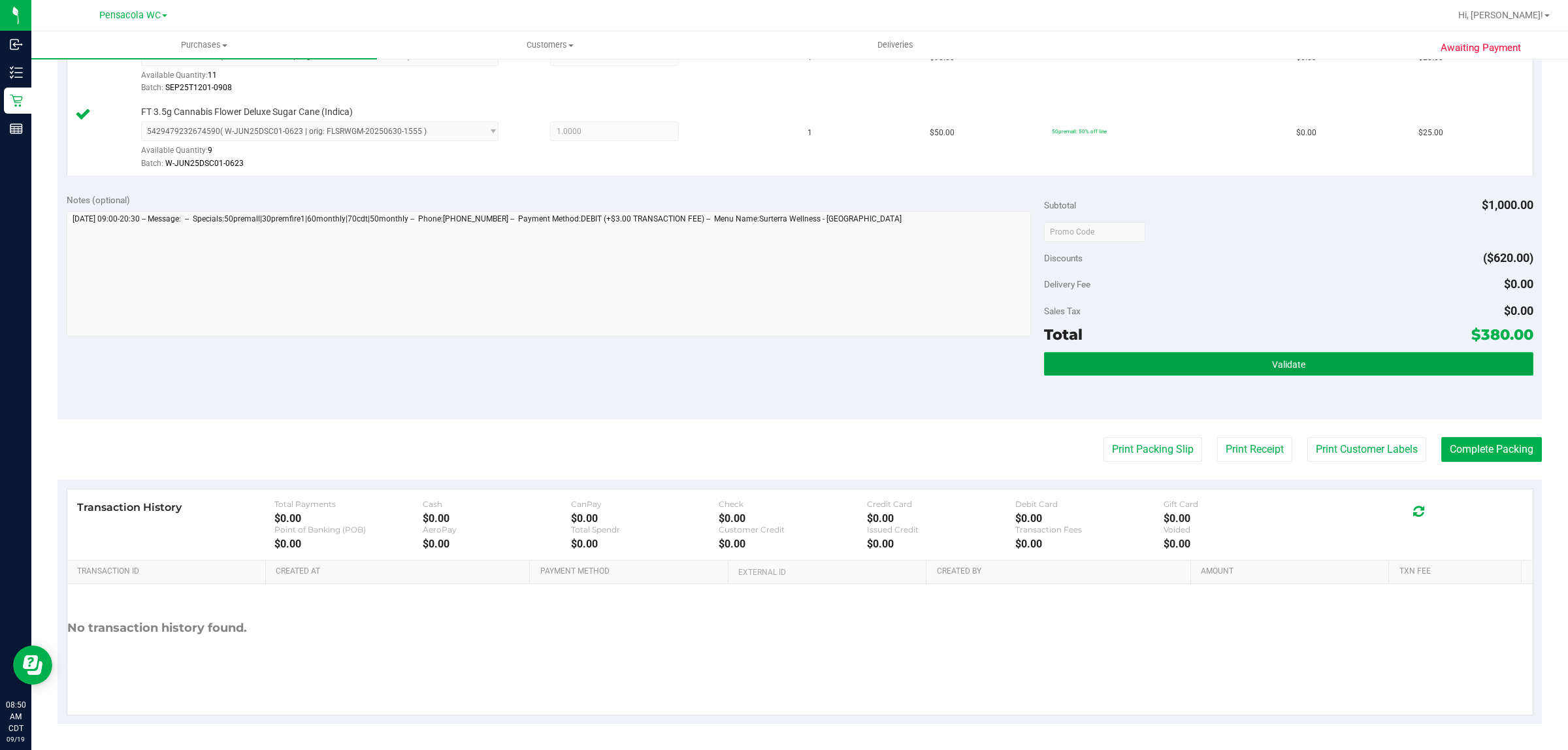
click at [1337, 361] on button "Validate" at bounding box center [1288, 363] width 488 height 23
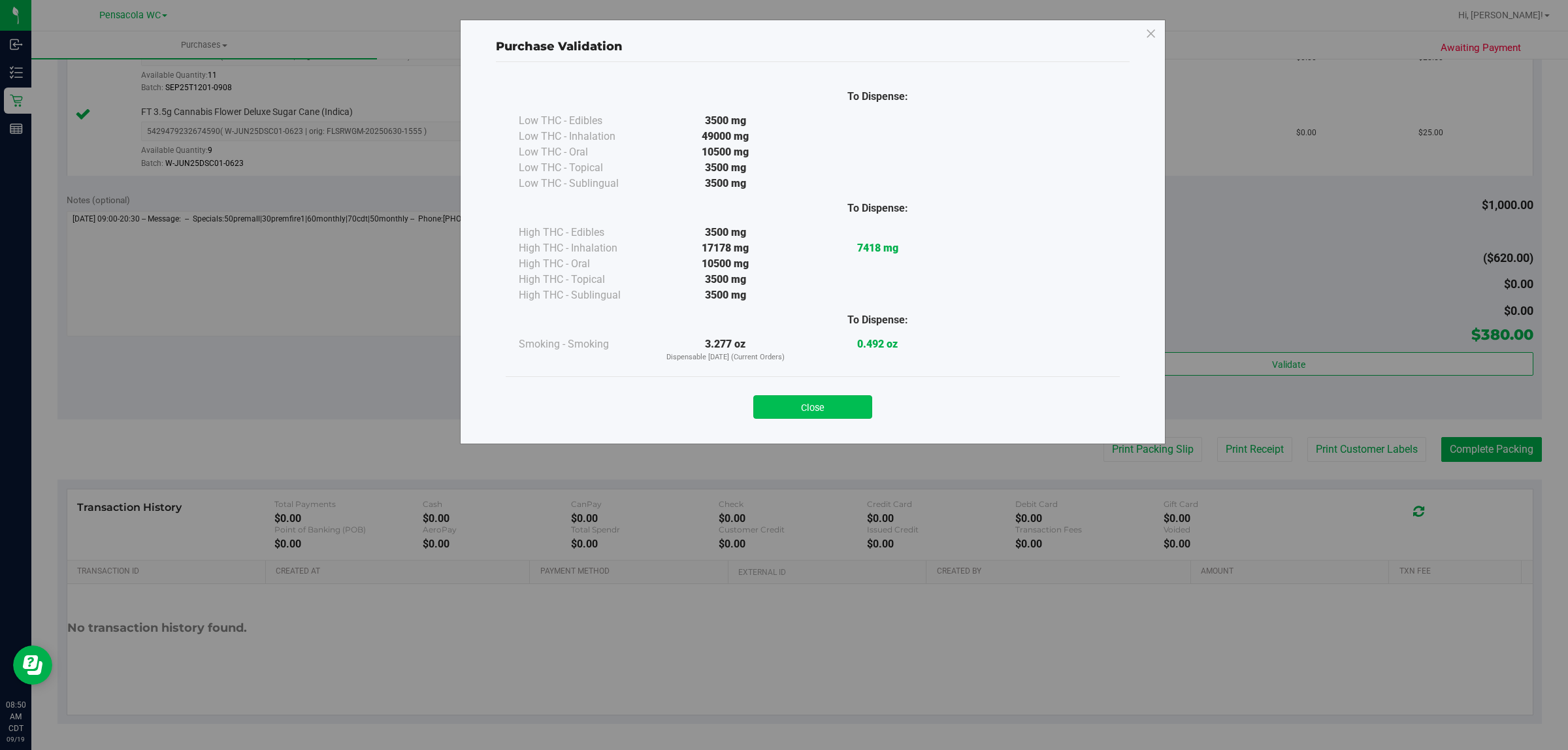
click at [831, 396] on button "Close" at bounding box center [813, 407] width 119 height 23
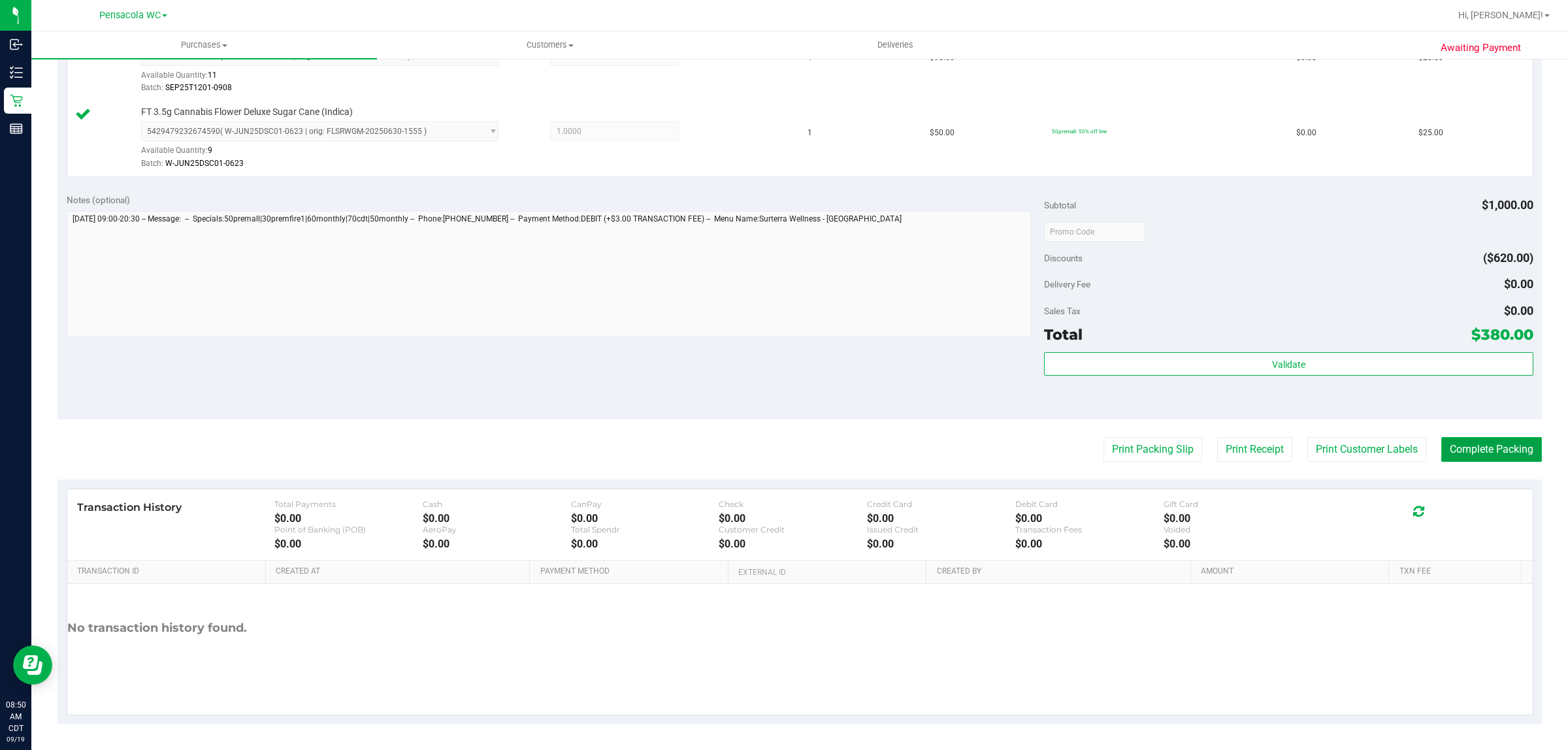
click at [1474, 462] on button "Complete Packing" at bounding box center [1491, 449] width 100 height 25
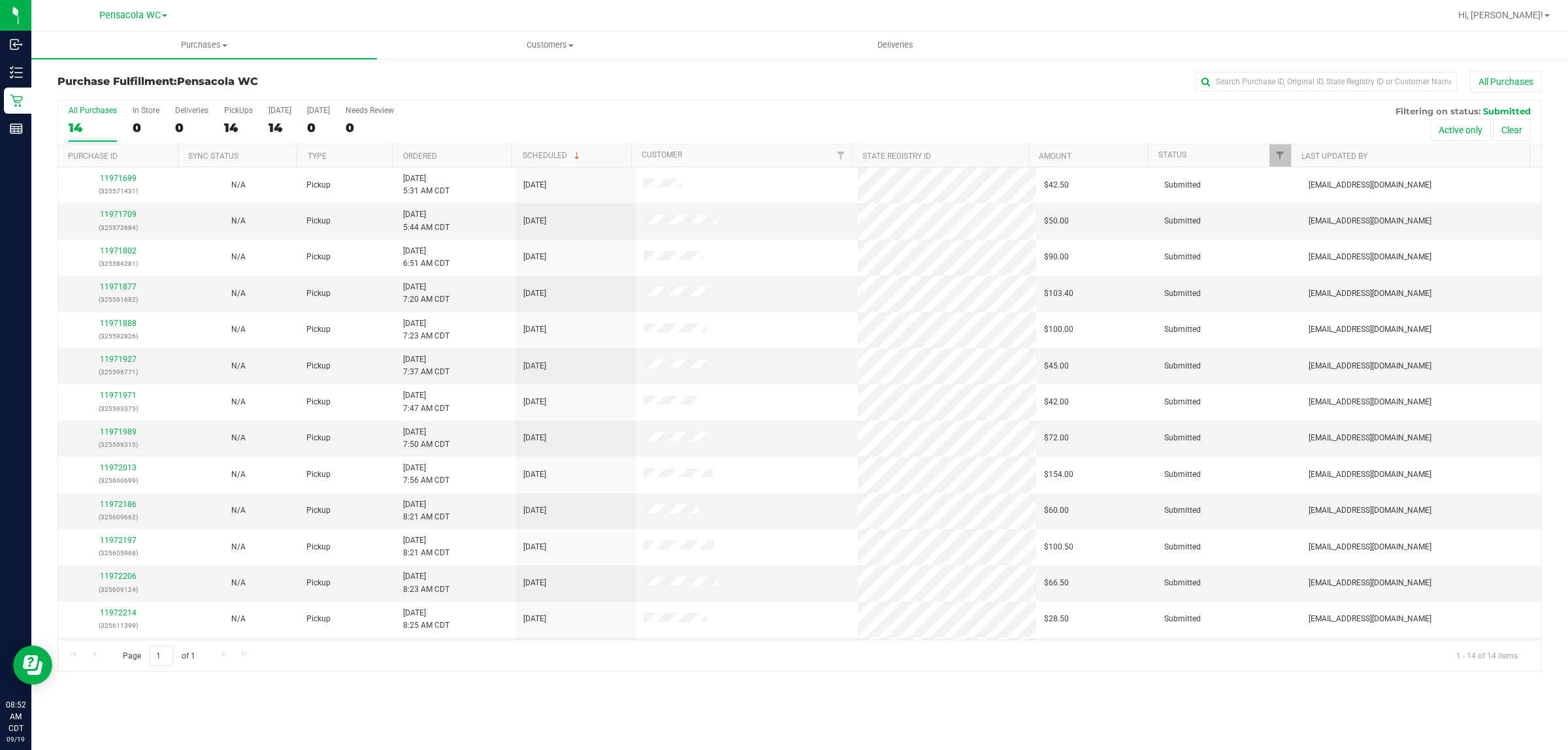
click at [464, 163] on th "Ordered" at bounding box center [452, 156] width 120 height 23
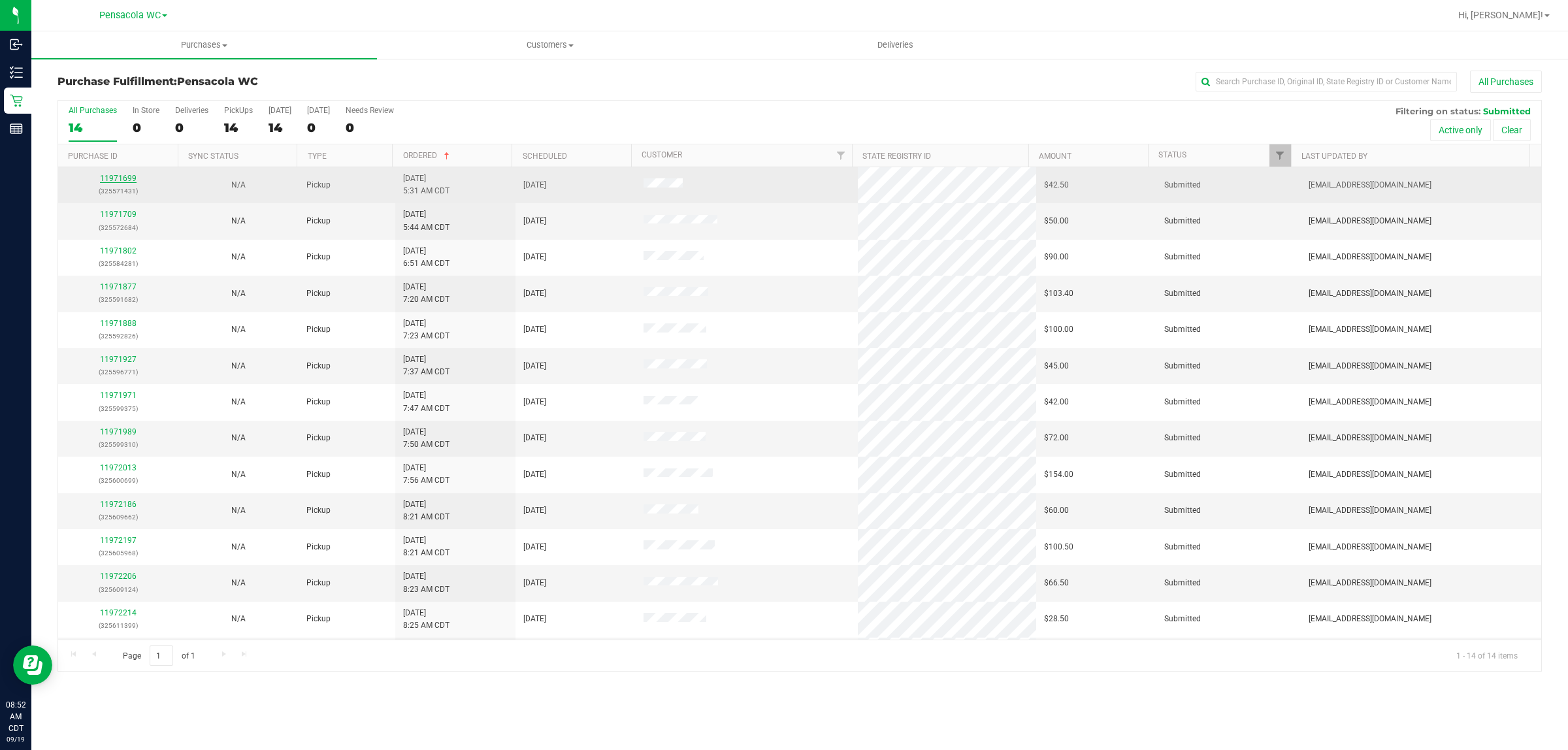
click at [122, 177] on link "11971699" at bounding box center [118, 179] width 37 height 9
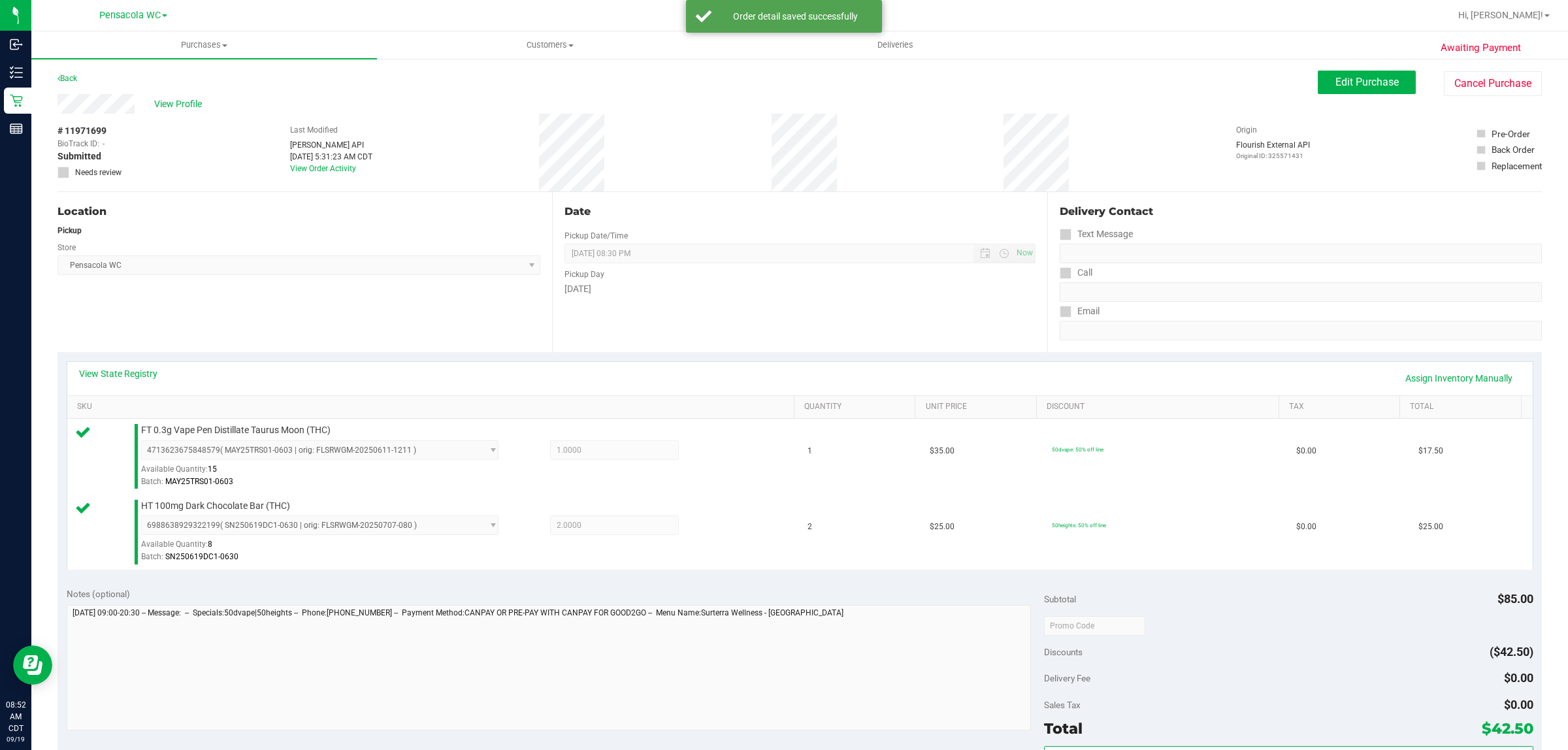
scroll to position [113, 0]
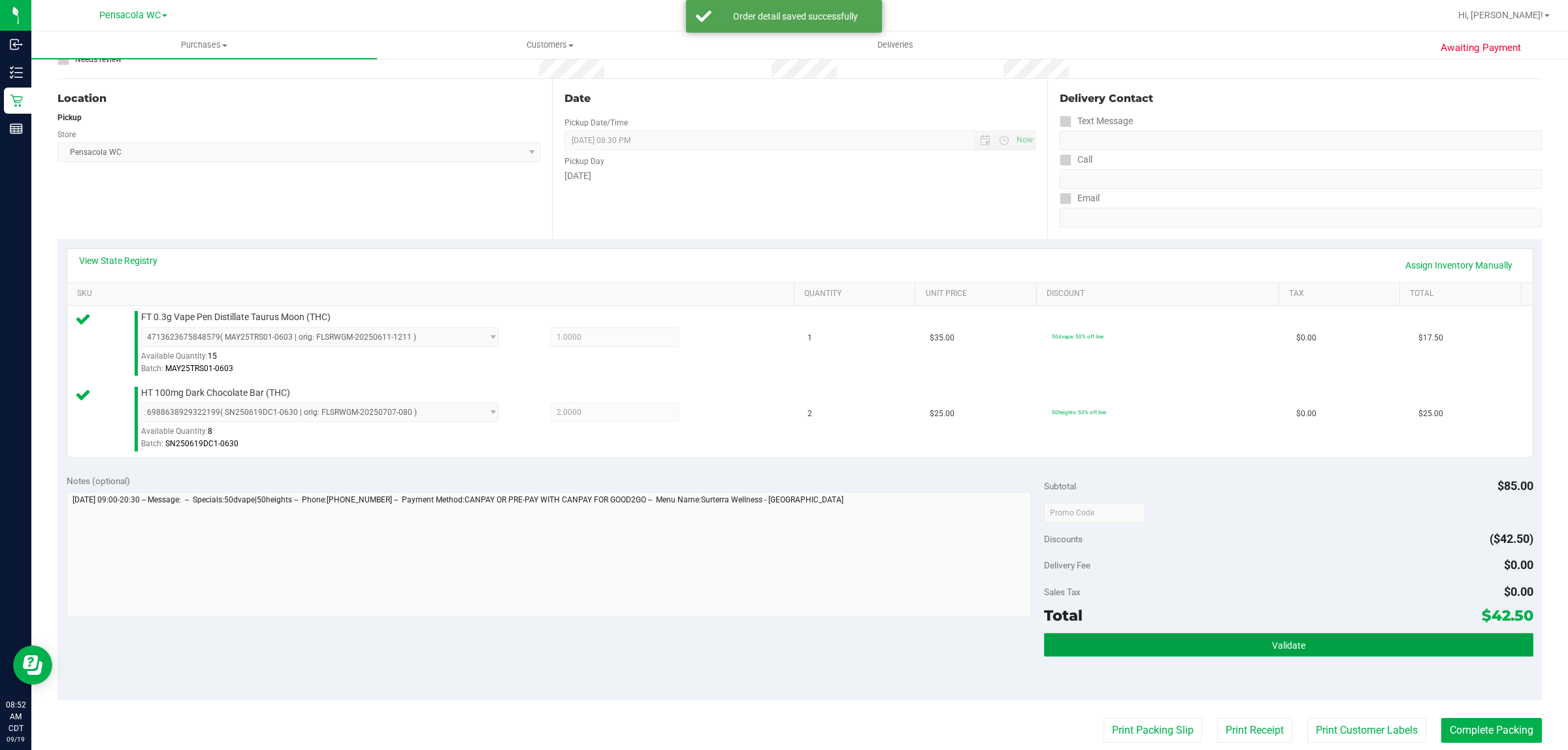
click at [1255, 655] on button "Validate" at bounding box center [1288, 644] width 488 height 23
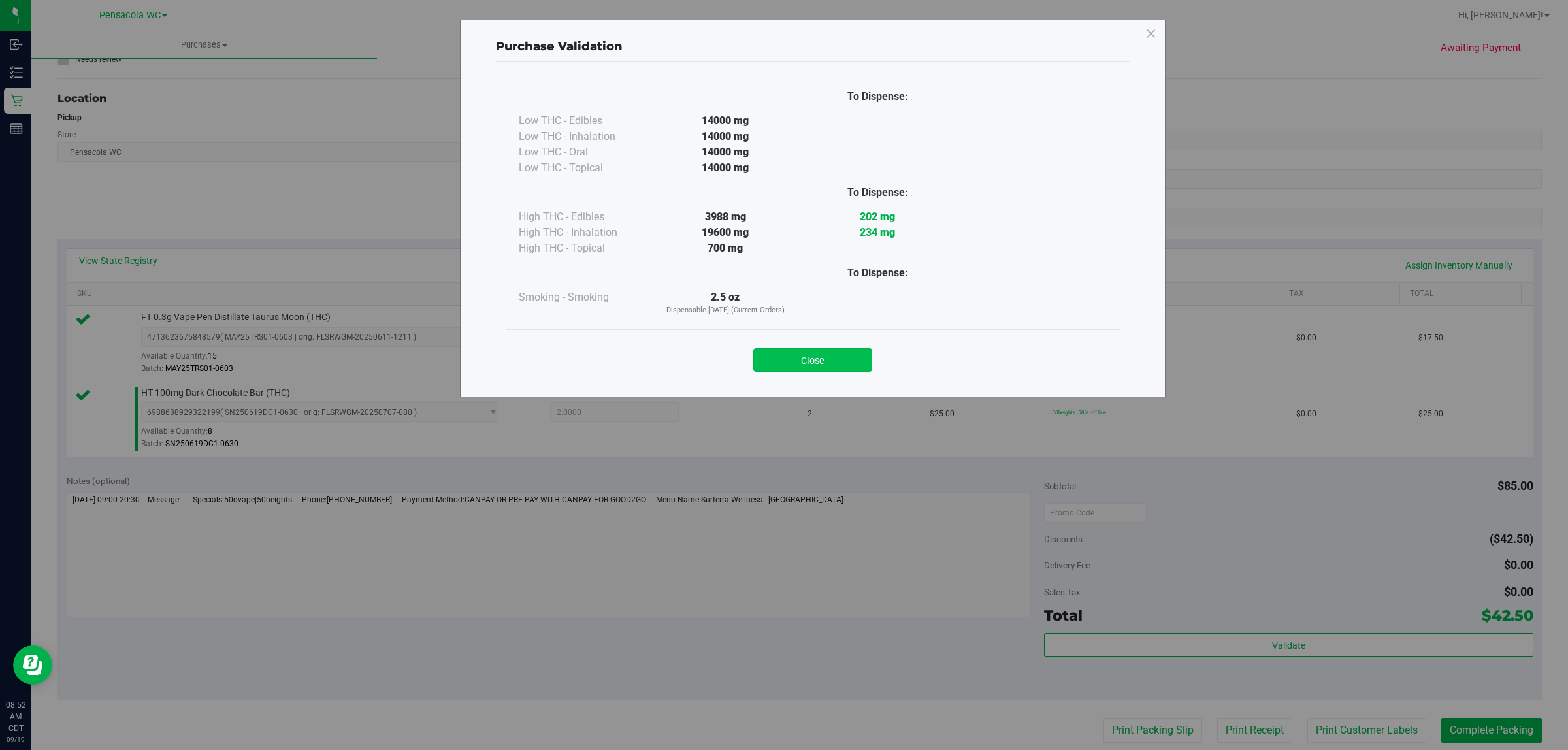
click at [836, 367] on button "Close" at bounding box center [813, 360] width 119 height 23
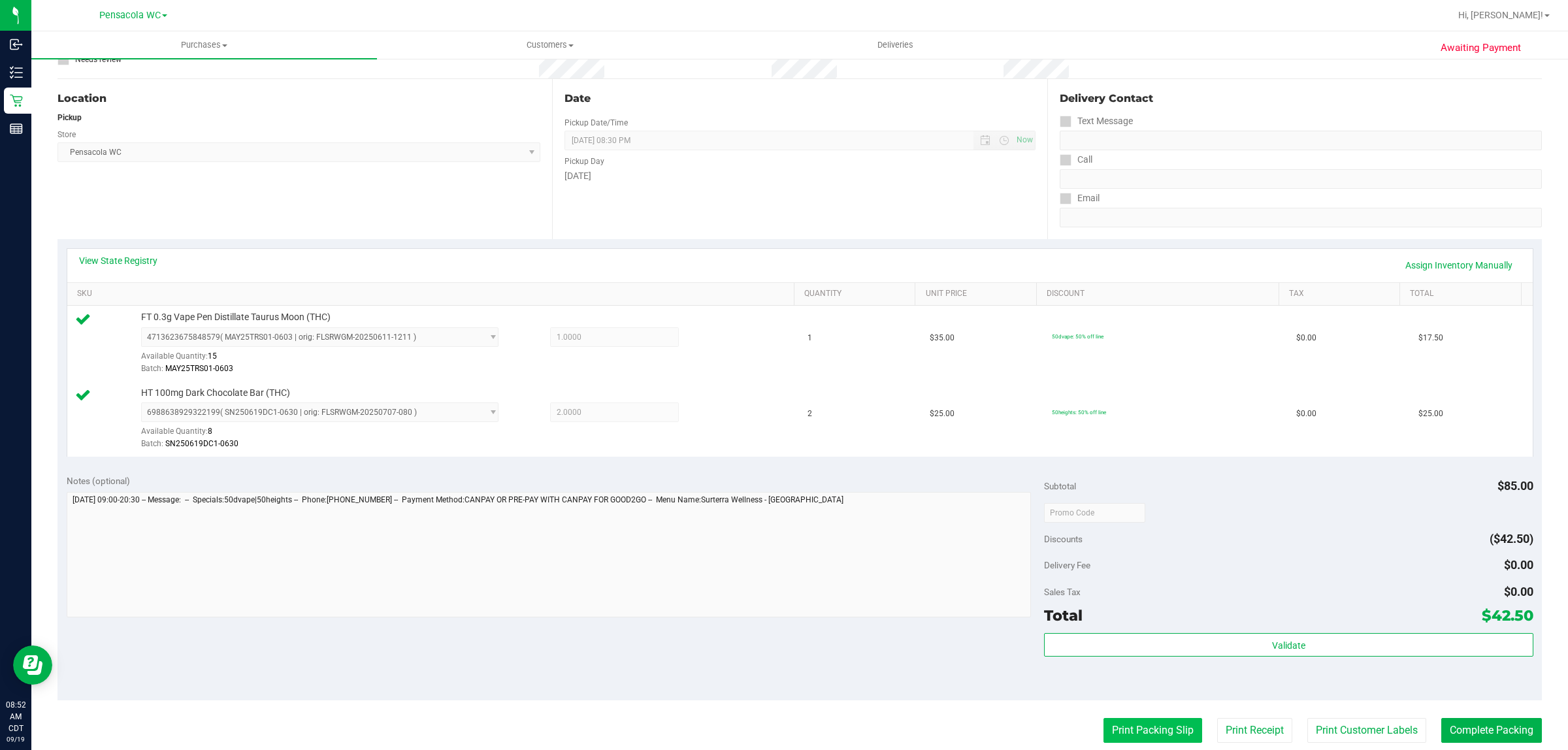
click at [1117, 726] on button "Print Packing Slip" at bounding box center [1152, 730] width 98 height 25
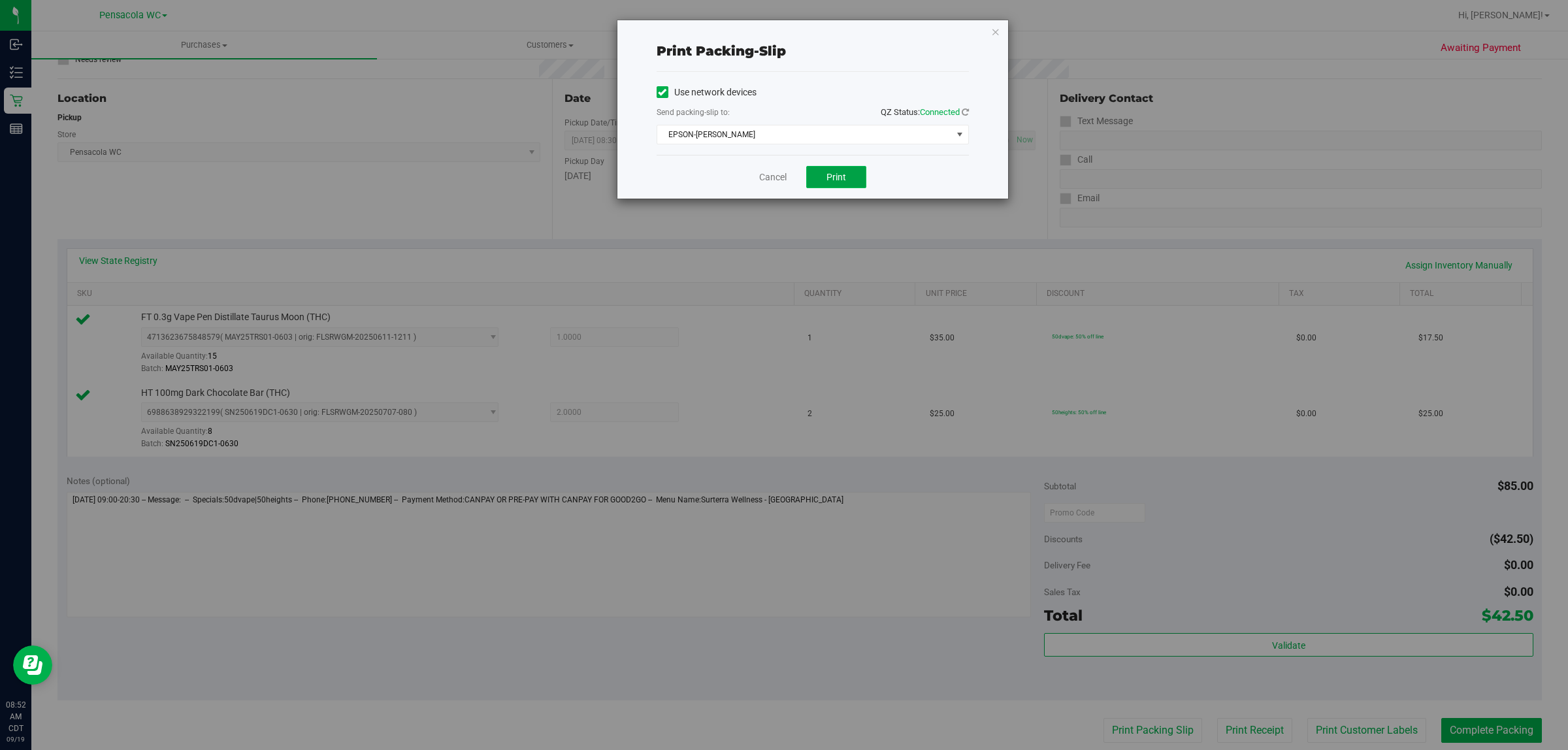
click at [844, 171] on button "Print" at bounding box center [836, 177] width 60 height 22
click at [991, 34] on icon "button" at bounding box center [995, 31] width 9 height 15
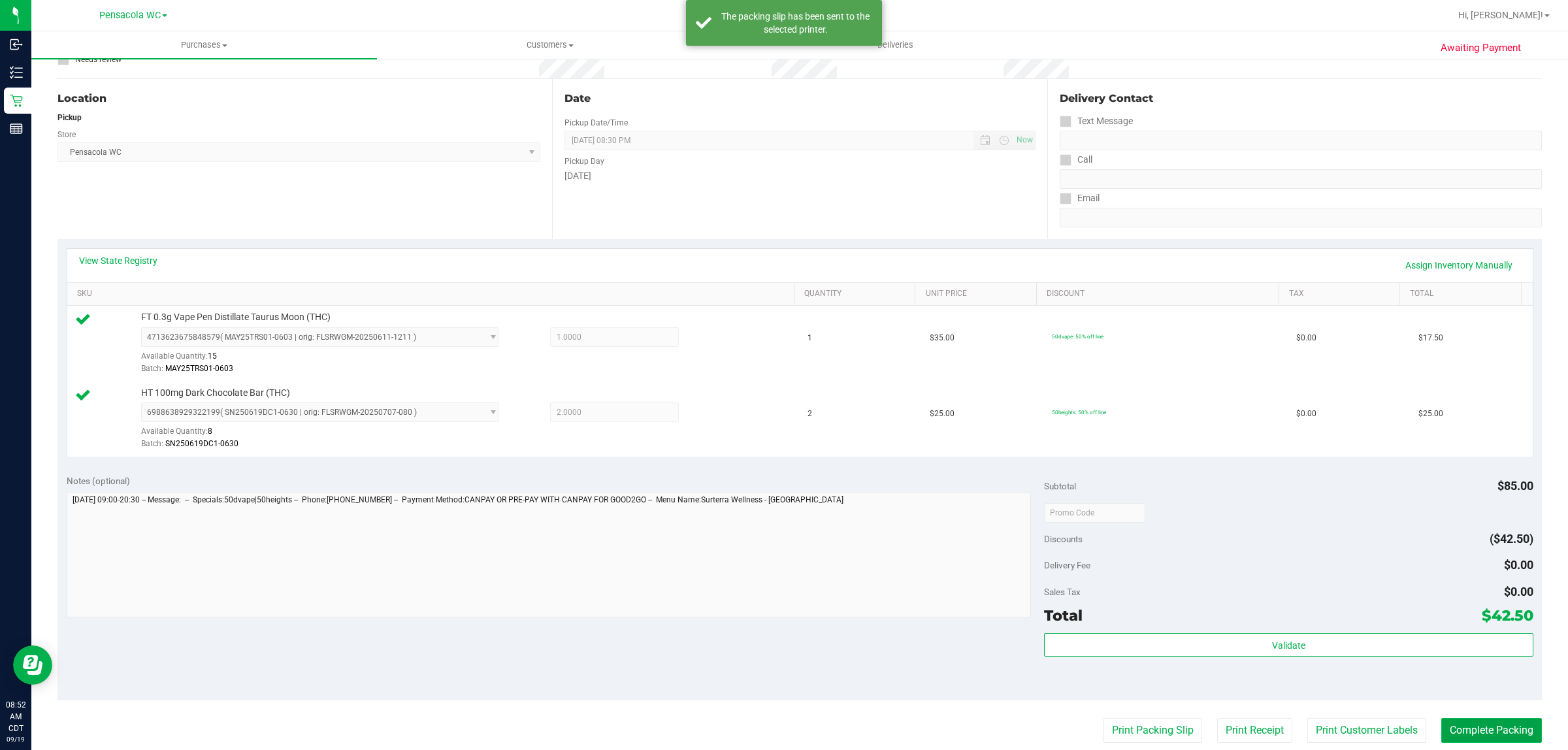
click at [1478, 731] on button "Complete Packing" at bounding box center [1491, 730] width 100 height 25
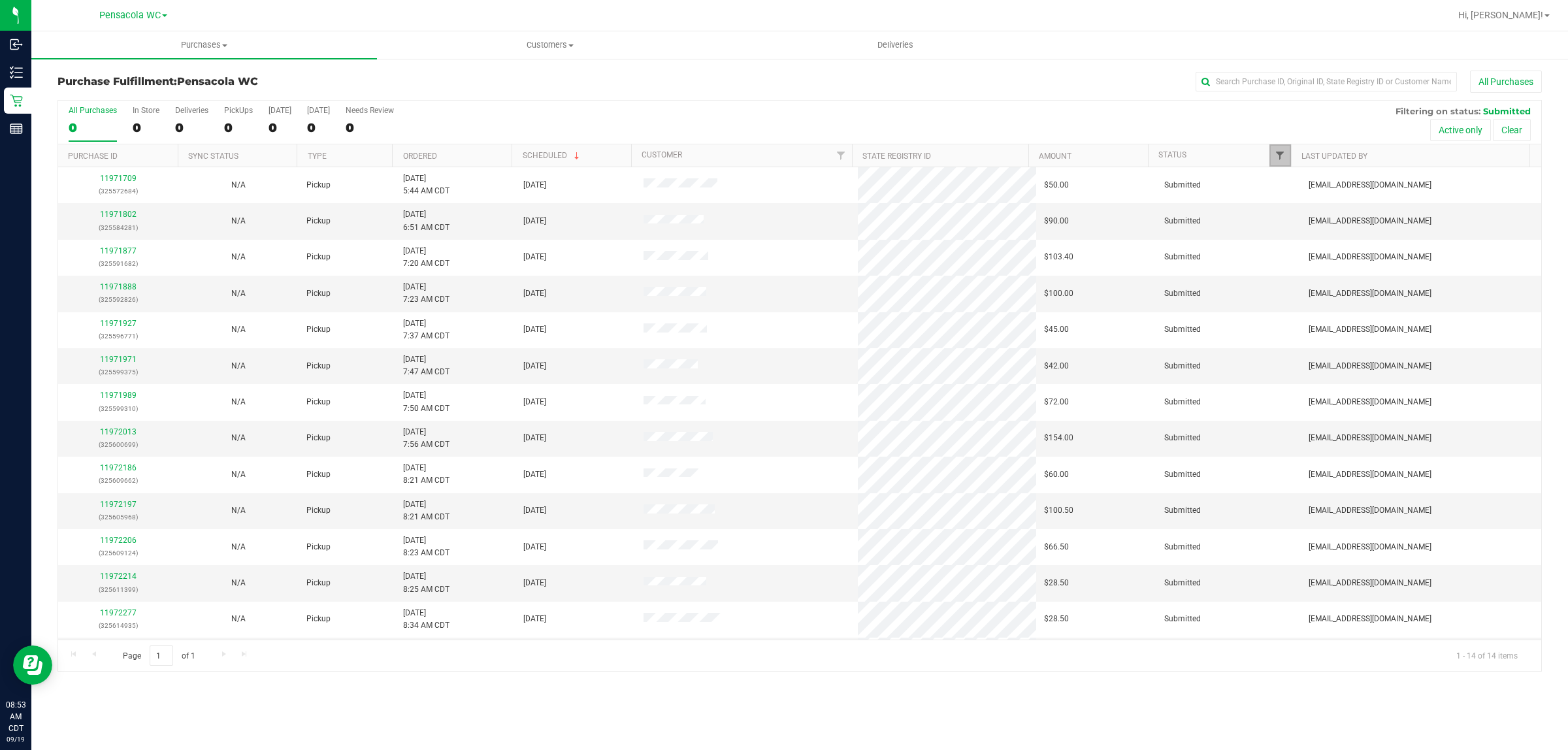
click at [1277, 157] on span "Filter" at bounding box center [1280, 156] width 11 height 11
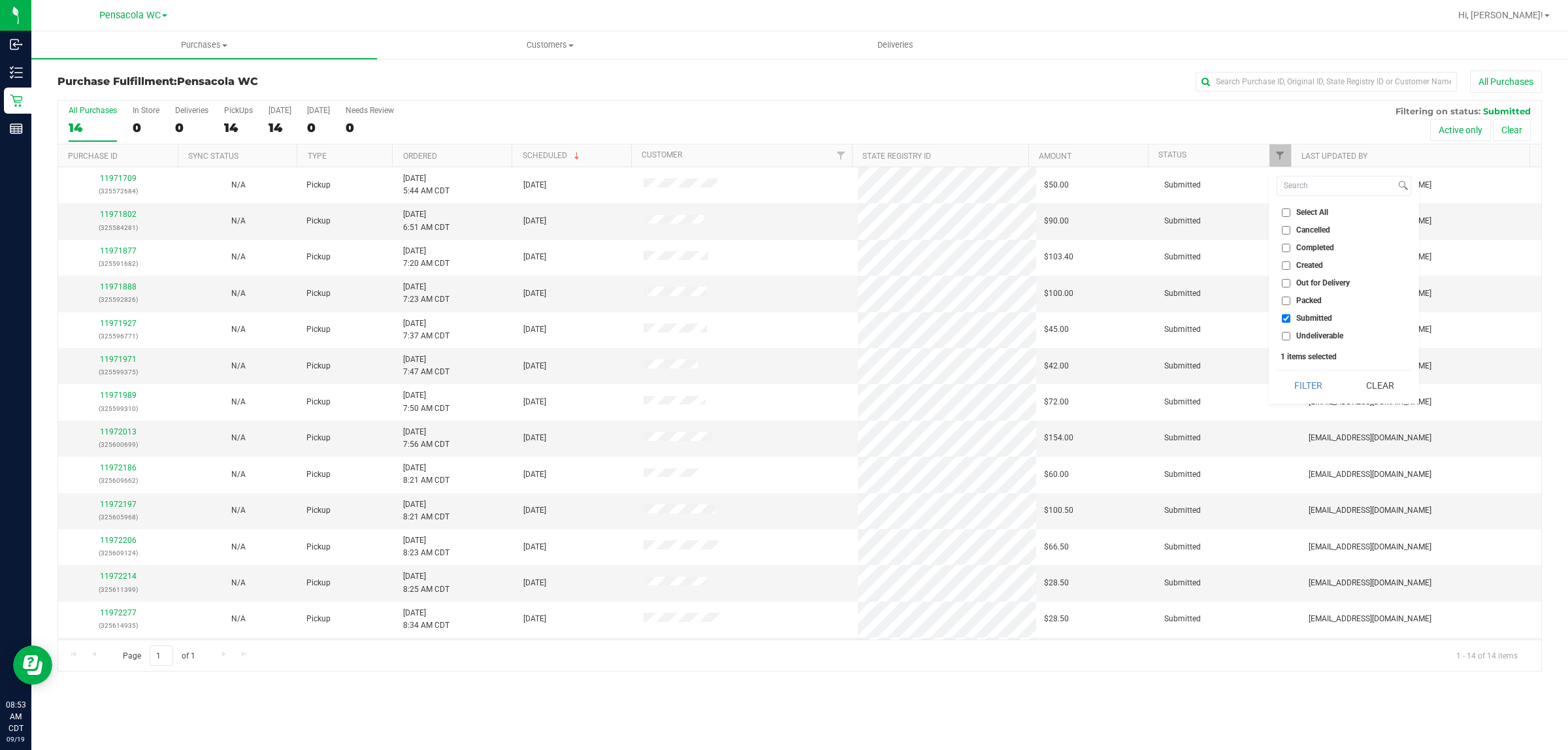
click at [1317, 209] on span "Select All" at bounding box center [1312, 213] width 32 height 8
click at [1290, 209] on input "Select All" at bounding box center [1286, 213] width 9 height 9
checkbox input "true"
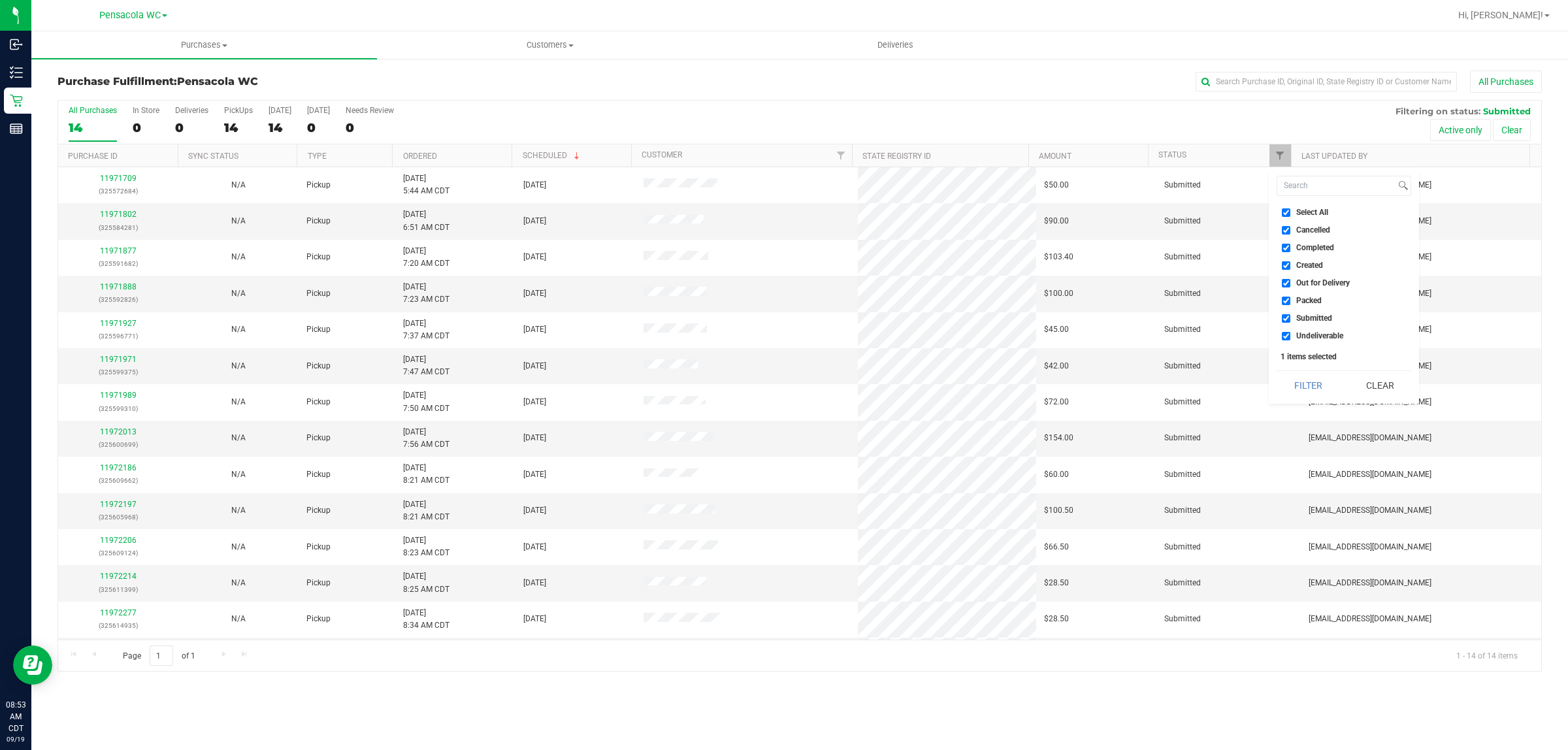
checkbox input "true"
click at [1321, 212] on span "Select All" at bounding box center [1312, 213] width 32 height 8
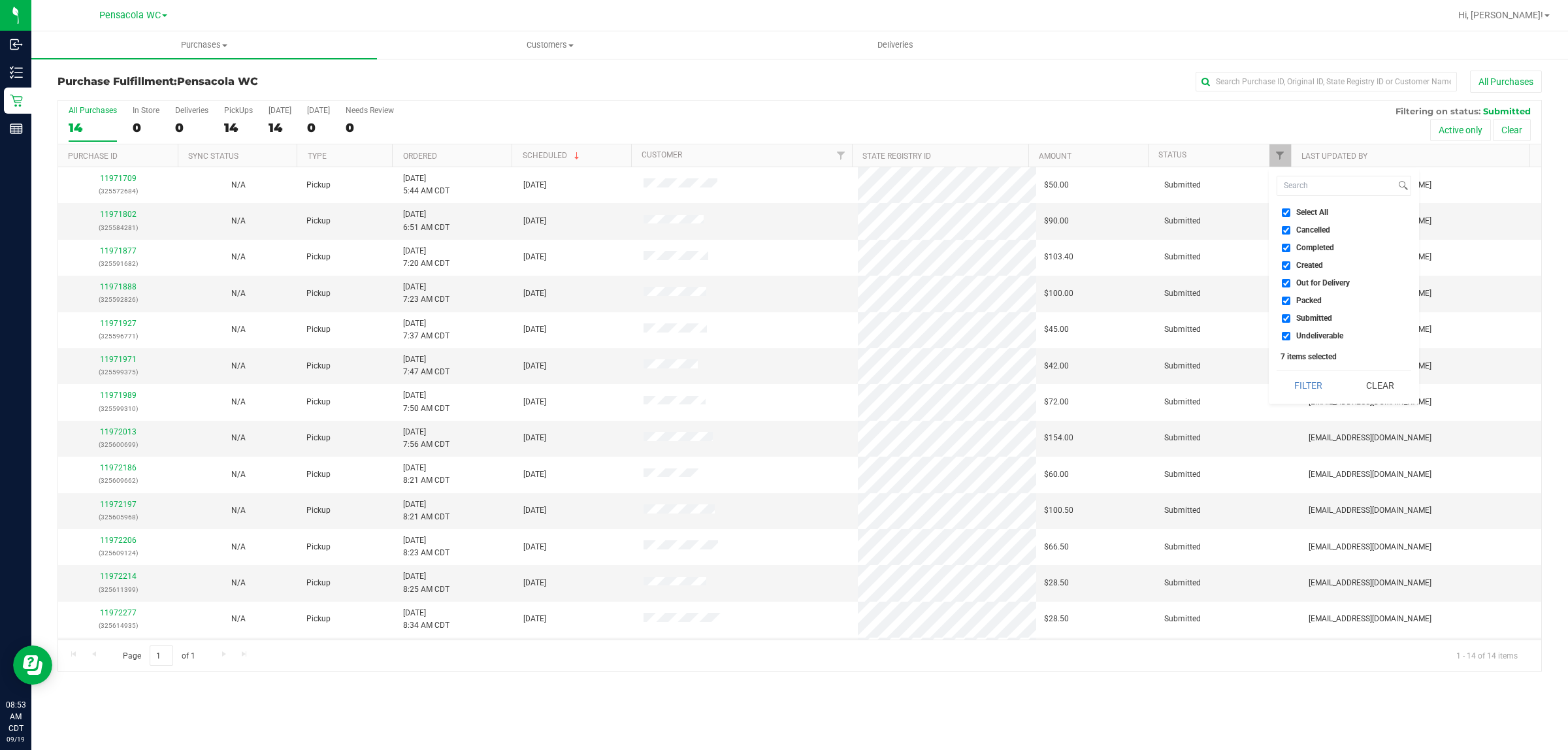
click at [1290, 212] on input "Select All" at bounding box center [1286, 213] width 9 height 9
checkbox input "false"
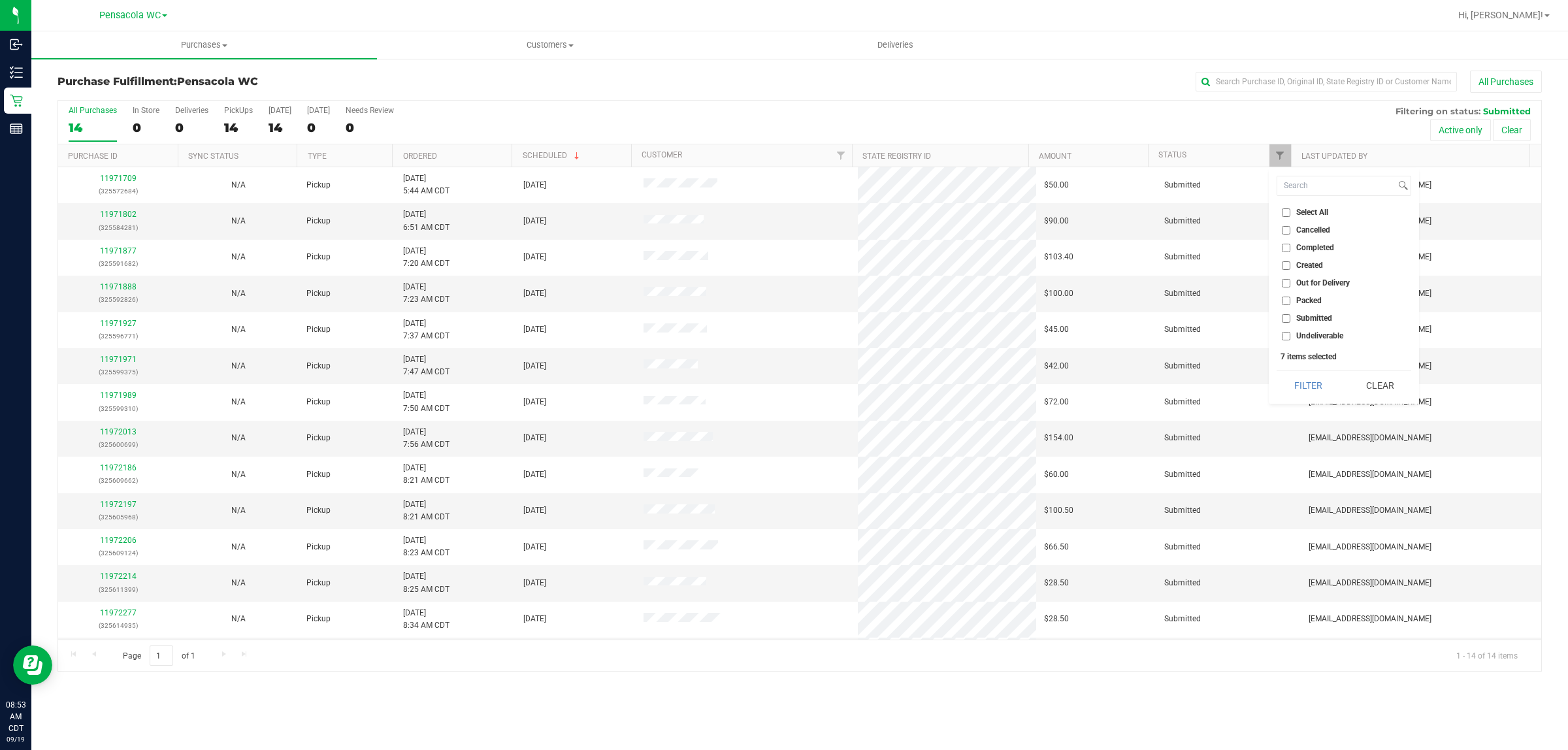
checkbox input "false"
click at [1321, 316] on span "Submitted" at bounding box center [1314, 318] width 36 height 8
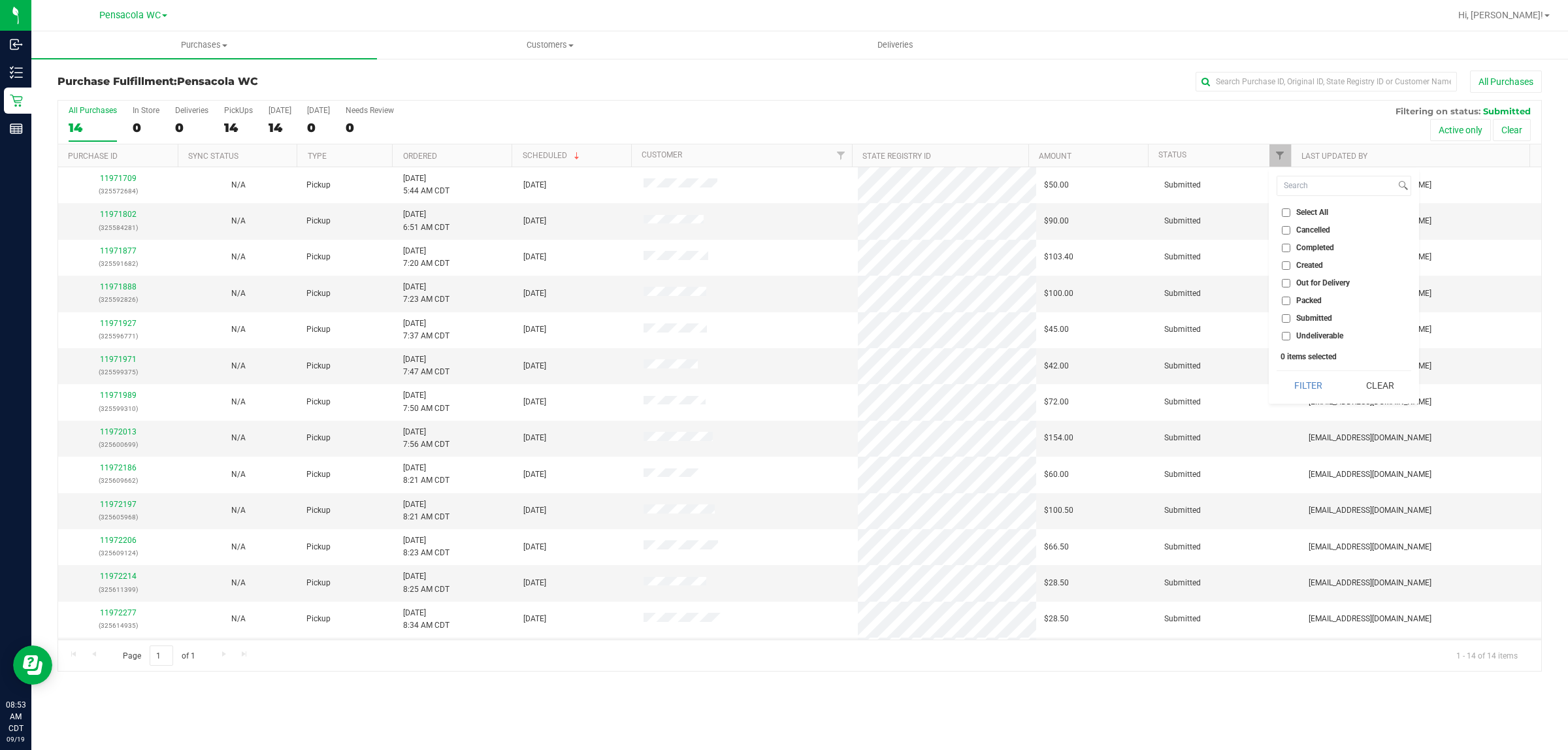
click at [1290, 316] on input "Submitted" at bounding box center [1286, 318] width 9 height 9
checkbox input "true"
click at [1300, 379] on button "Filter" at bounding box center [1308, 385] width 63 height 29
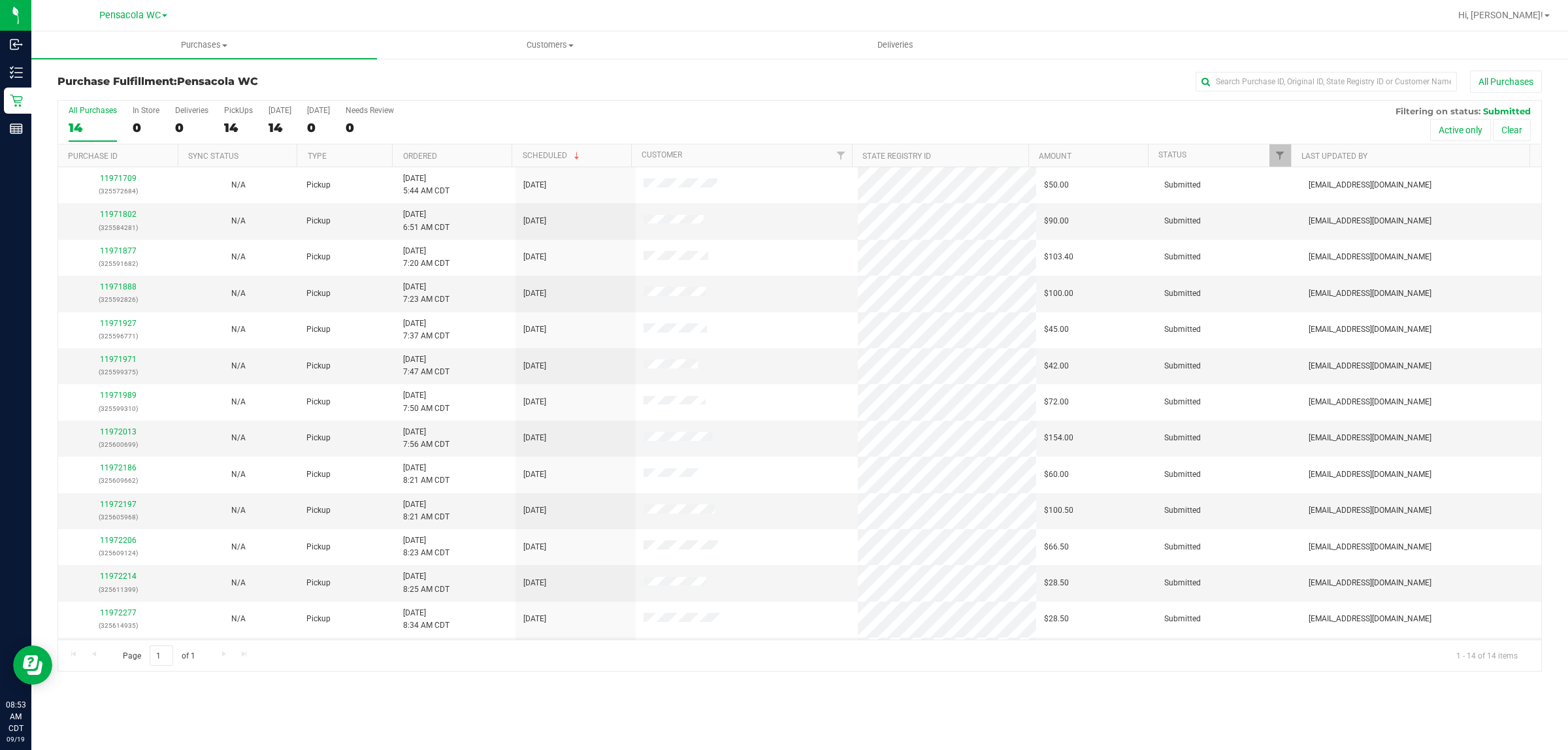
click at [456, 161] on th "Ordered" at bounding box center [452, 156] width 120 height 23
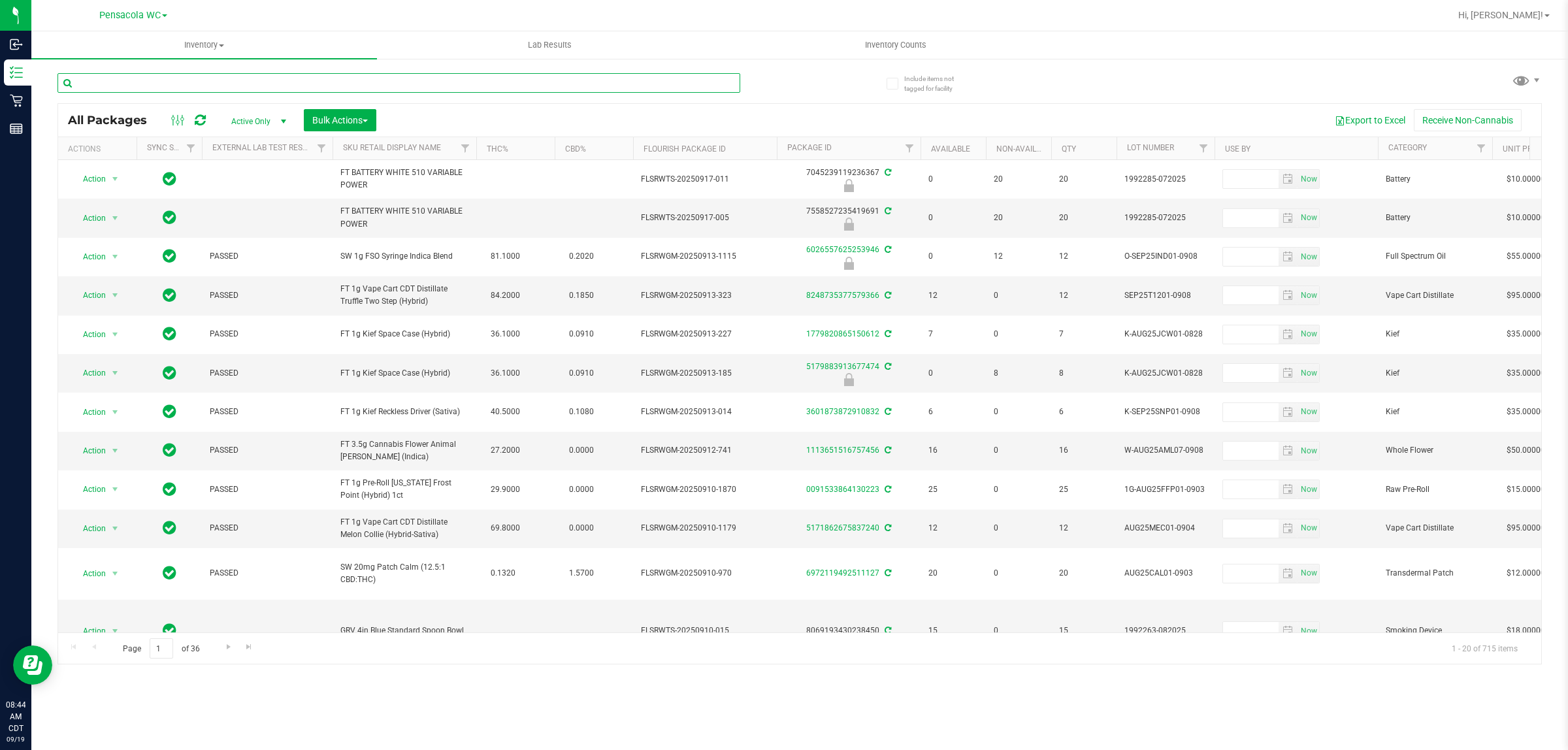
click at [227, 80] on input "text" at bounding box center [399, 82] width 683 height 19
type input "0801095829576871"
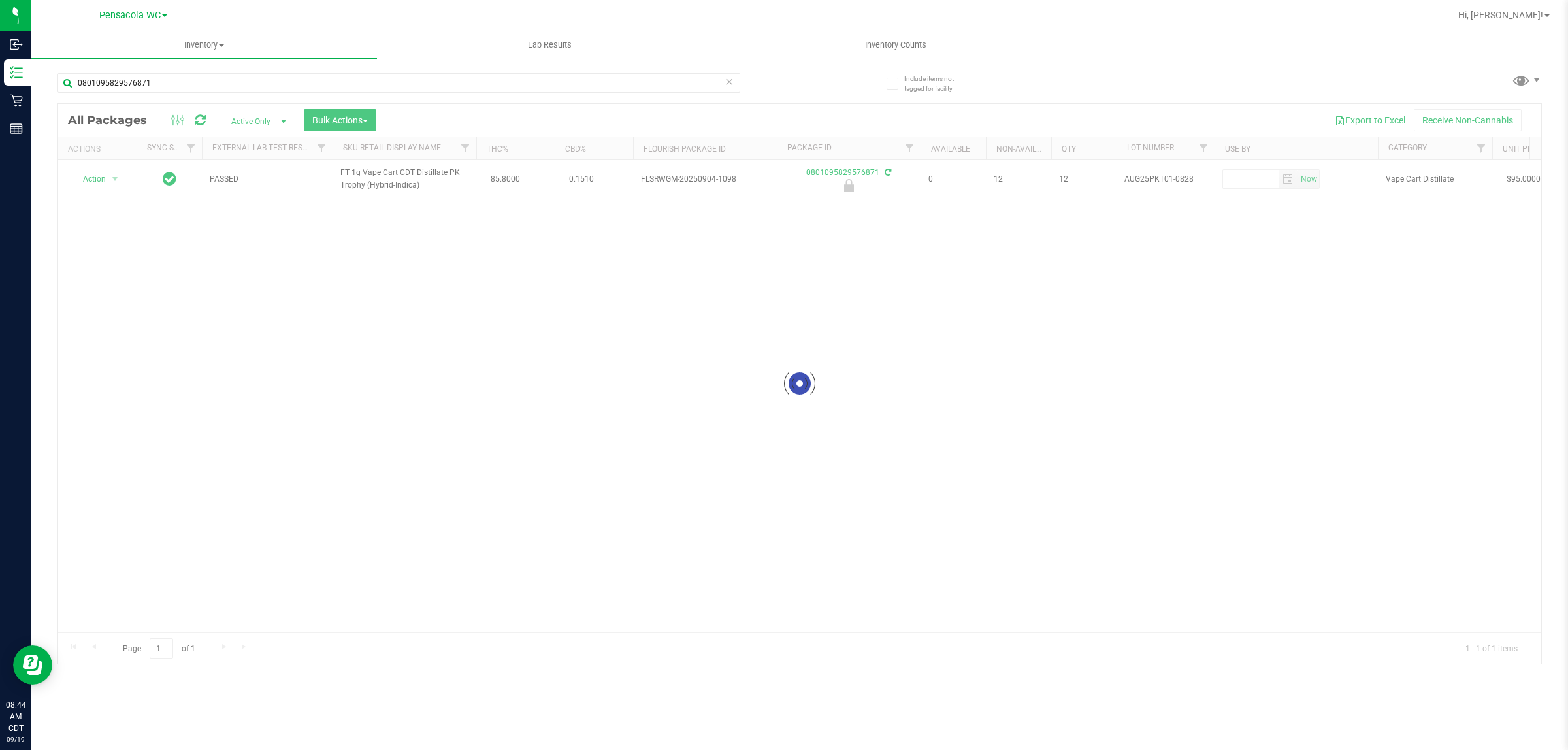
click at [101, 183] on div at bounding box center [799, 383] width 1483 height 560
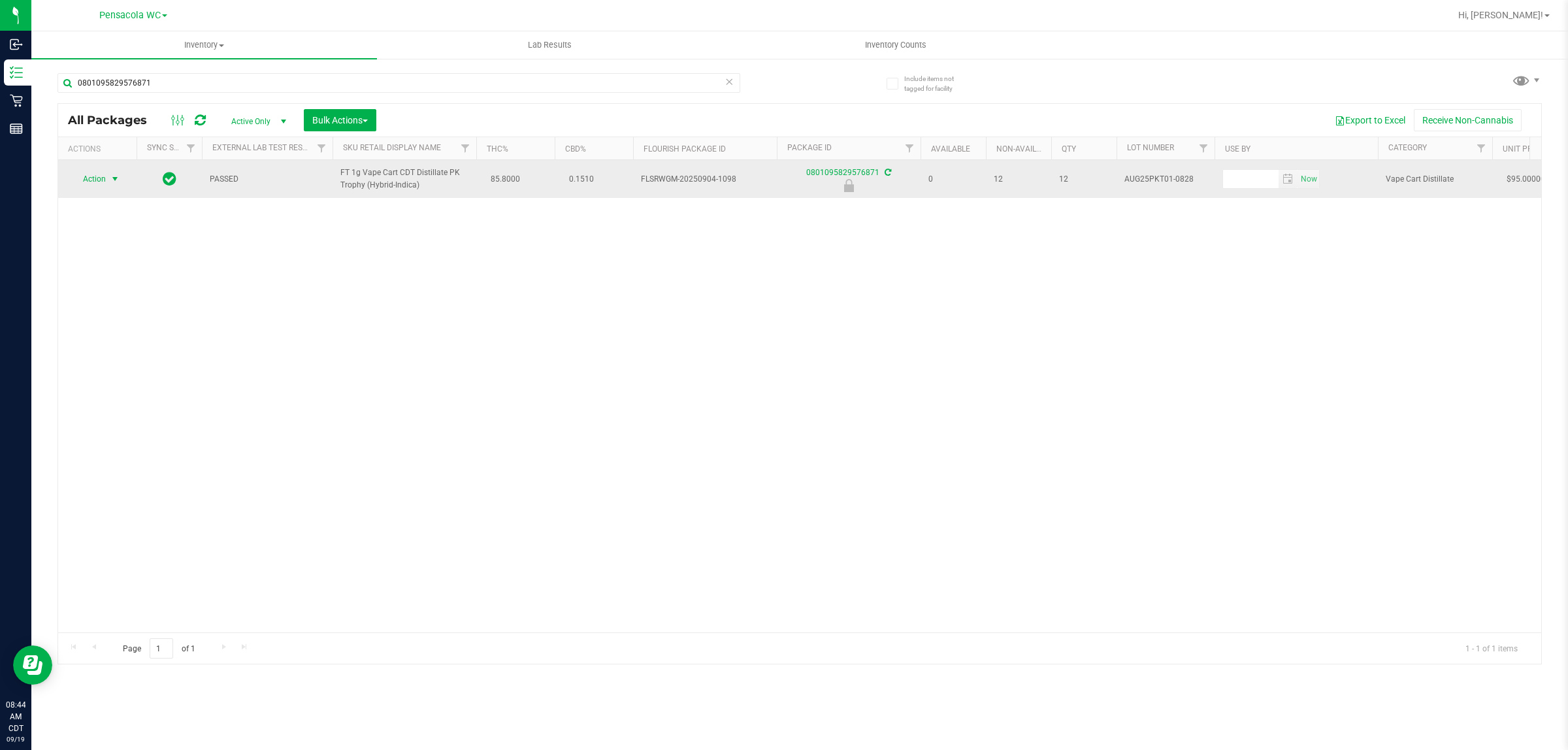
click at [110, 181] on span "select" at bounding box center [115, 179] width 11 height 11
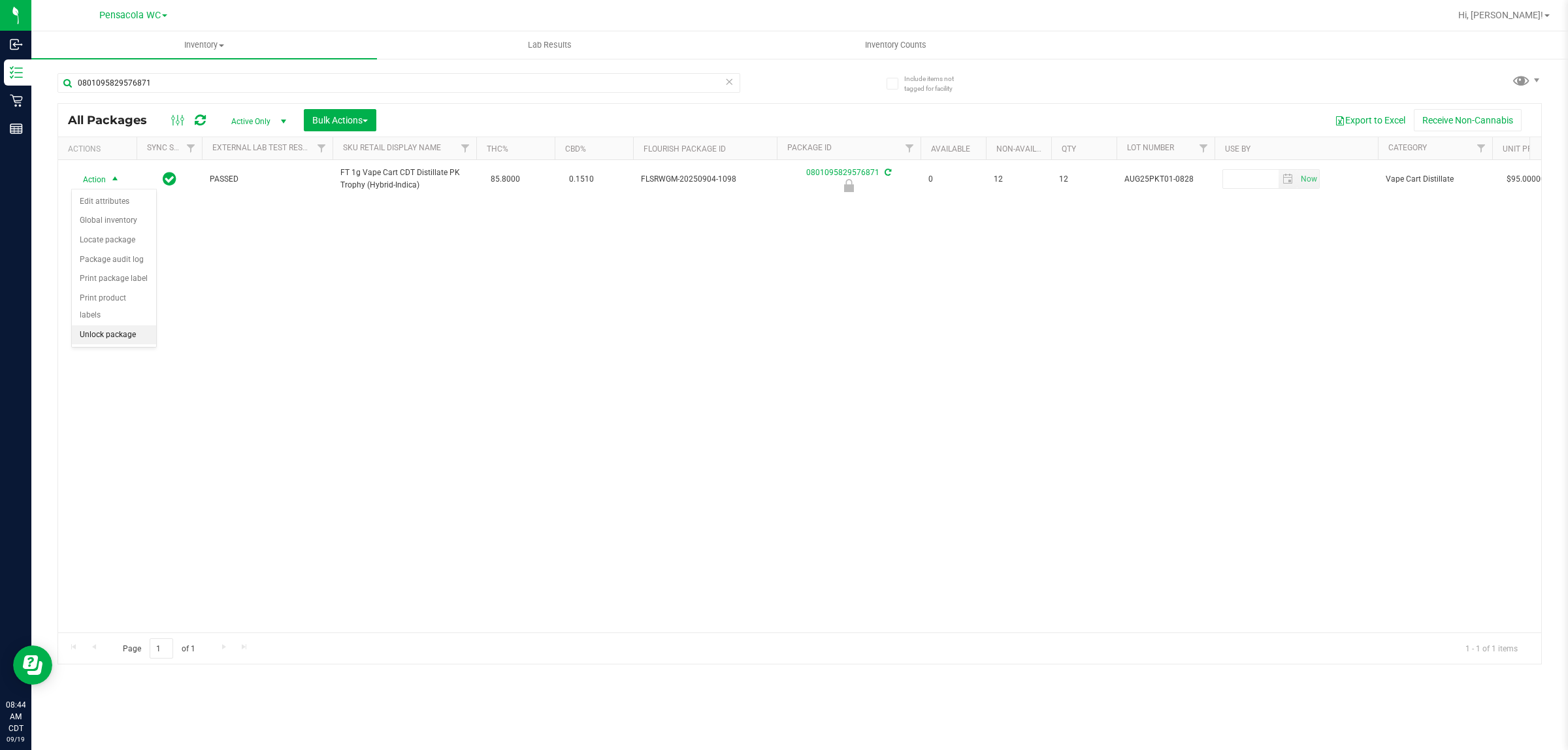
click at [112, 325] on li "Unlock package" at bounding box center [114, 335] width 84 height 19
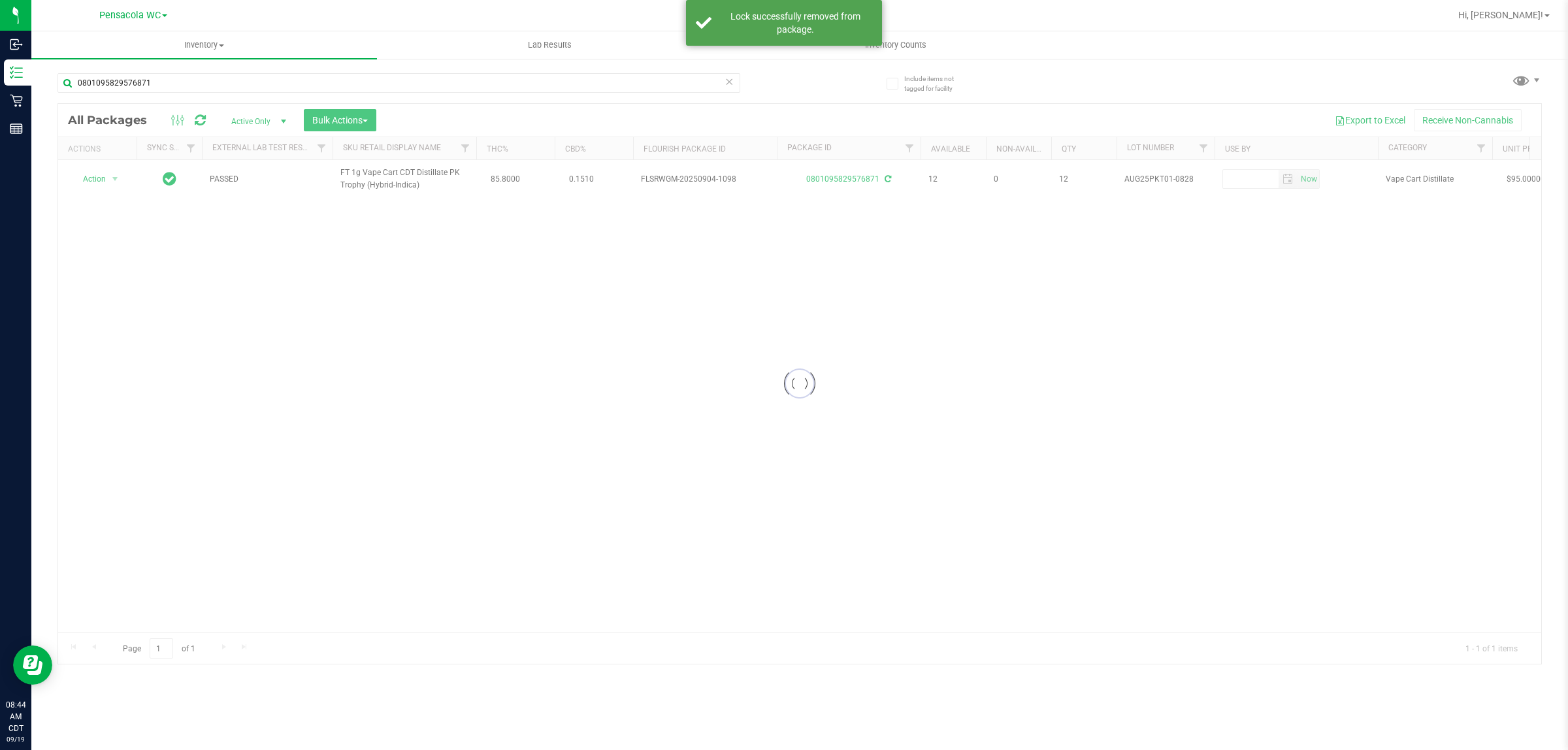
click at [108, 185] on div at bounding box center [799, 383] width 1483 height 560
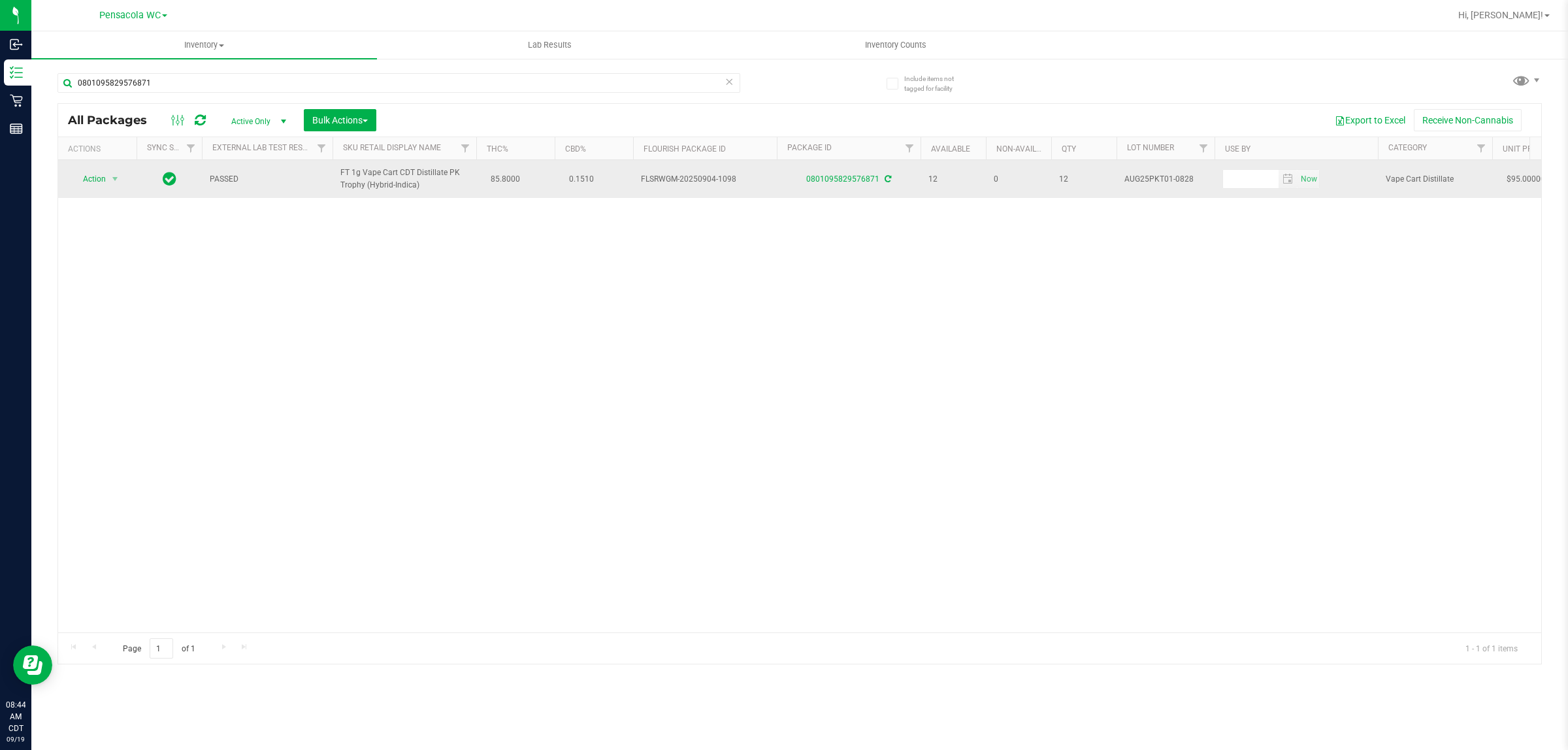
click at [94, 180] on span "Action" at bounding box center [88, 179] width 35 height 18
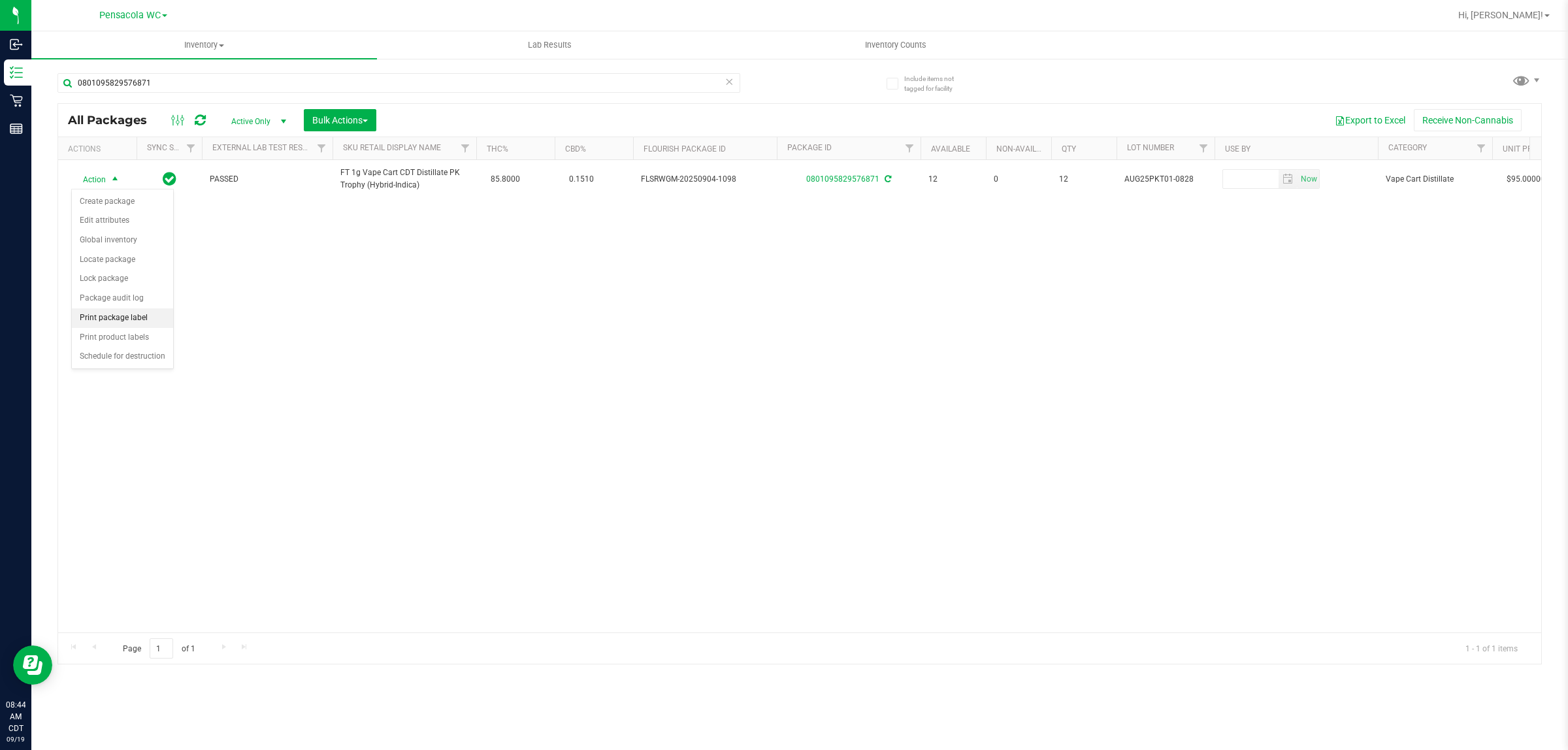
click at [129, 319] on li "Print package label" at bounding box center [122, 318] width 101 height 19
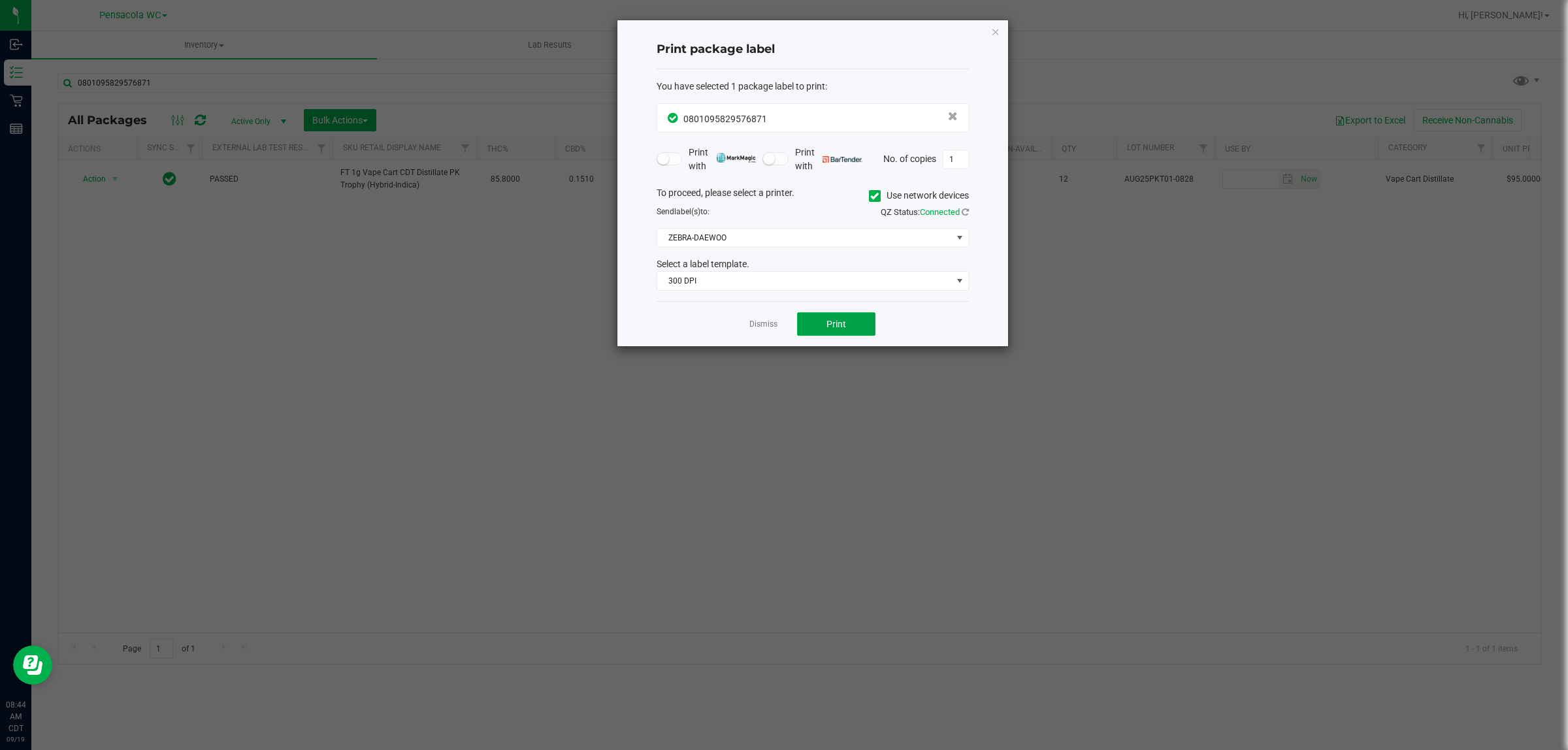
click at [850, 336] on button "Print" at bounding box center [836, 324] width 78 height 23
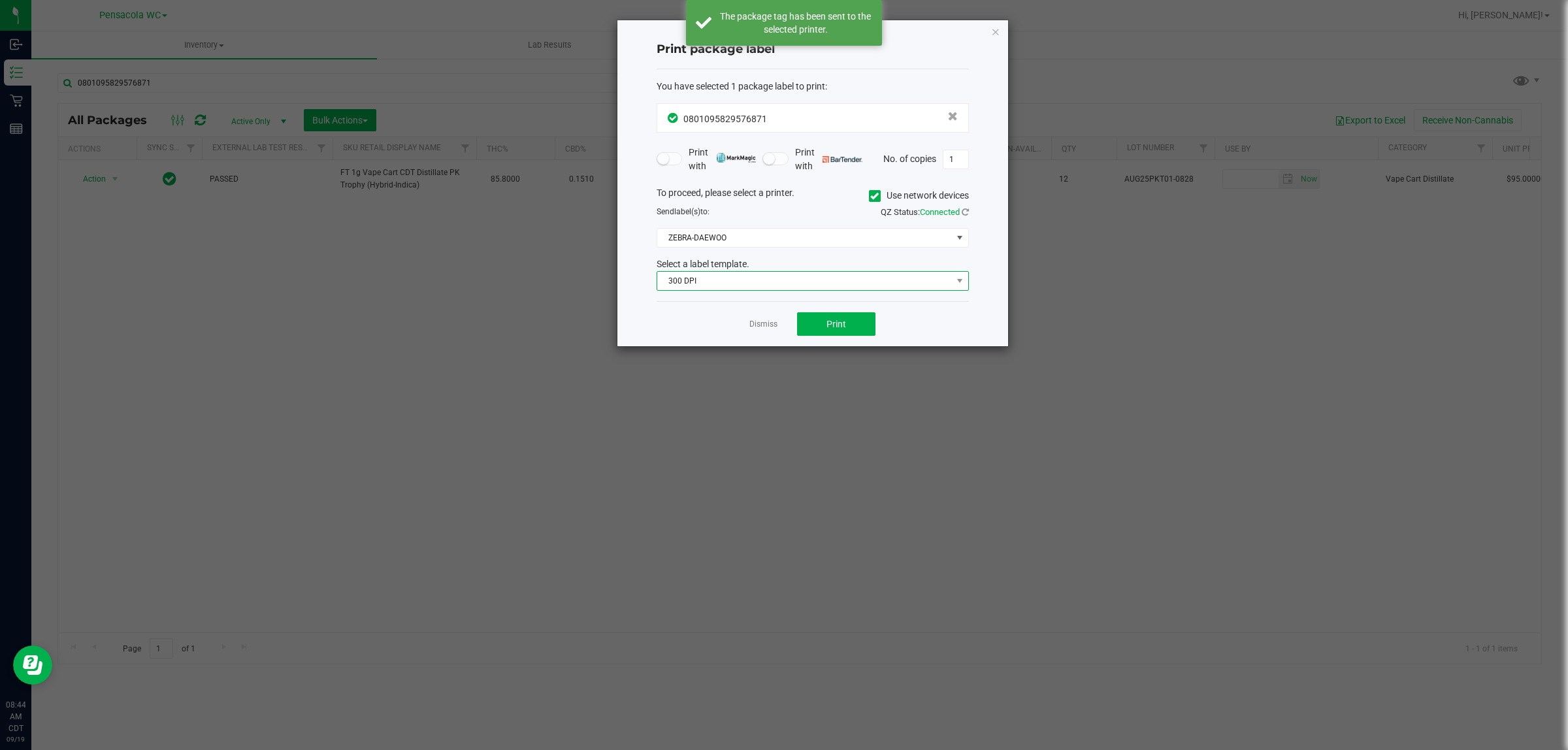
click at [710, 273] on span "300 DPI" at bounding box center [804, 280] width 294 height 18
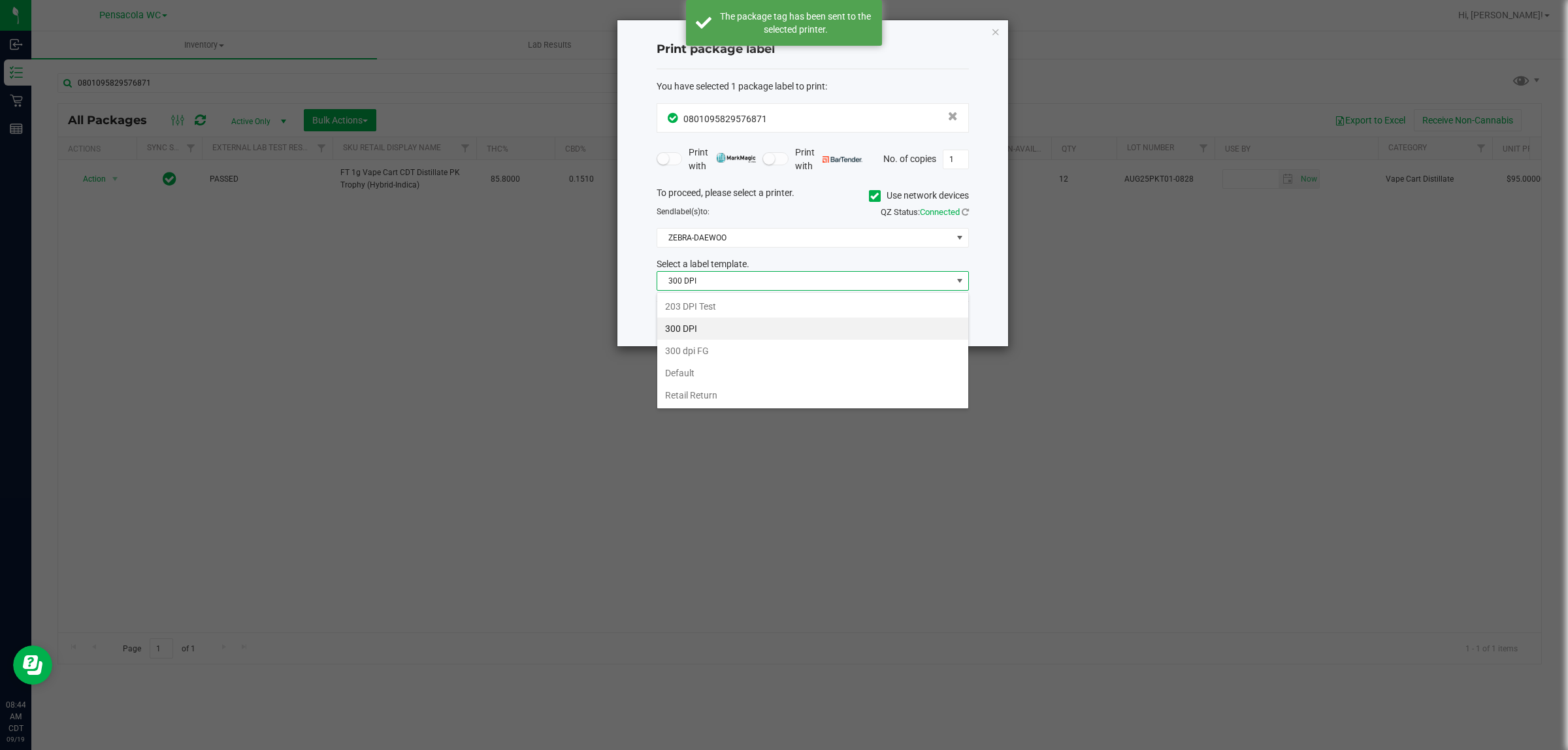
scroll to position [20, 312]
click at [702, 304] on li "203 DPI Test" at bounding box center [812, 306] width 311 height 22
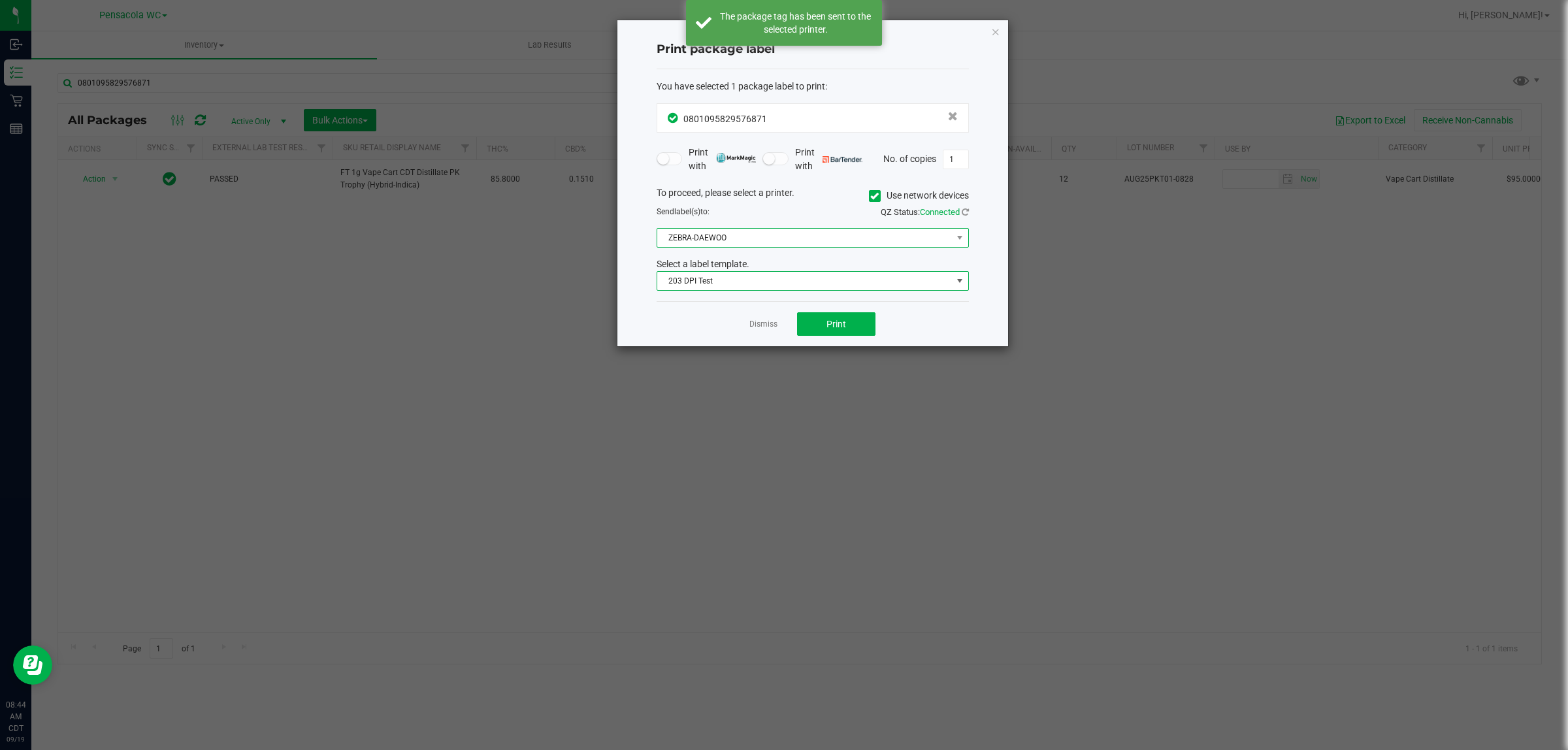
click at [745, 237] on span "ZEBRA-DAEWOO" at bounding box center [804, 238] width 294 height 18
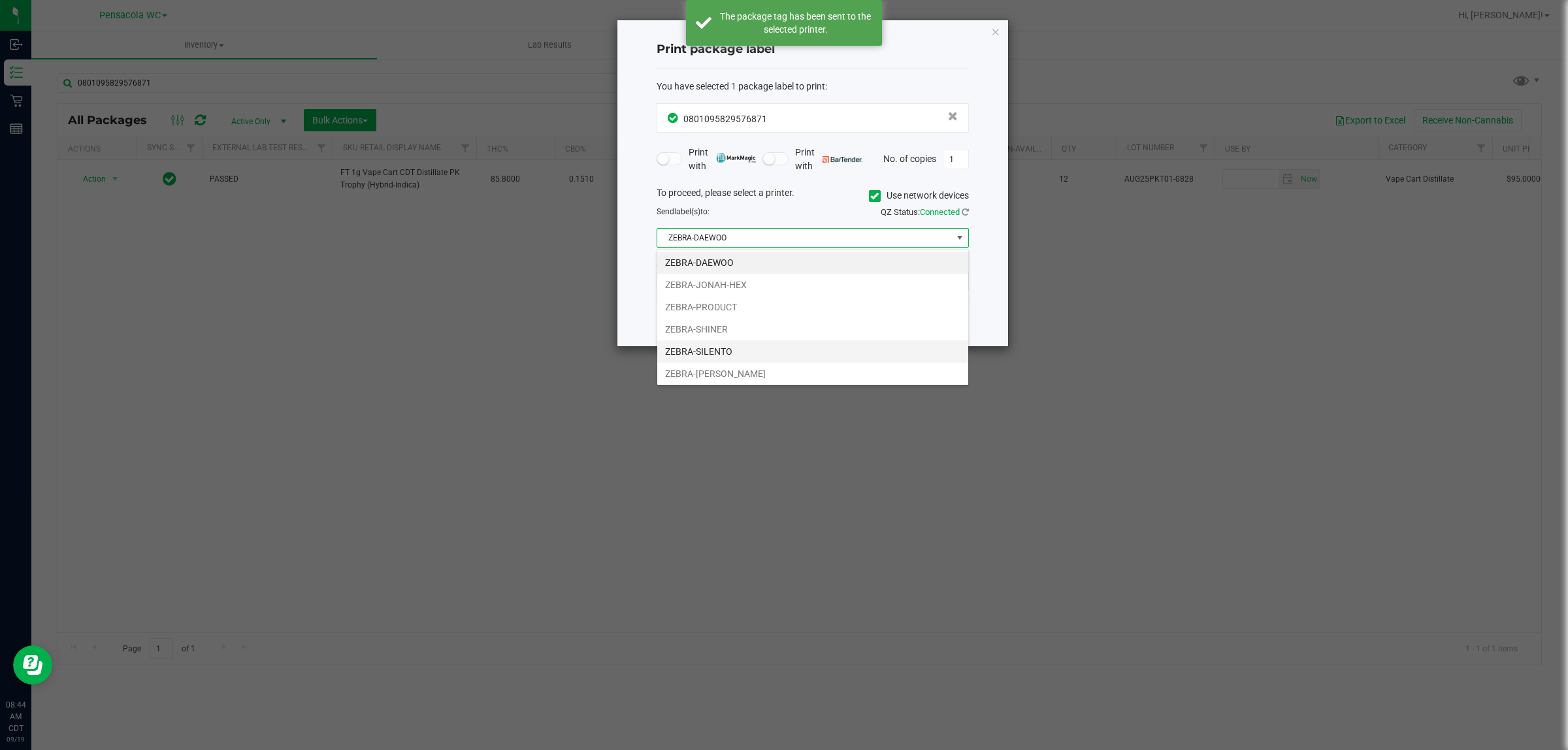
click at [715, 353] on li "ZEBRA-SILENTO" at bounding box center [812, 351] width 311 height 22
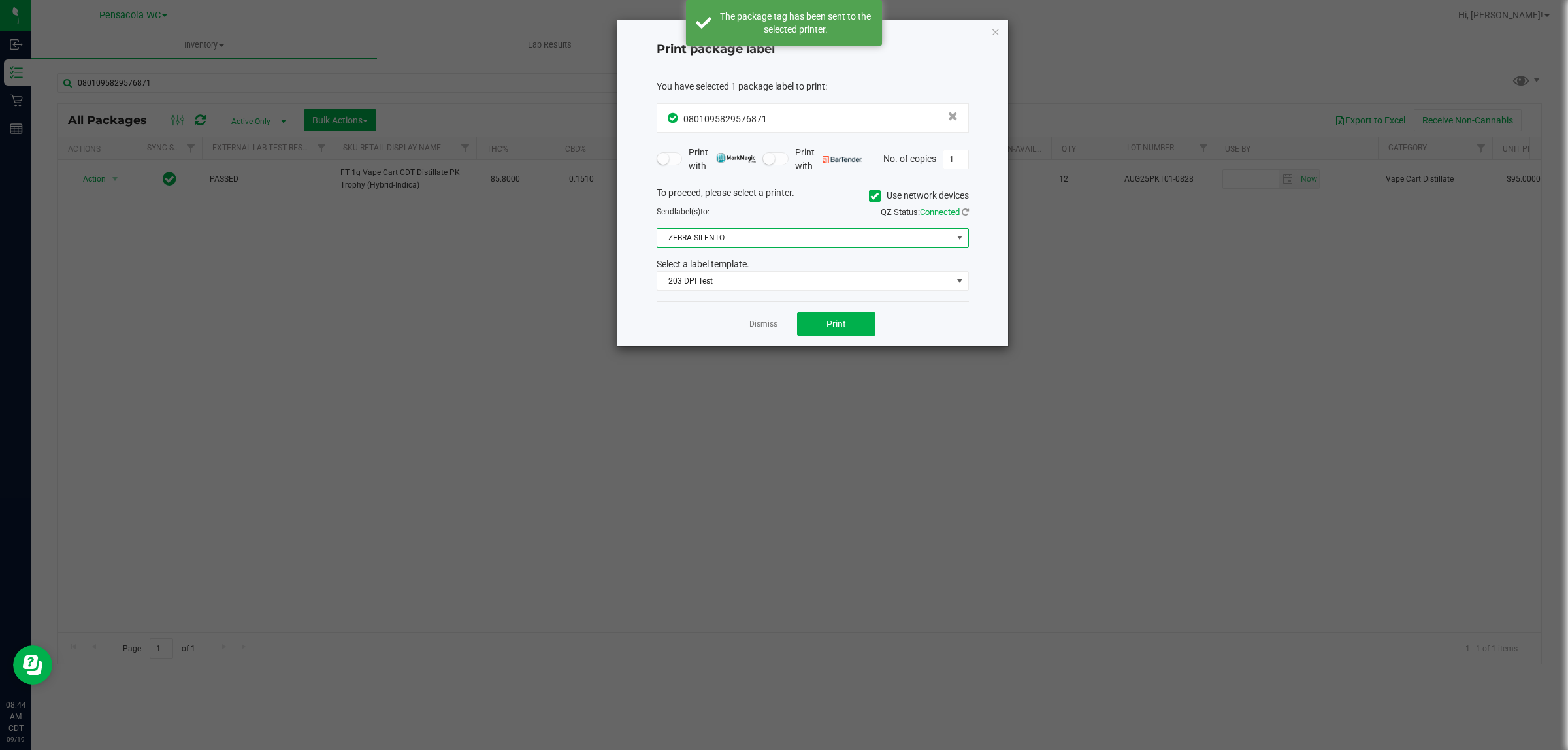
click at [720, 232] on span "ZEBRA-SILENTO" at bounding box center [804, 238] width 294 height 18
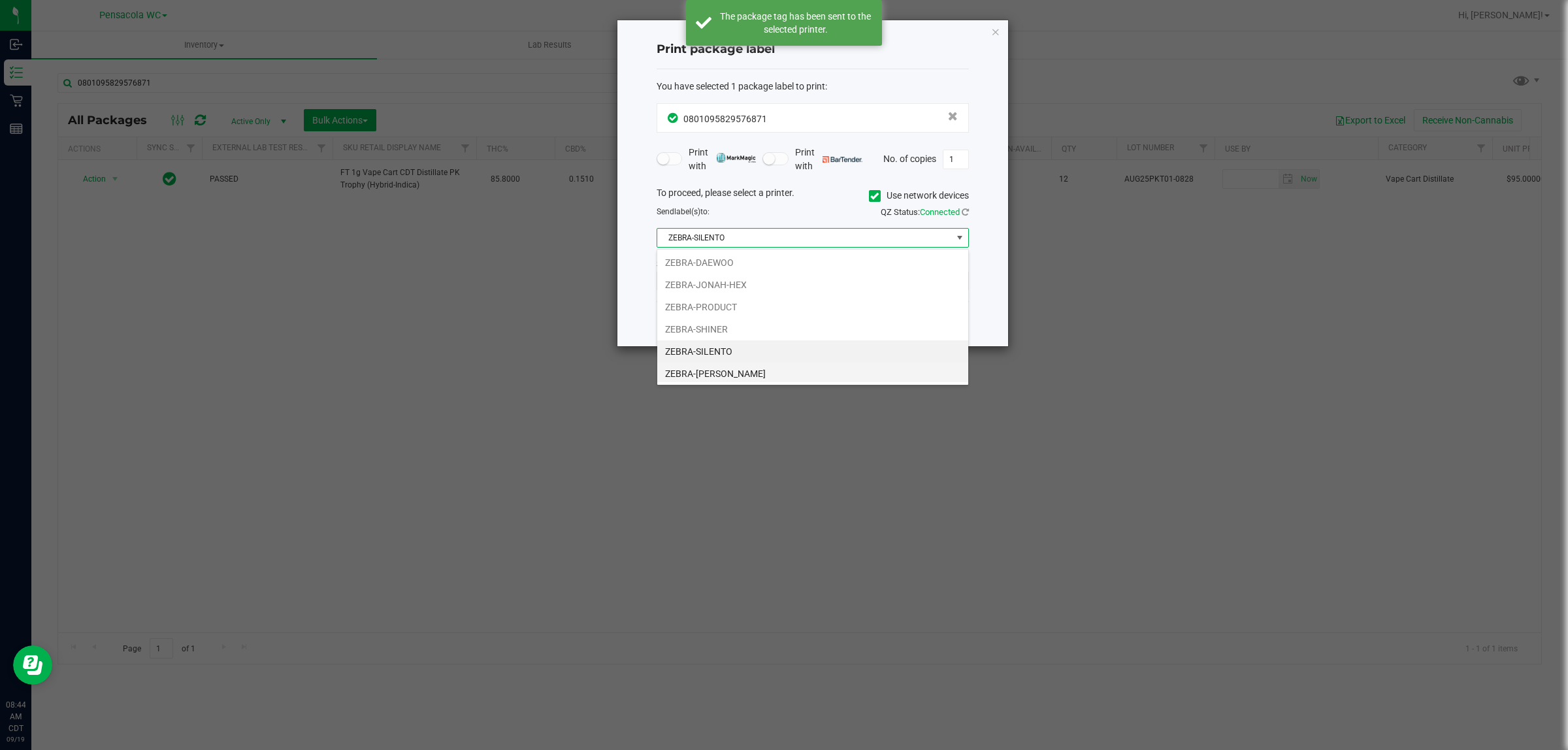
click at [725, 379] on li "ZEBRA-[PERSON_NAME]" at bounding box center [812, 373] width 311 height 22
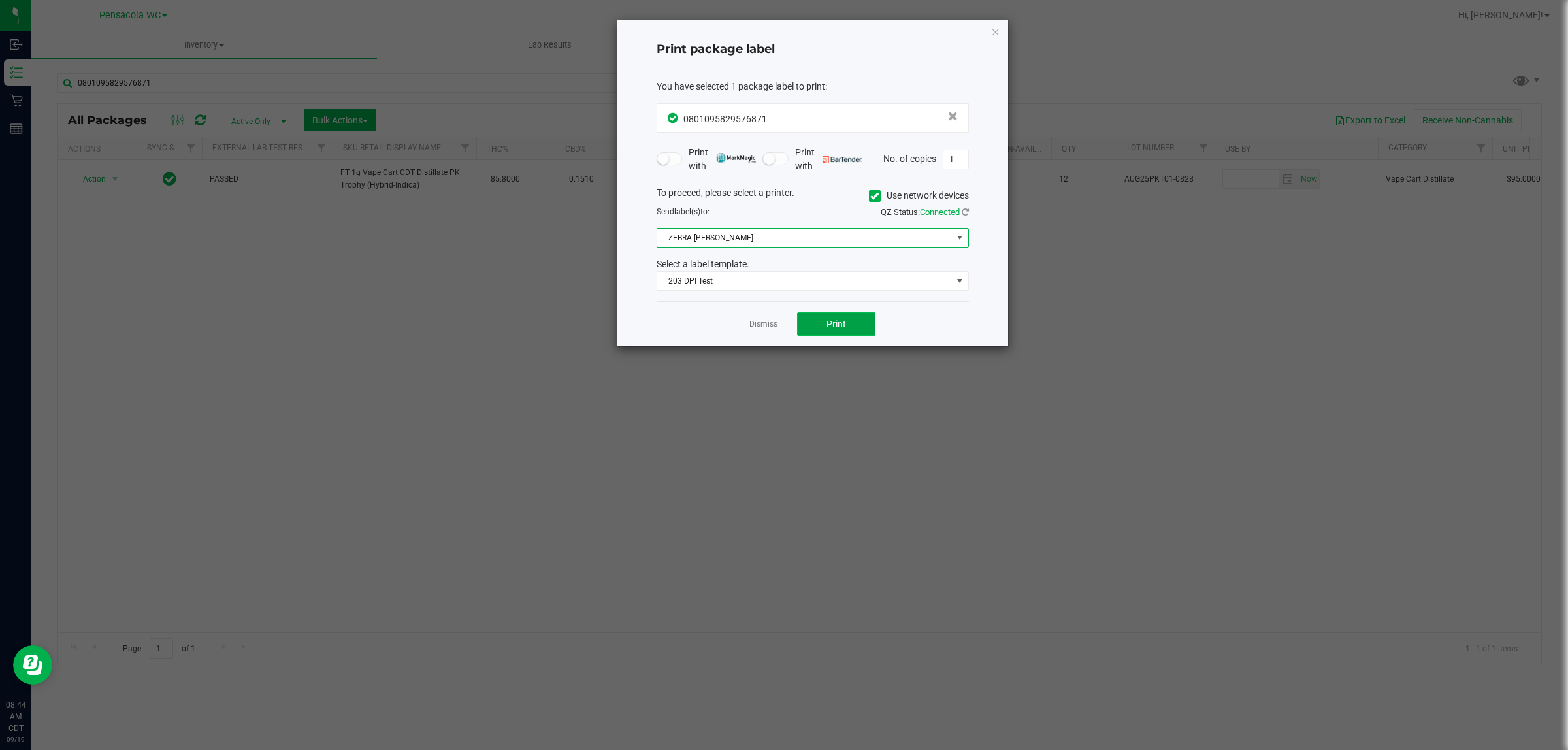
click at [852, 329] on button "Print" at bounding box center [836, 324] width 78 height 23
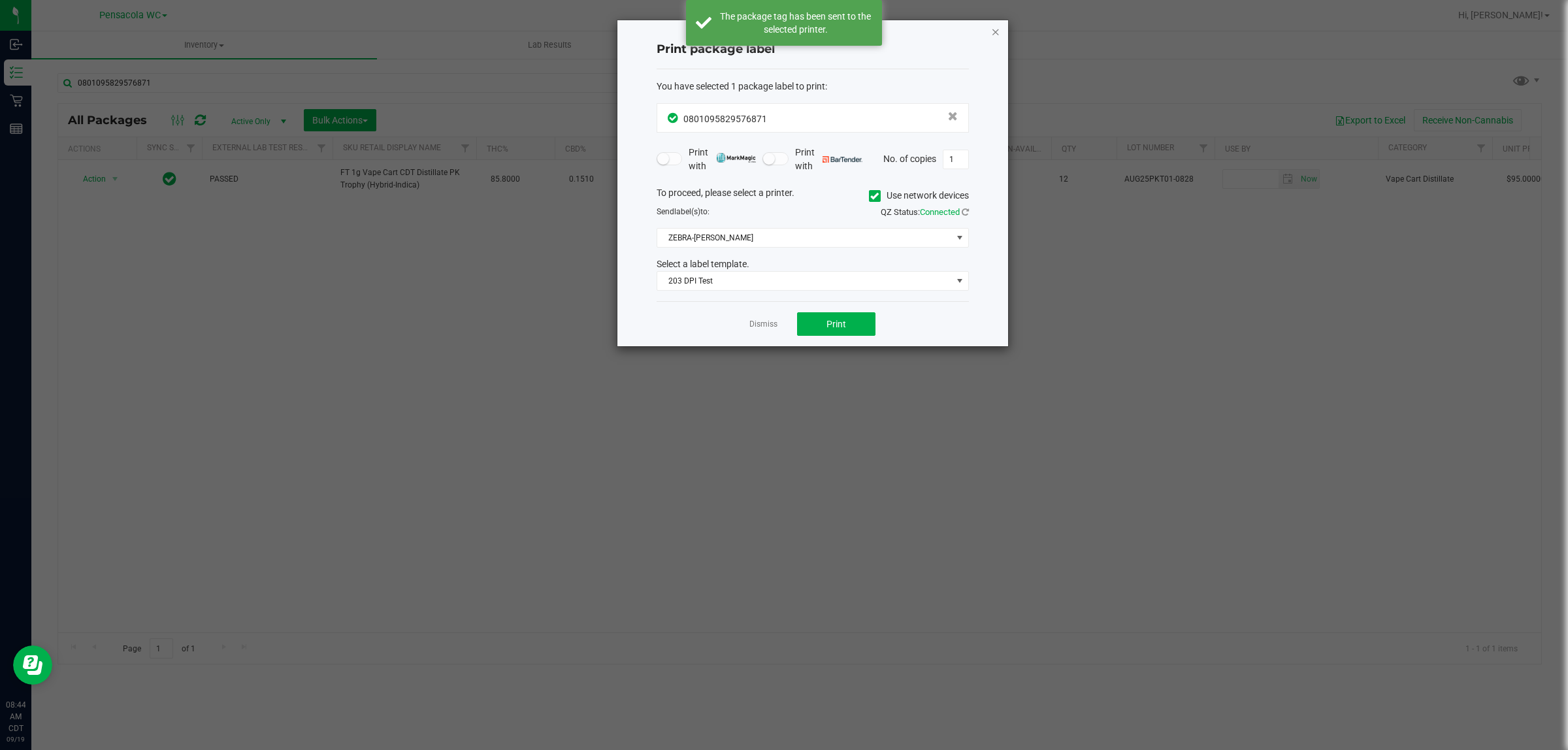
click at [998, 33] on icon "button" at bounding box center [995, 31] width 9 height 15
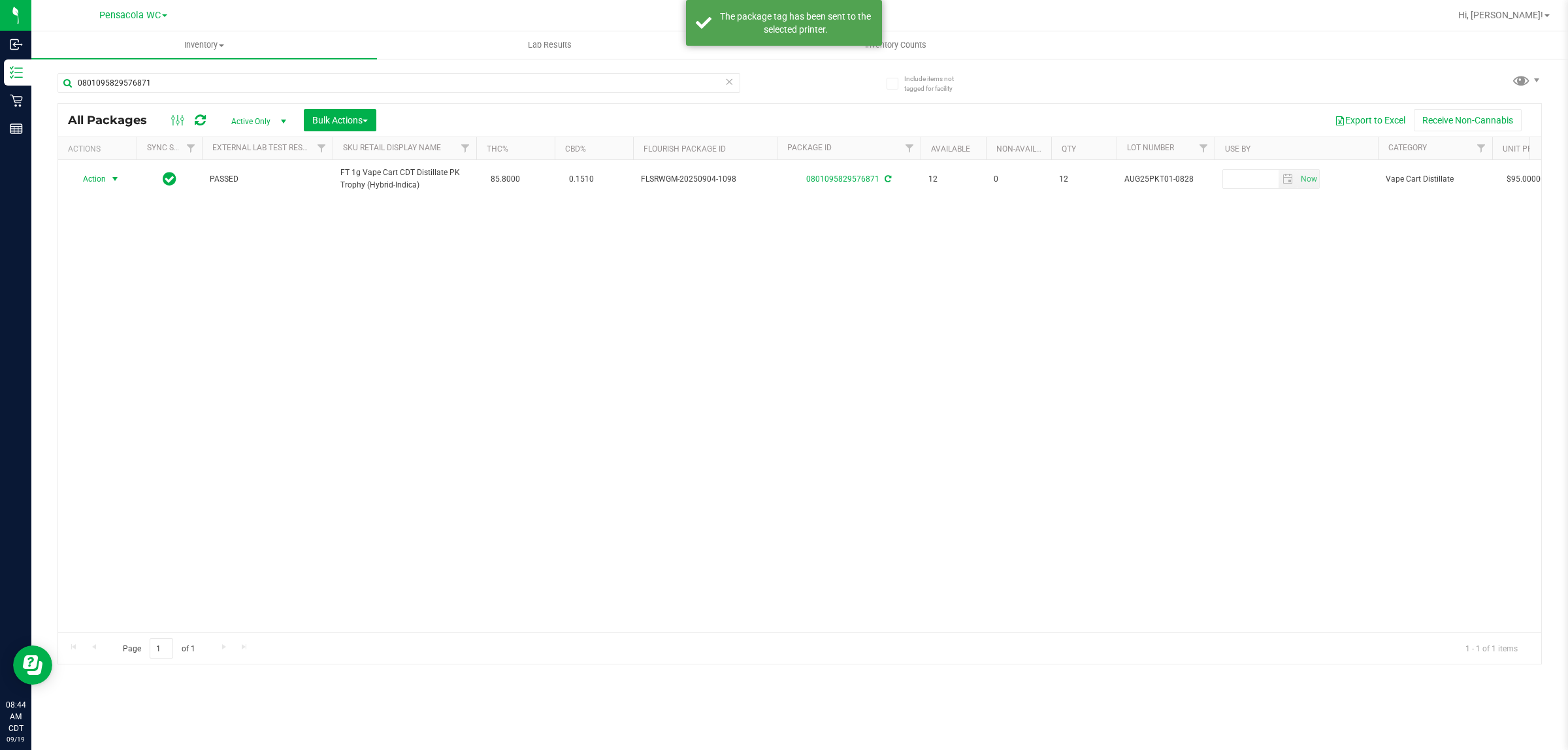
click at [466, 355] on div "Action Action Create package Edit attributes Global inventory Locate package Lo…" at bounding box center [799, 396] width 1483 height 472
click at [725, 83] on icon at bounding box center [729, 80] width 9 height 15
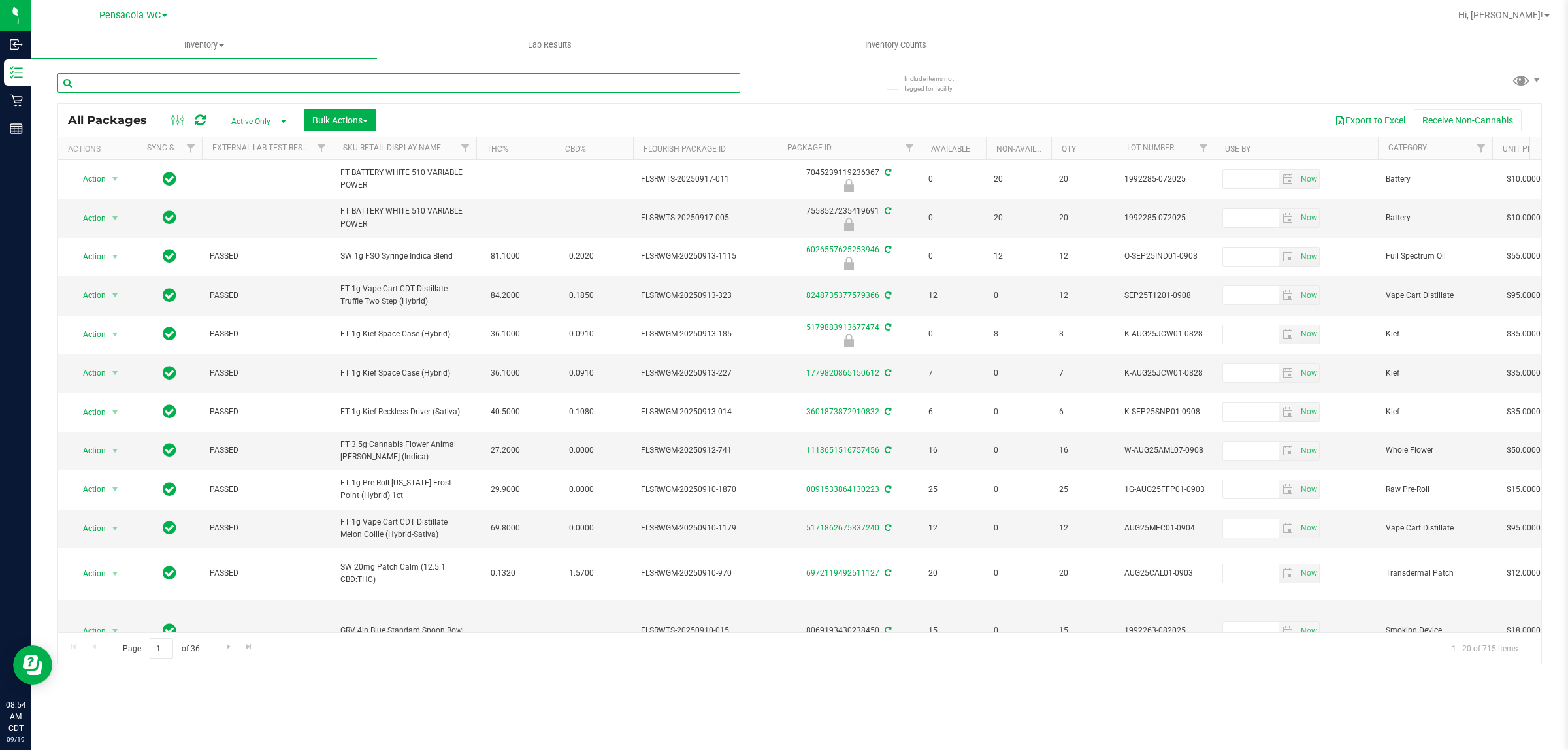
click at [563, 82] on input "text" at bounding box center [399, 82] width 683 height 19
type input "9439291916857020"
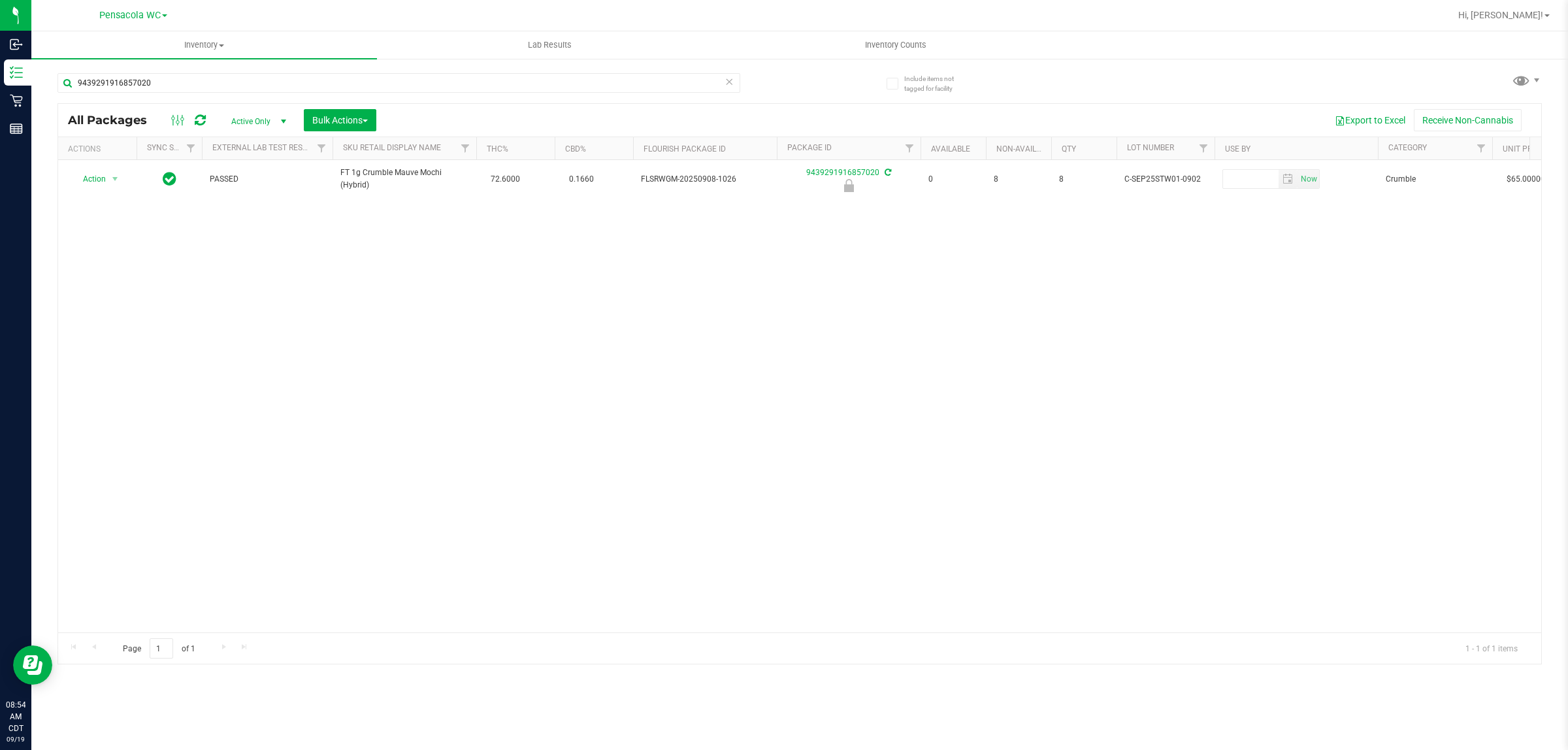
click at [291, 335] on div "Action Action Edit attributes Global inventory Locate package Package audit log…" at bounding box center [799, 396] width 1483 height 472
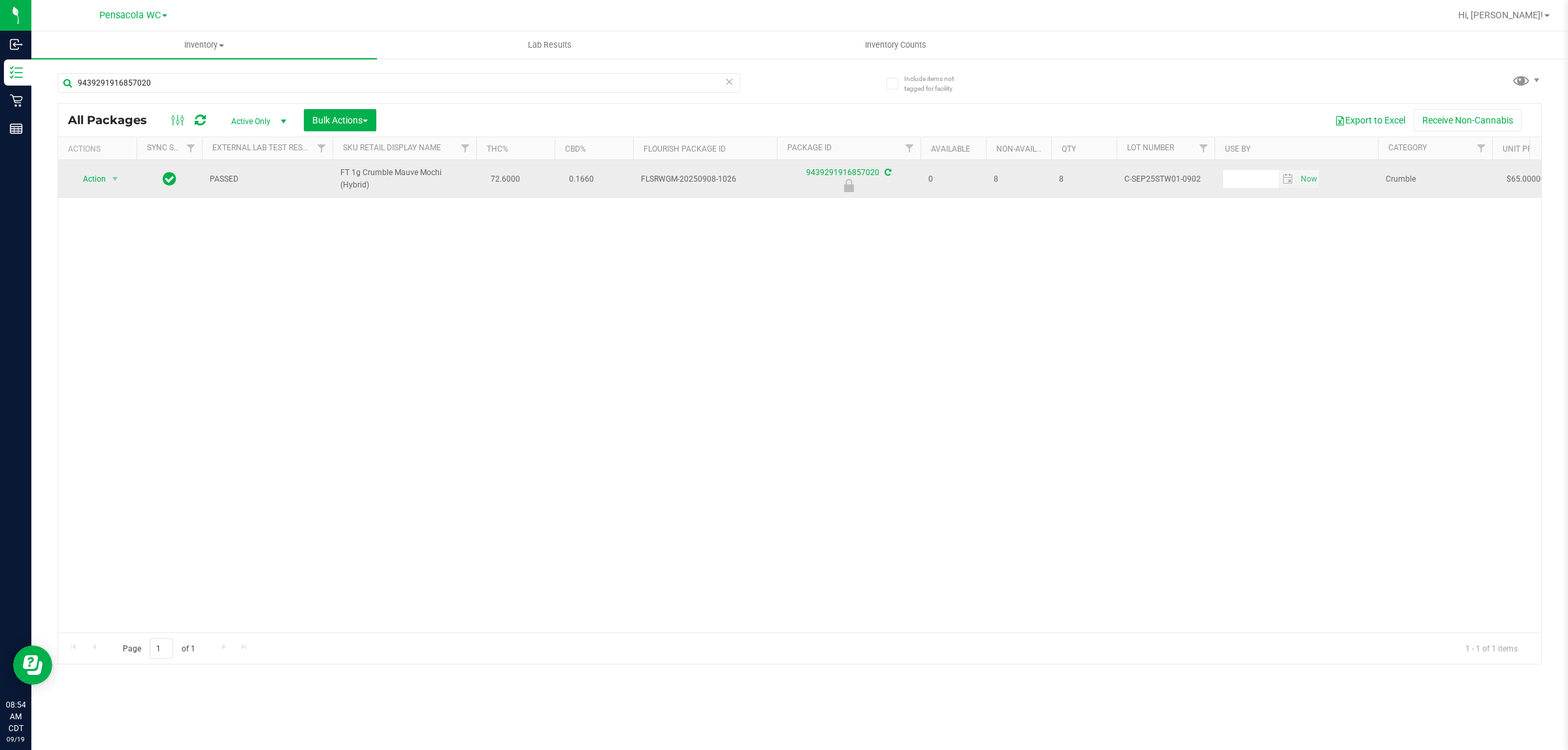
click at [92, 180] on span "Action" at bounding box center [88, 179] width 35 height 18
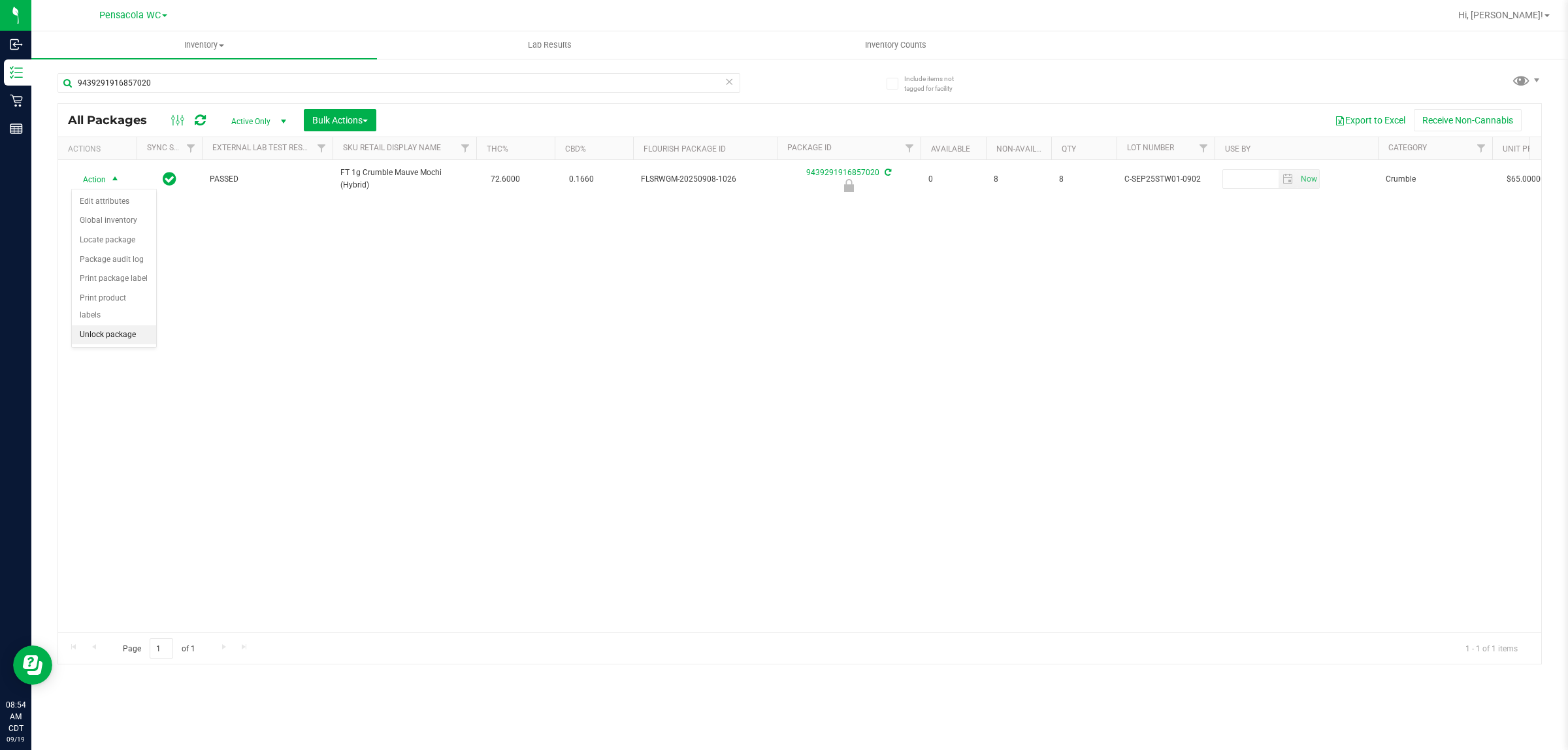
click at [122, 325] on li "Unlock package" at bounding box center [114, 335] width 84 height 19
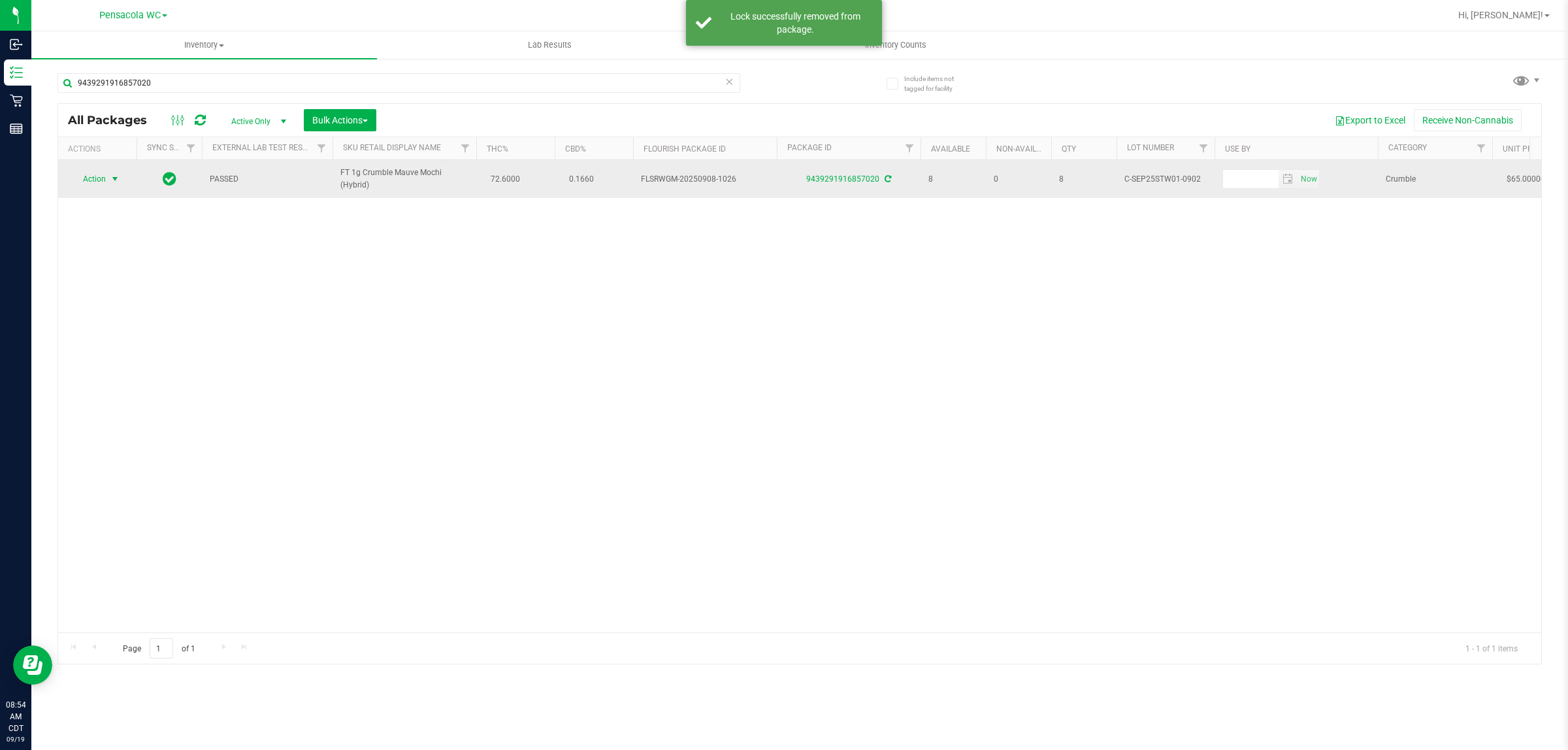
click at [115, 181] on span "select" at bounding box center [115, 179] width 11 height 11
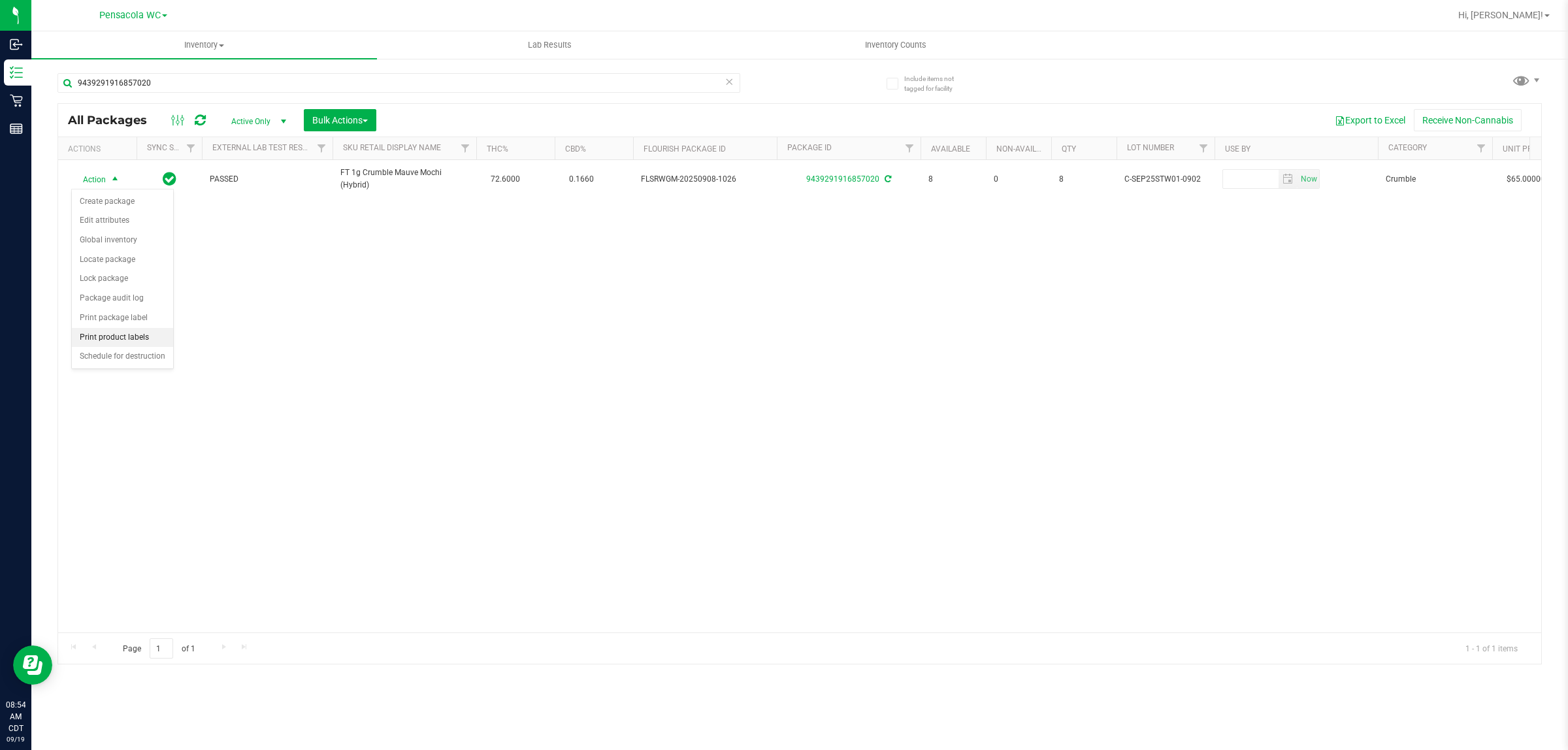
click at [124, 339] on li "Print product labels" at bounding box center [122, 337] width 101 height 19
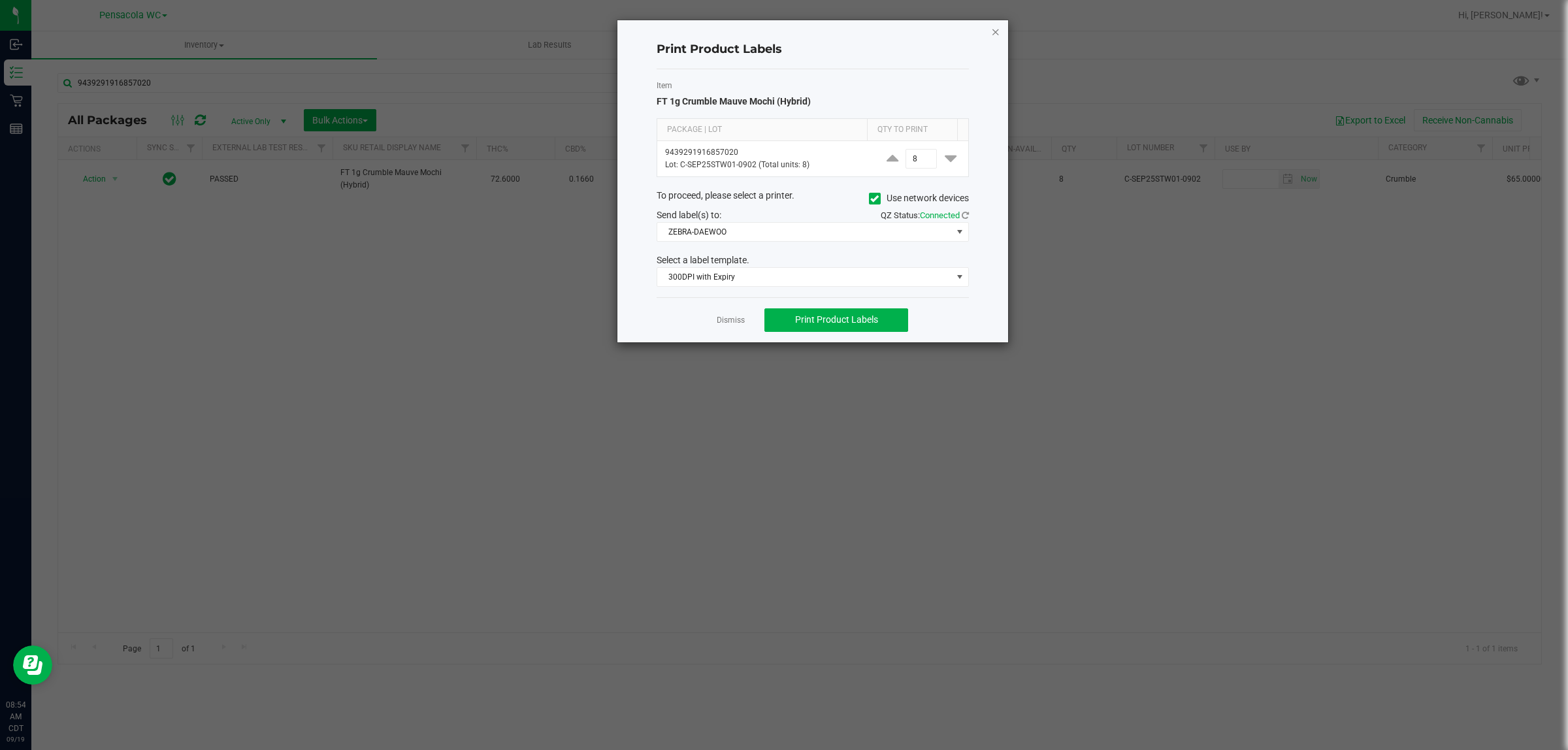
click at [996, 36] on icon "button" at bounding box center [995, 31] width 9 height 15
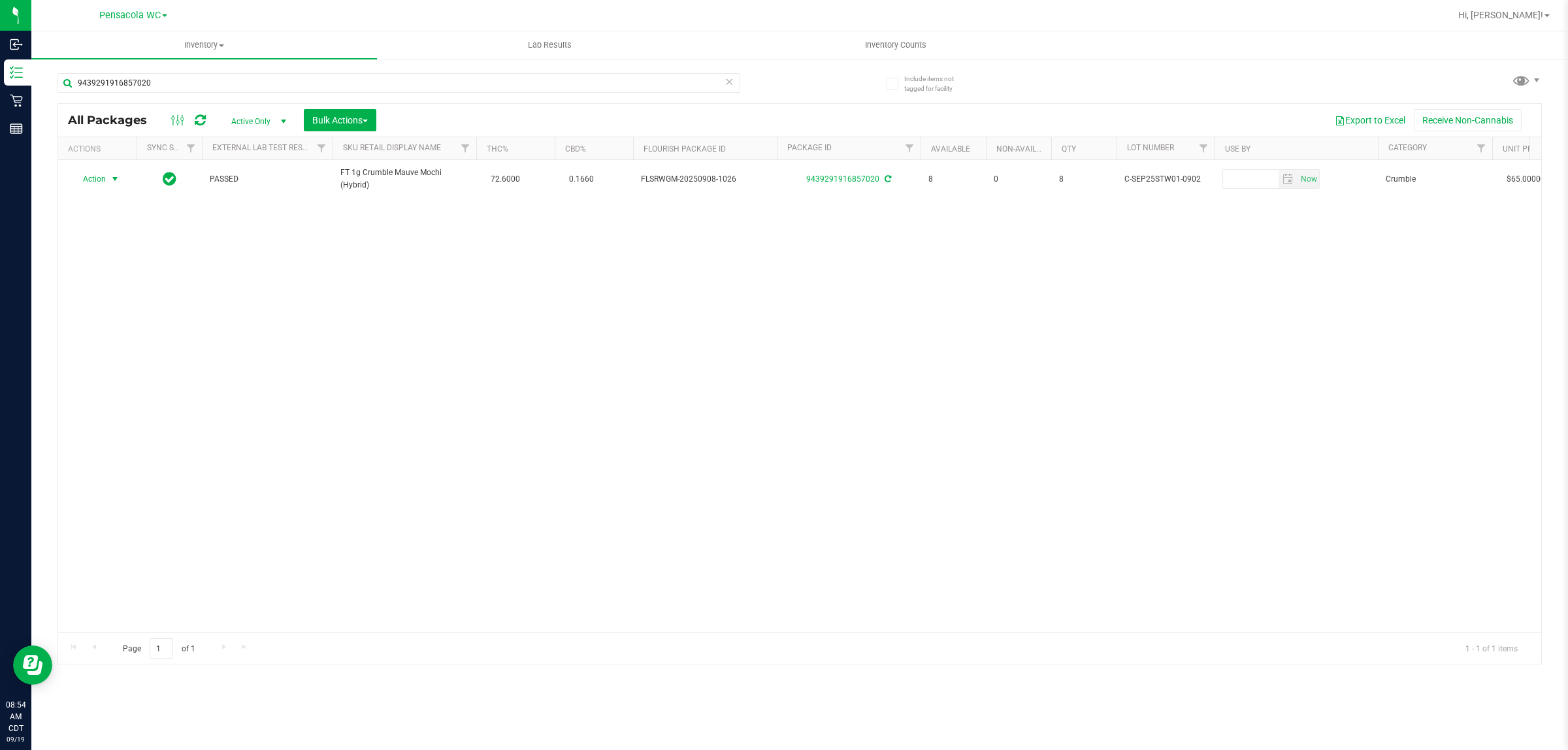
scroll to position [0, 7]
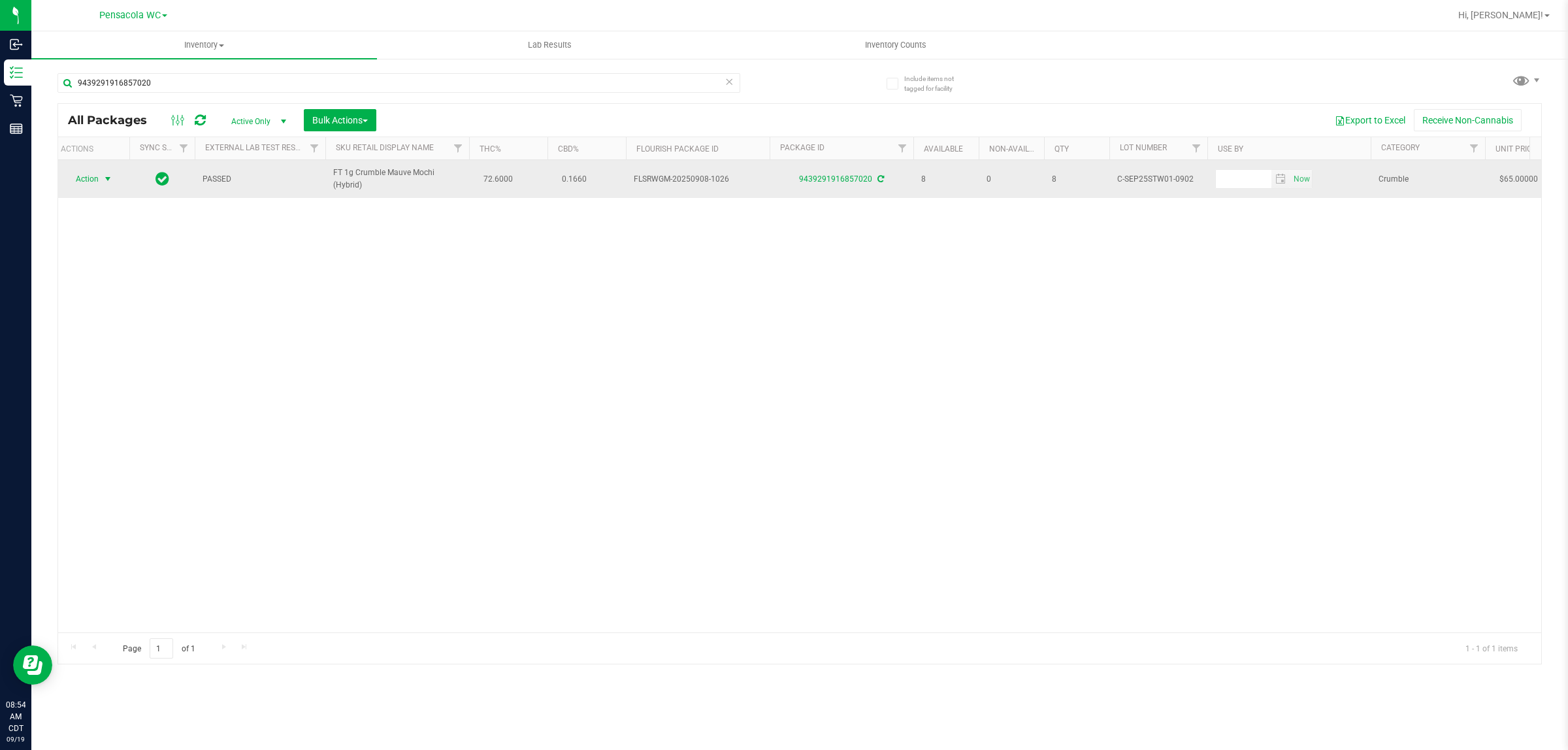
click at [106, 180] on span "select" at bounding box center [108, 179] width 11 height 11
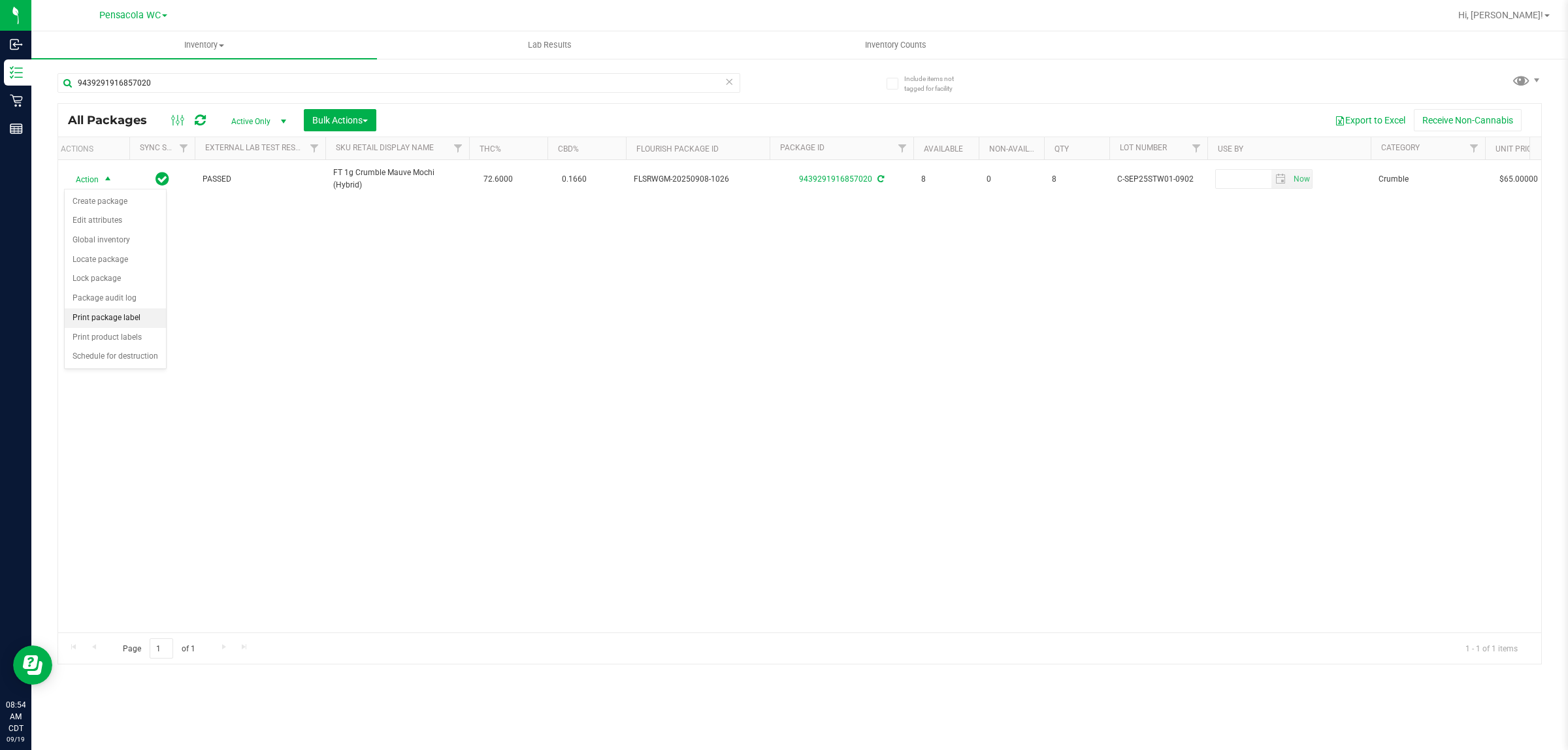
click at [122, 319] on li "Print package label" at bounding box center [115, 318] width 101 height 19
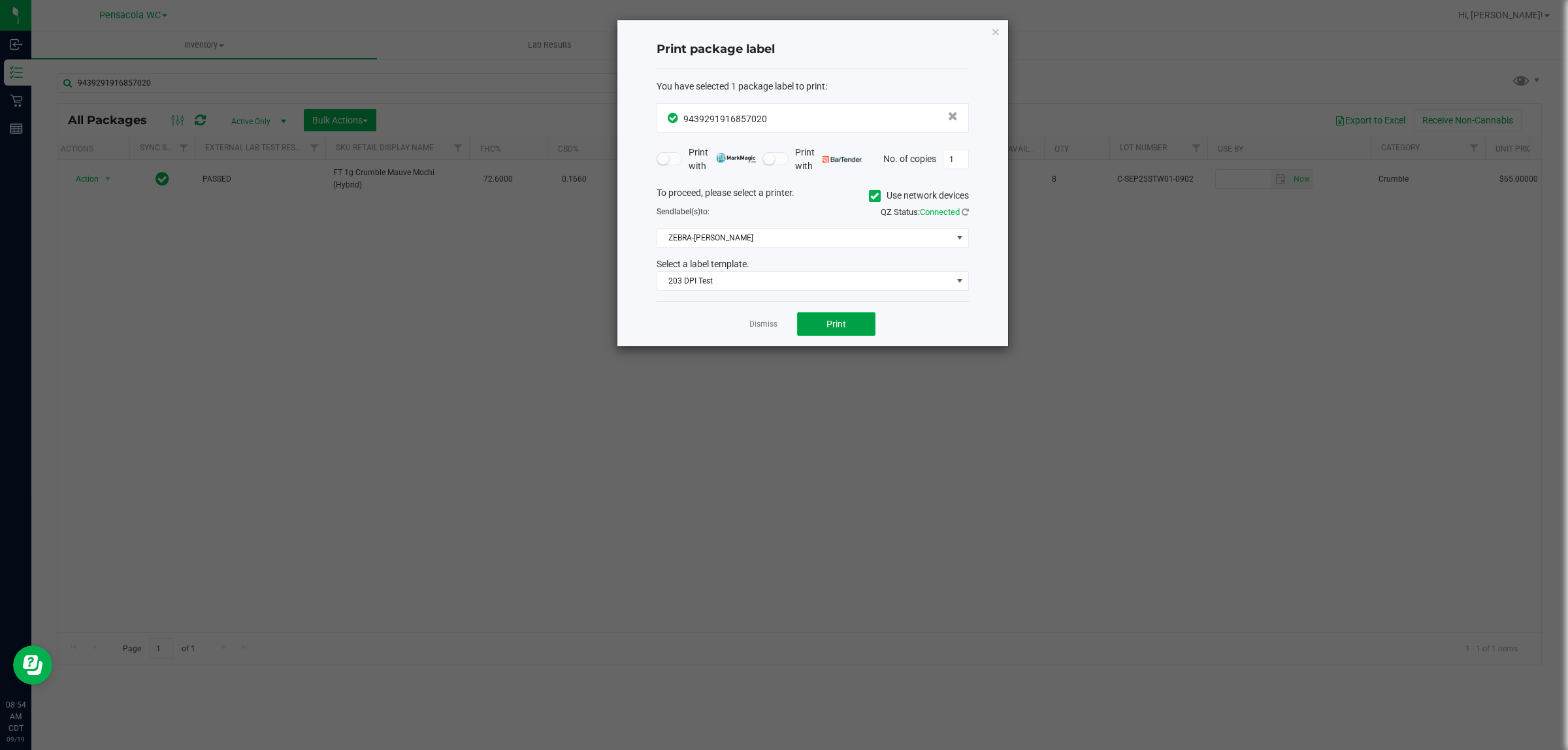
click at [830, 320] on span "Print" at bounding box center [836, 324] width 19 height 11
click at [991, 24] on icon "button" at bounding box center [995, 31] width 9 height 15
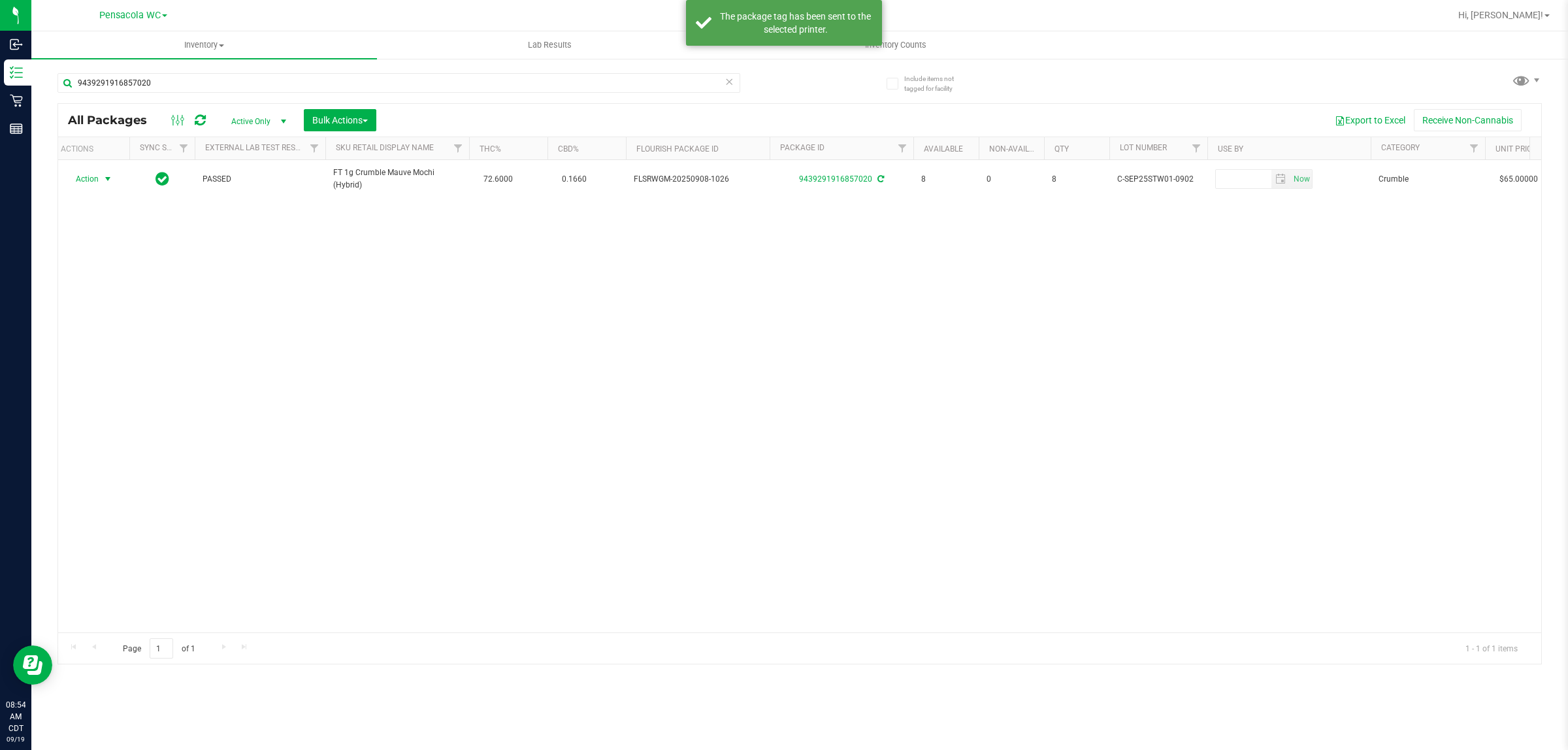
click at [730, 84] on icon at bounding box center [729, 80] width 9 height 15
